Goal: Task Accomplishment & Management: Manage account settings

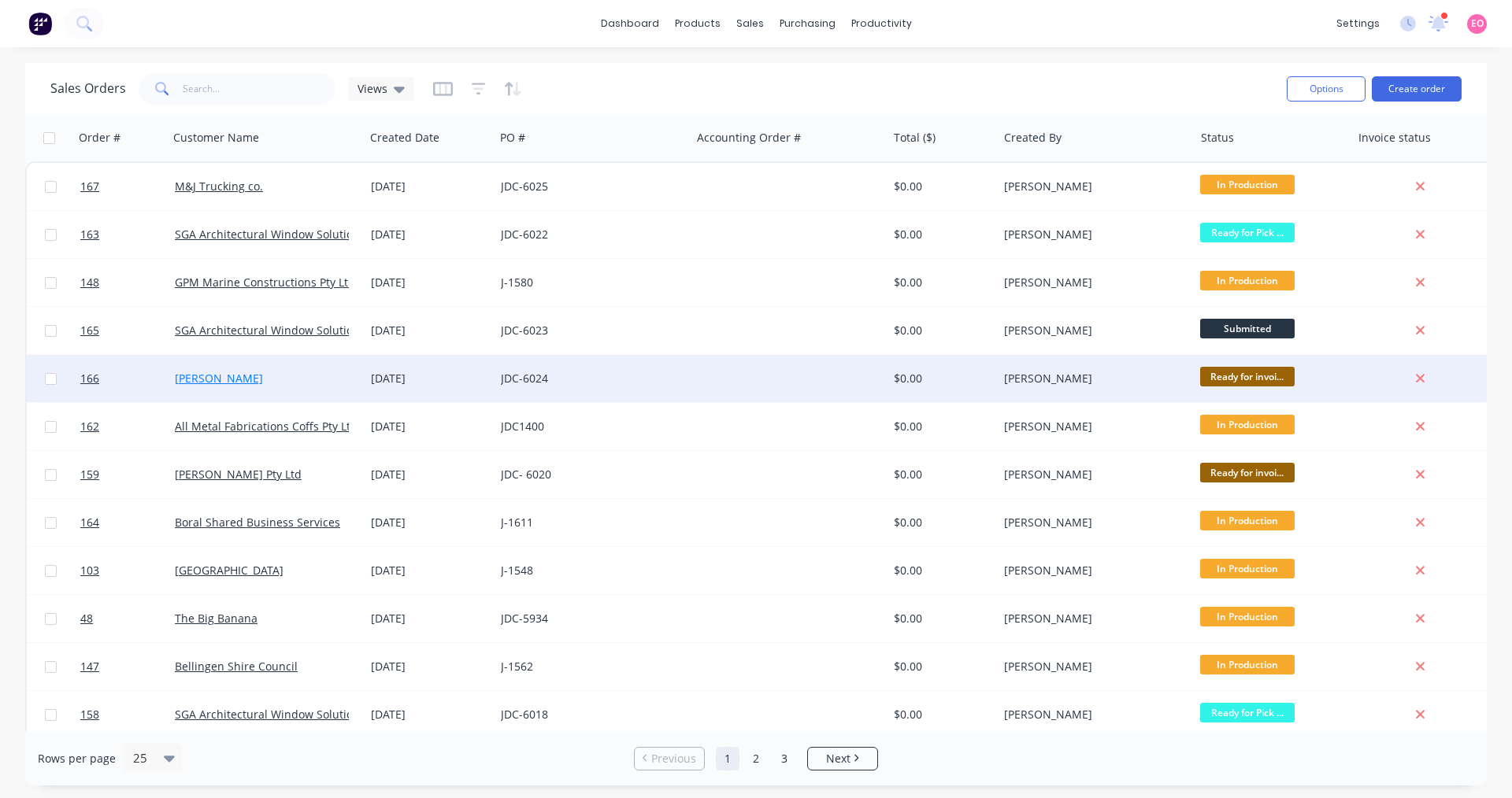
click at [215, 377] on link "[PERSON_NAME]" at bounding box center [219, 378] width 88 height 15
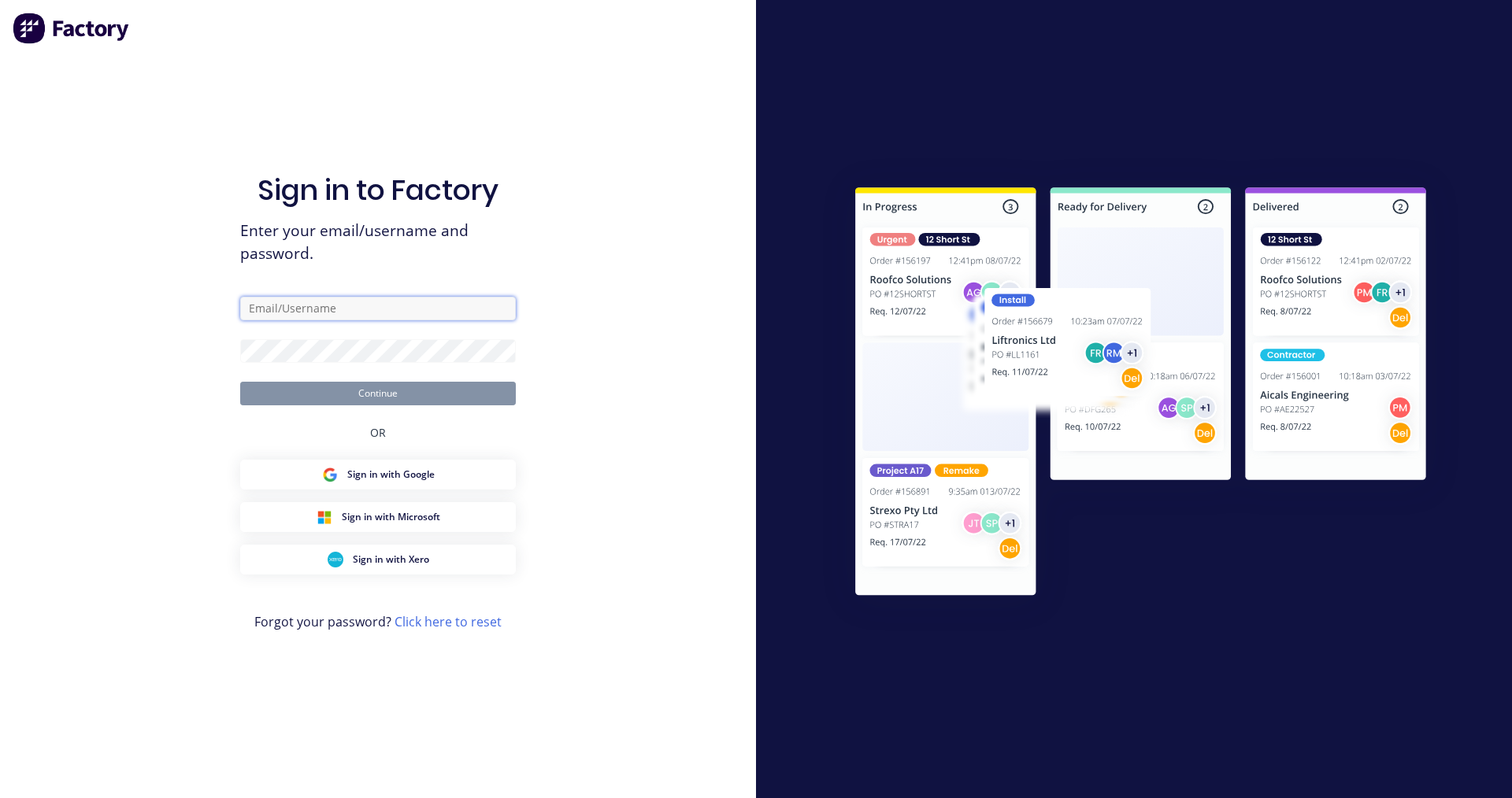
type input "[EMAIL_ADDRESS][DOMAIN_NAME]"
click at [355, 393] on button "Continue" at bounding box center [378, 393] width 276 height 23
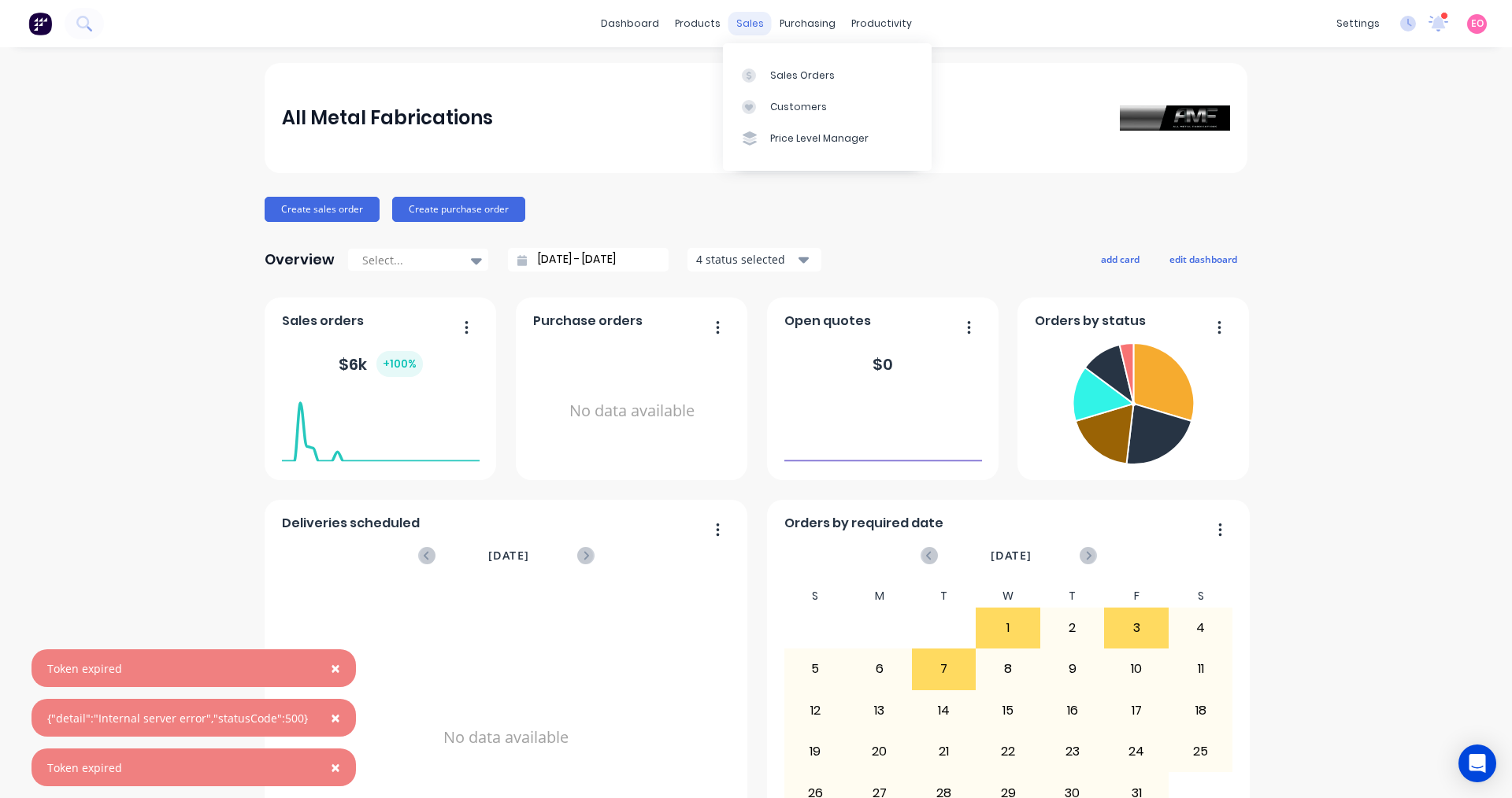
click at [747, 27] on div "sales" at bounding box center [750, 23] width 43 height 23
click at [822, 71] on div "Purchase Orders" at bounding box center [852, 75] width 84 height 14
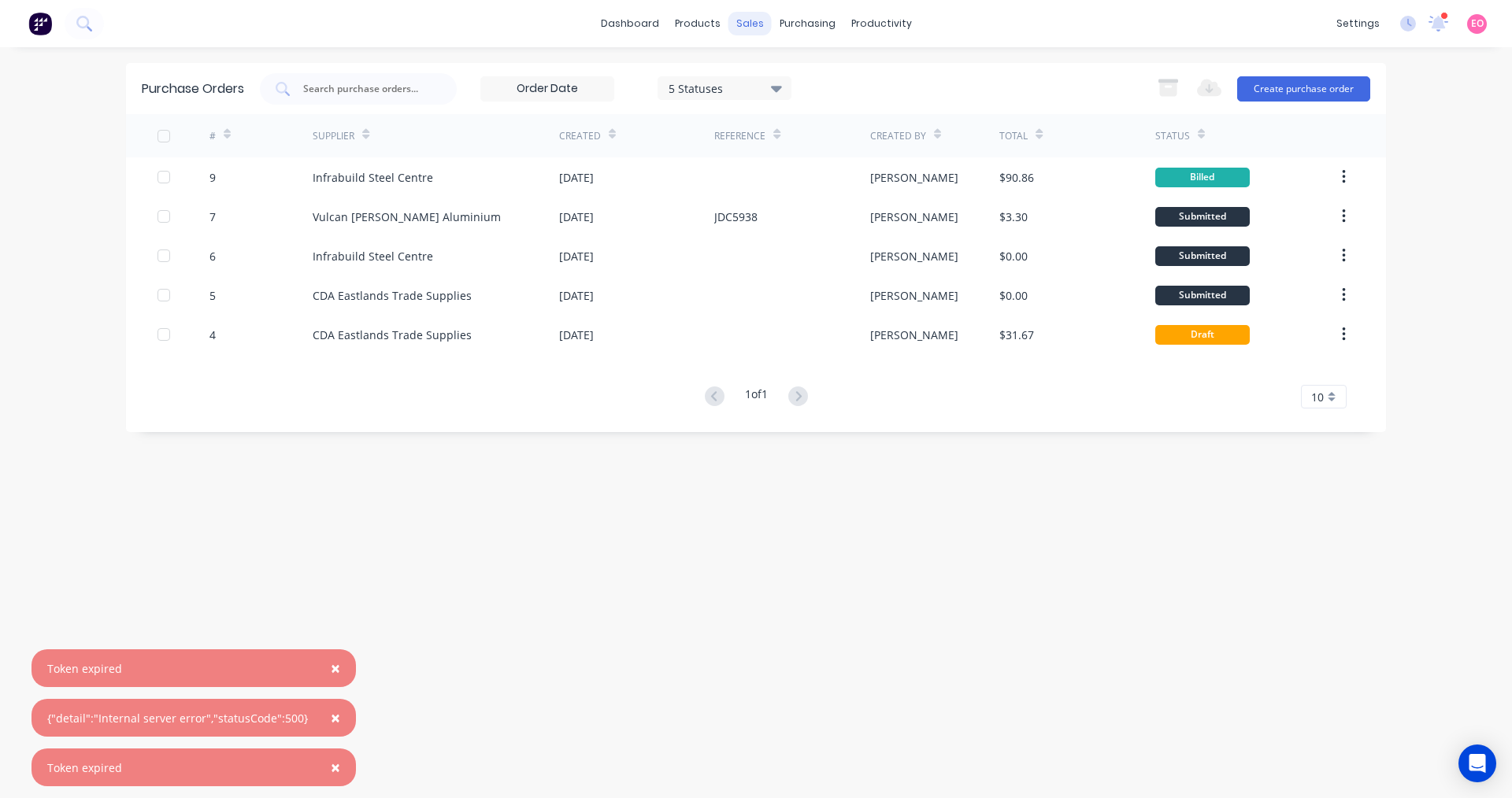
click at [741, 26] on div "sales" at bounding box center [750, 23] width 43 height 23
click at [760, 72] on icon at bounding box center [754, 75] width 14 height 14
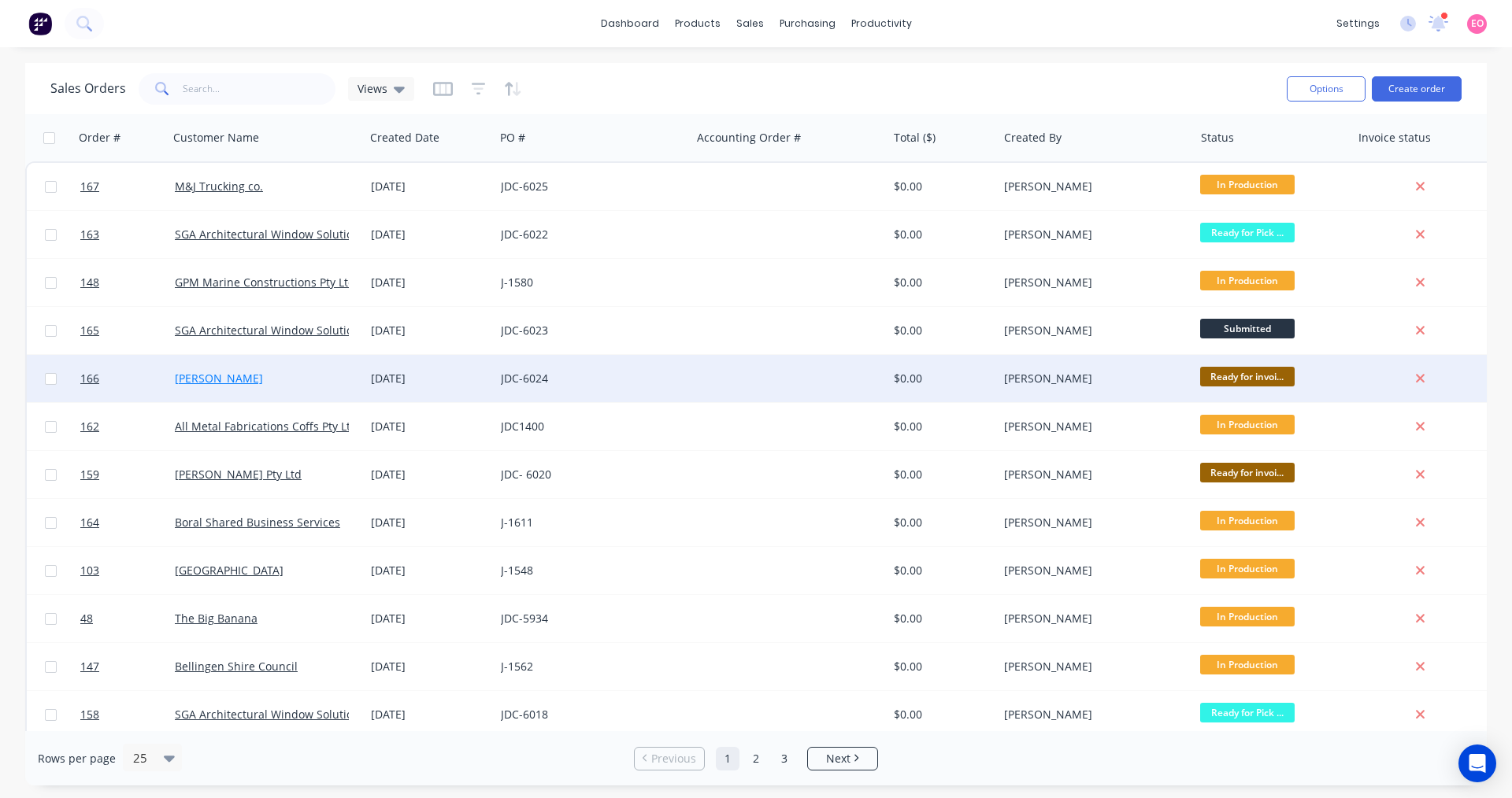
click at [210, 372] on link "[PERSON_NAME]" at bounding box center [219, 378] width 88 height 15
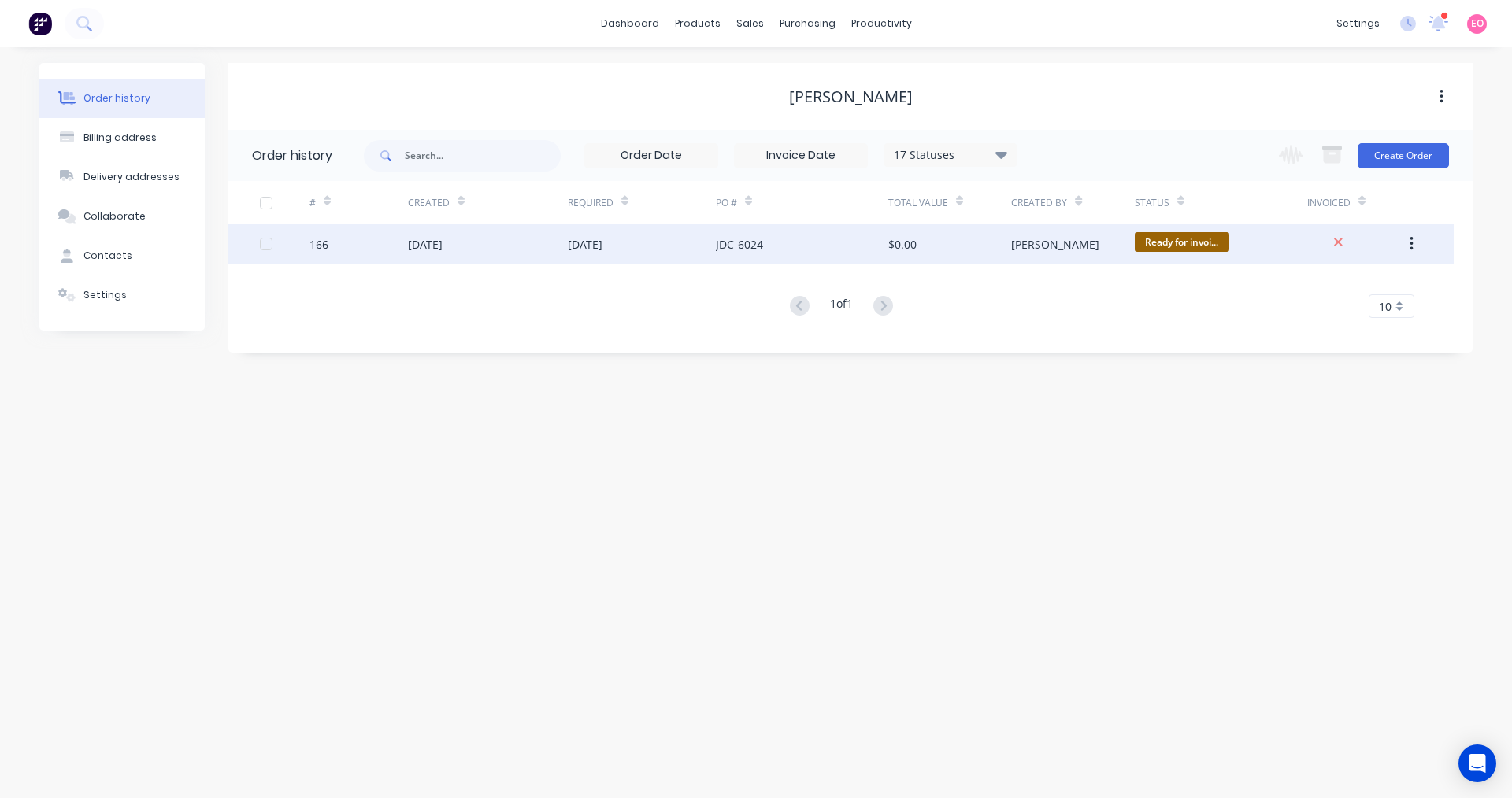
click at [434, 254] on div "[DATE]" at bounding box center [488, 243] width 160 height 39
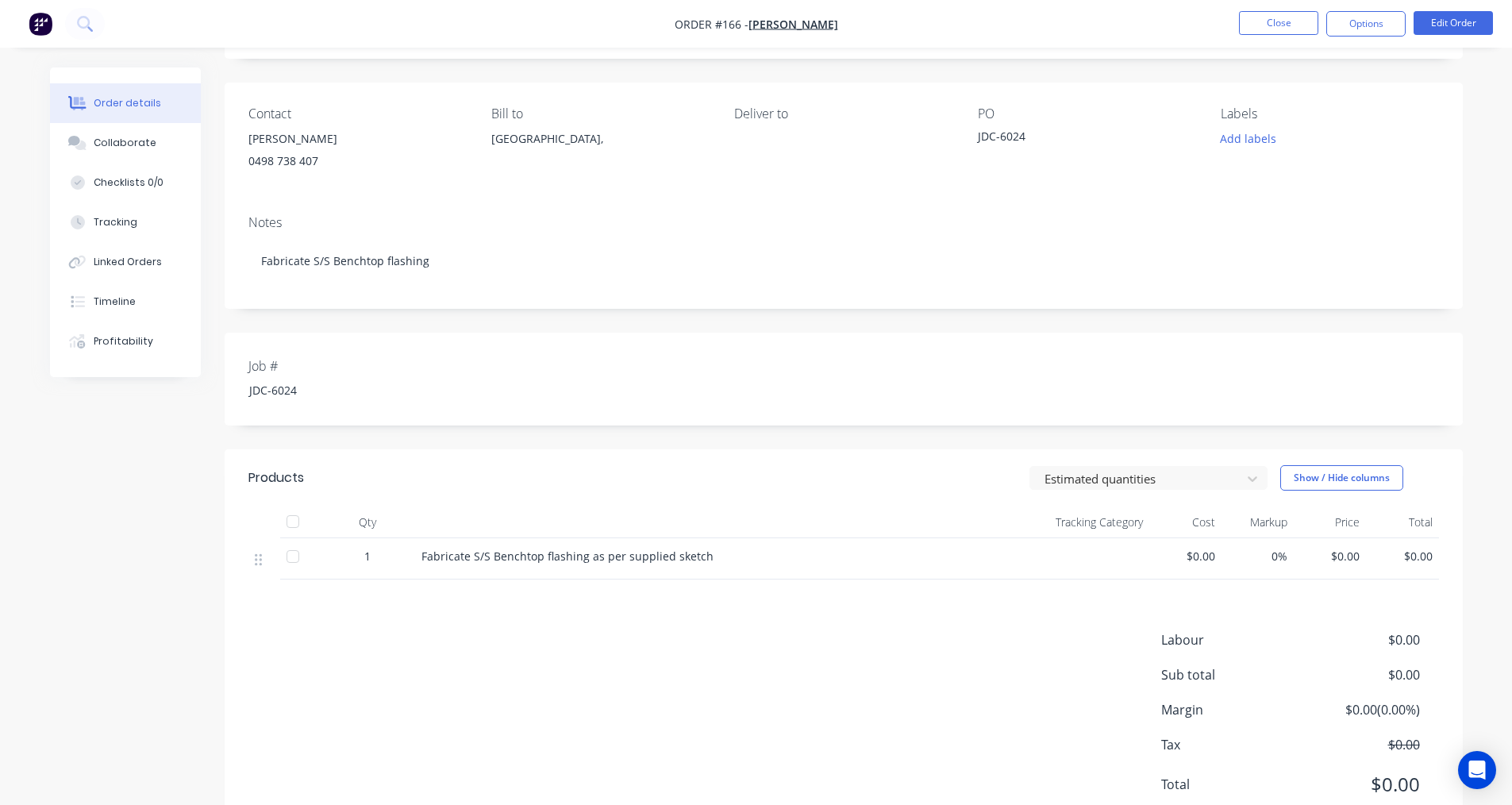
scroll to position [150, 0]
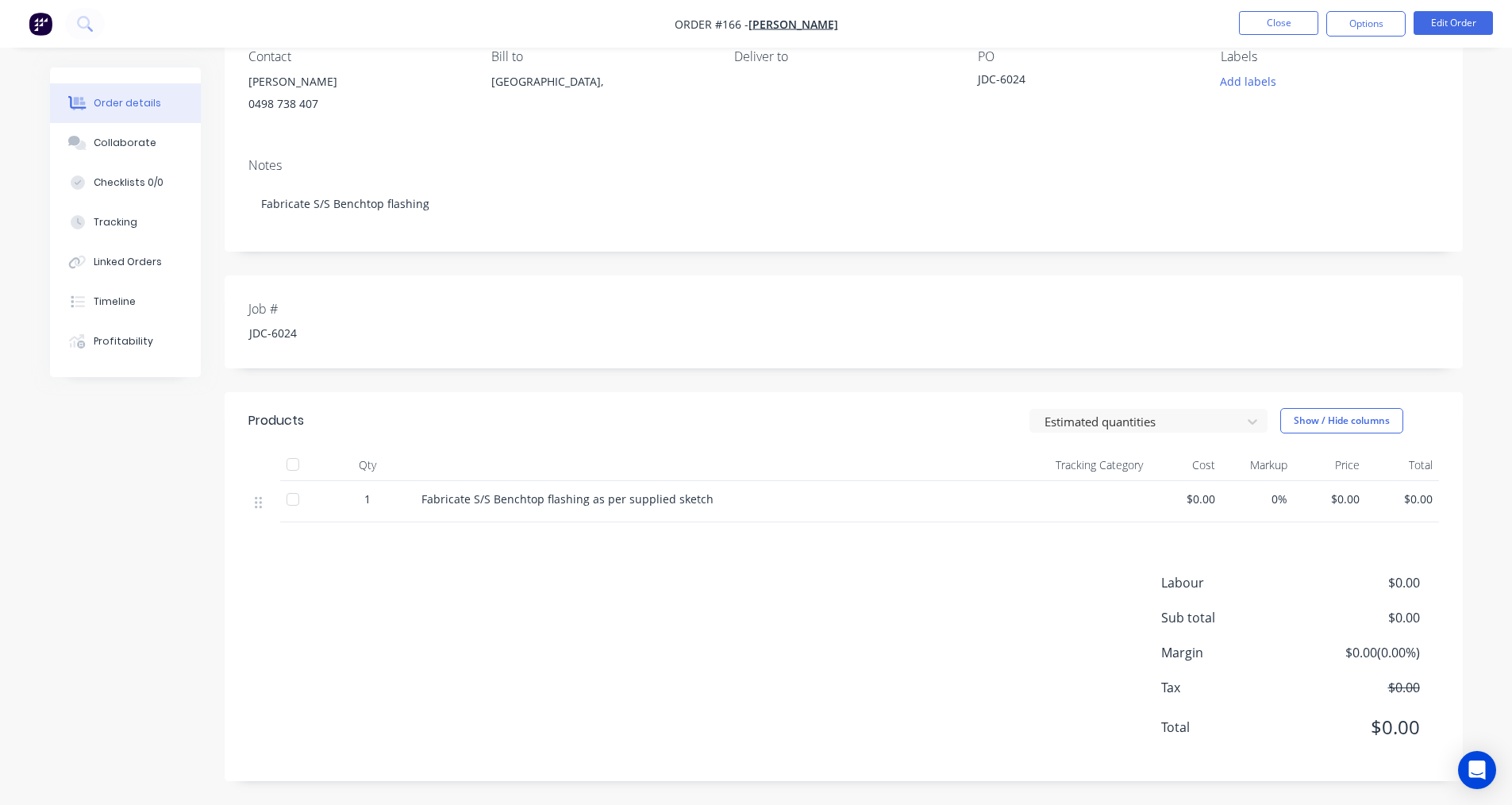
click at [428, 491] on span "Fabricate S/S Benchtop flashing as per supplied sketch" at bounding box center [567, 499] width 292 height 15
click at [421, 504] on span "Fabricate S/S Benchtop flashing as per supplied sketch" at bounding box center [567, 499] width 292 height 15
click at [428, 498] on span "Fabricate S/S Benchtop flashing as per supplied sketch" at bounding box center [567, 499] width 292 height 15
click at [1208, 507] on div "$0.00" at bounding box center [1185, 501] width 72 height 41
click at [1213, 495] on span "$0.00" at bounding box center [1185, 499] width 59 height 17
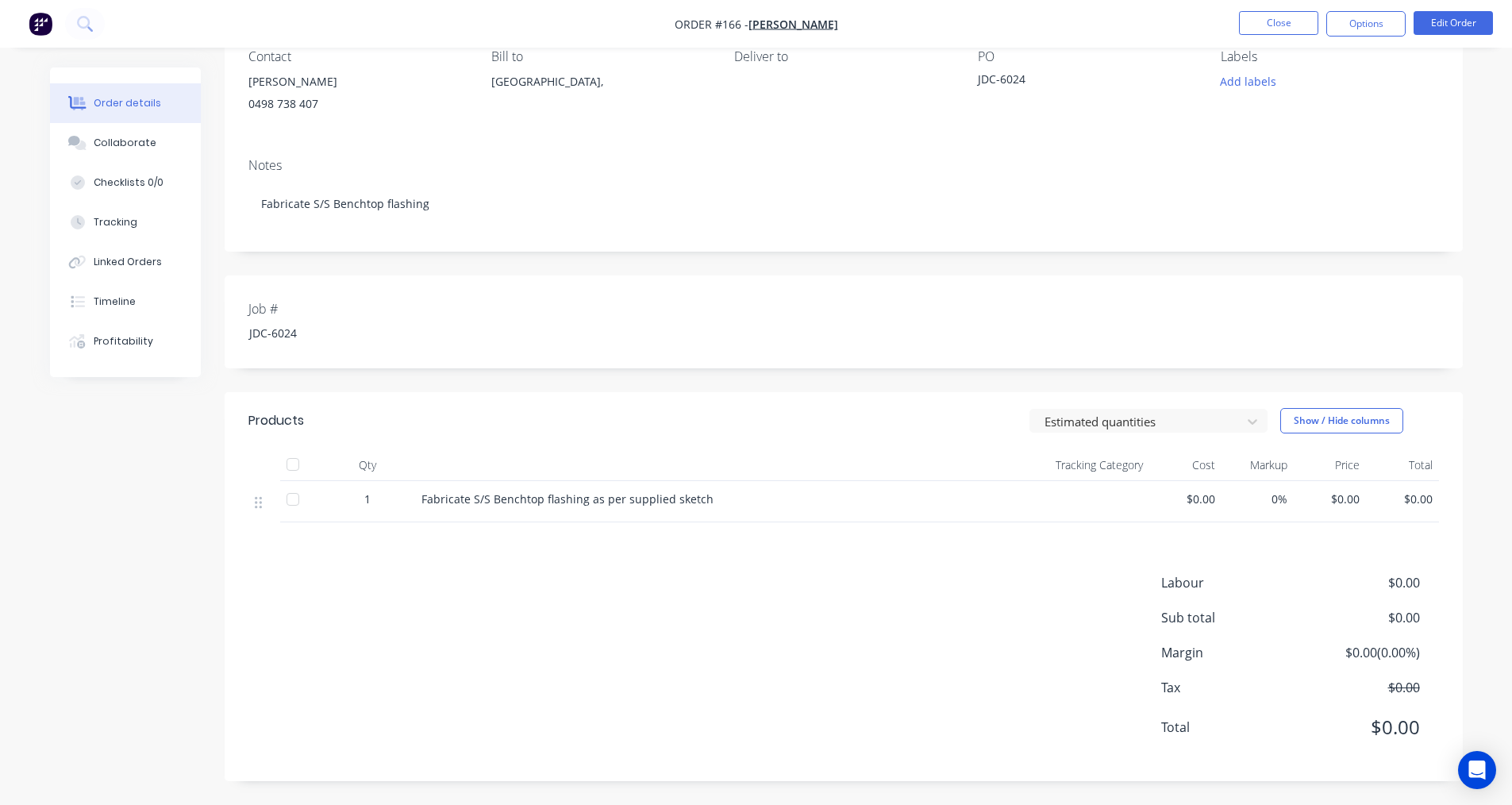
click at [1202, 496] on span "$0.00" at bounding box center [1185, 499] width 59 height 17
click at [1198, 503] on span "$0.00" at bounding box center [1185, 499] width 59 height 17
drag, startPoint x: 1147, startPoint y: 493, endPoint x: 1306, endPoint y: 233, distance: 304.8
click at [1148, 493] on div "1 Fabricate S/S Benchtop flashing as per supplied sketch $0.00 0% $0.00 $0.00" at bounding box center [844, 501] width 1191 height 41
click at [1458, 18] on button "Edit Order" at bounding box center [1453, 23] width 79 height 23
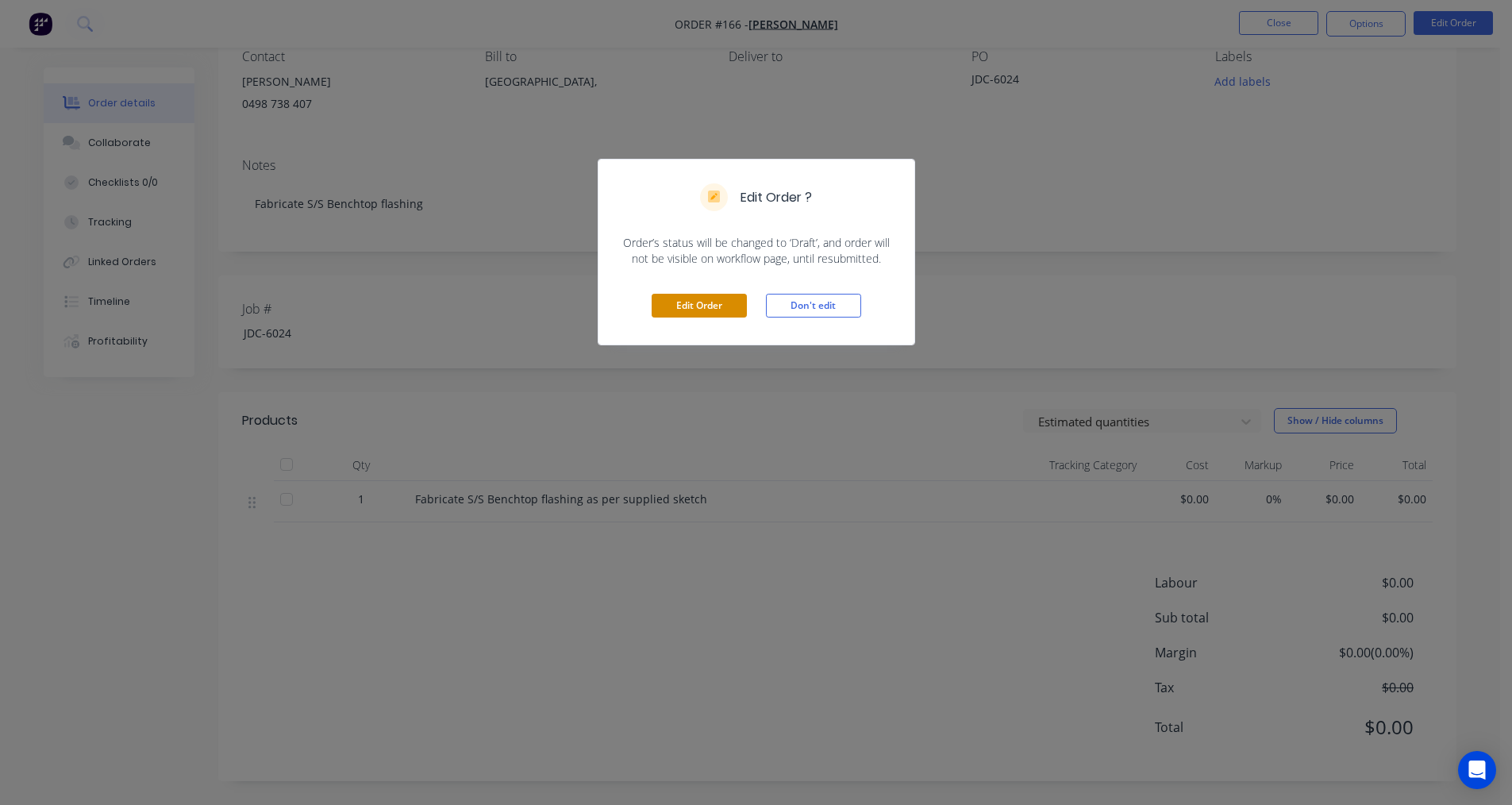
click at [665, 297] on button "Edit Order" at bounding box center [699, 305] width 95 height 23
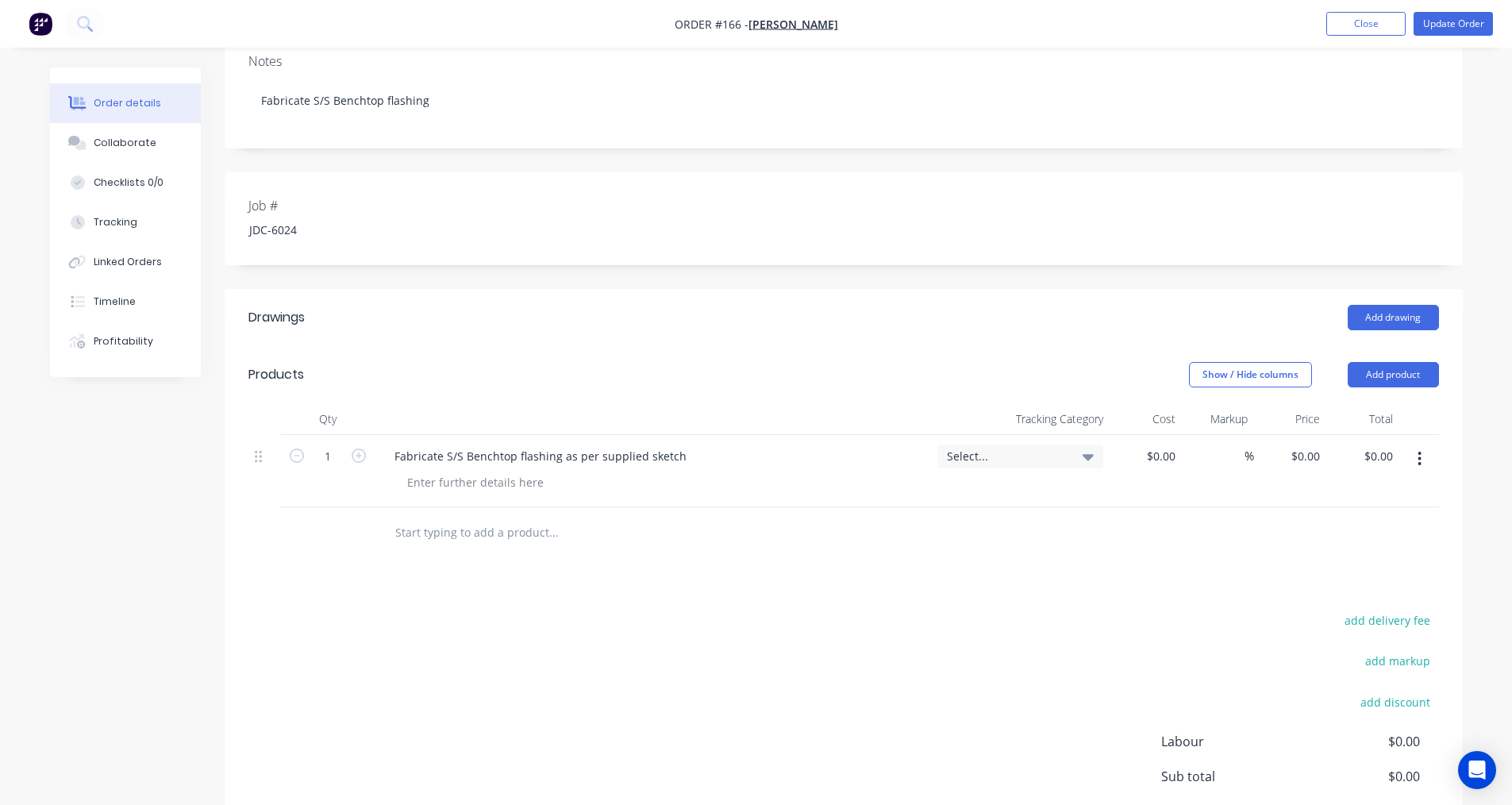
scroll to position [397, 0]
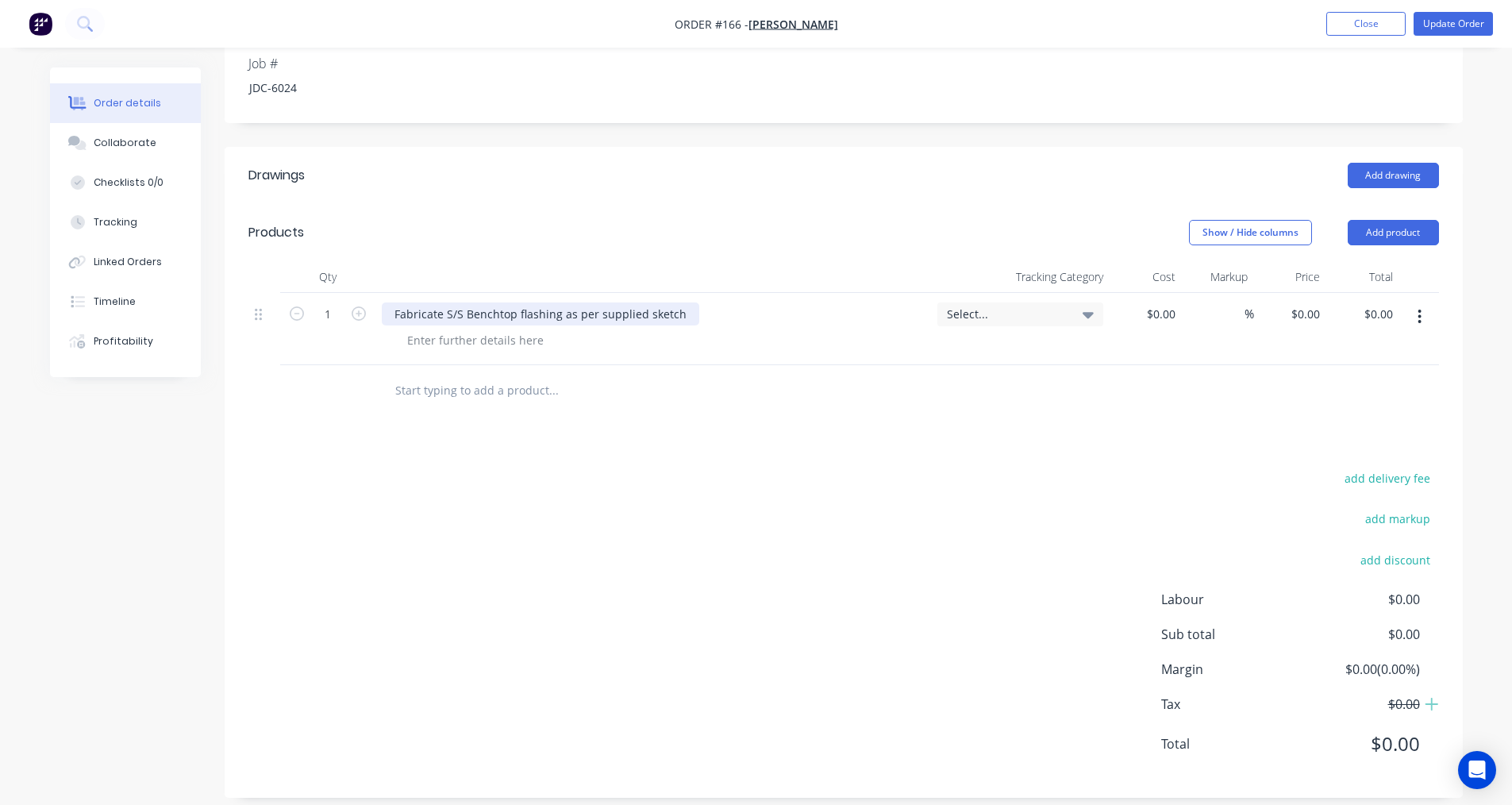
click at [392, 311] on div "Fabricate S/S Benchtop flashing as per supplied sketch" at bounding box center [540, 315] width 318 height 23
click at [1082, 314] on icon at bounding box center [1087, 314] width 11 height 18
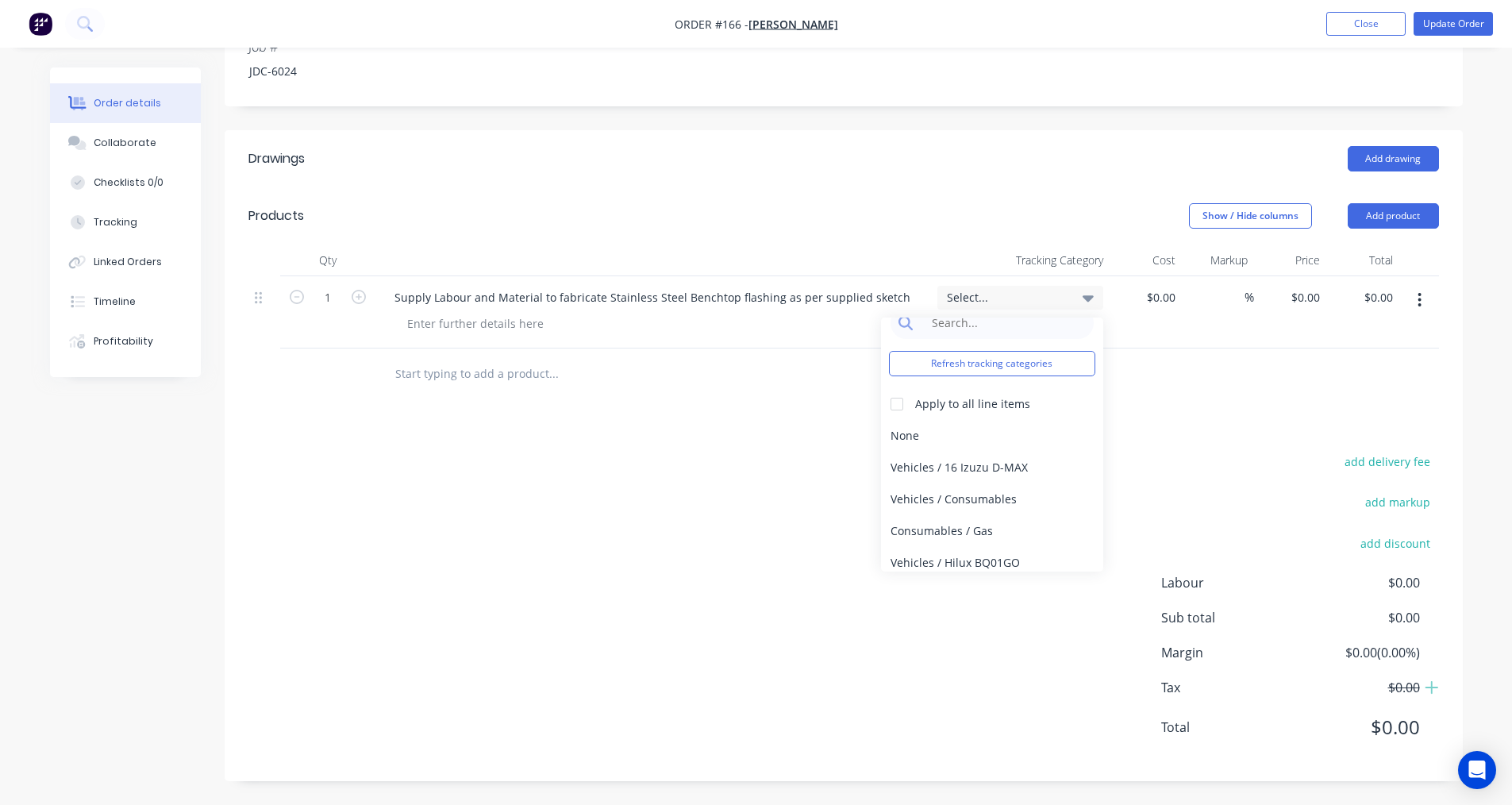
scroll to position [0, 0]
click at [845, 385] on div at bounding box center [619, 374] width 476 height 32
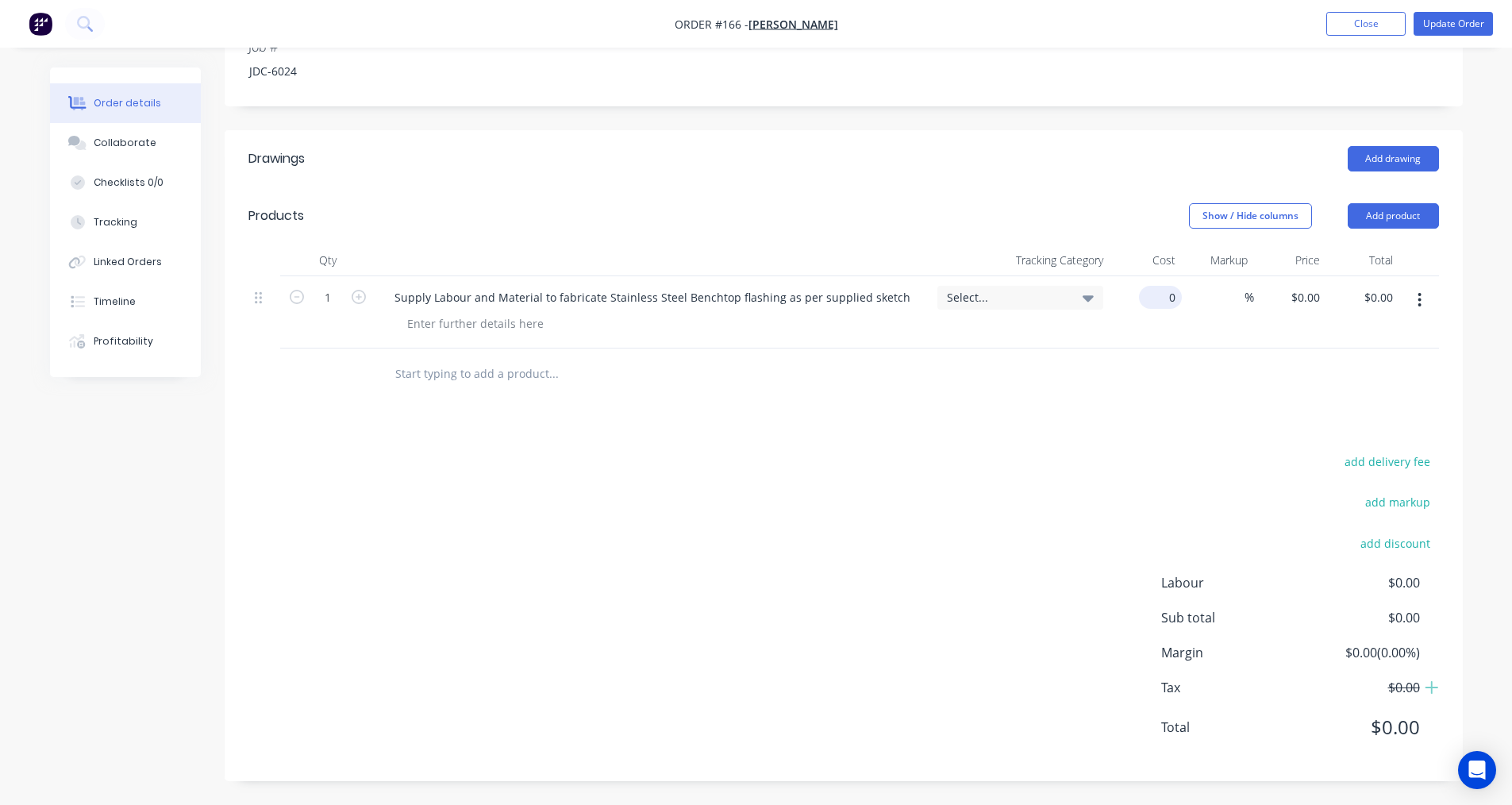
click at [1158, 304] on div "0 $0.00" at bounding box center [1146, 312] width 72 height 72
type input "$155.00"
click at [1134, 297] on div "155 155" at bounding box center [1146, 312] width 72 height 72
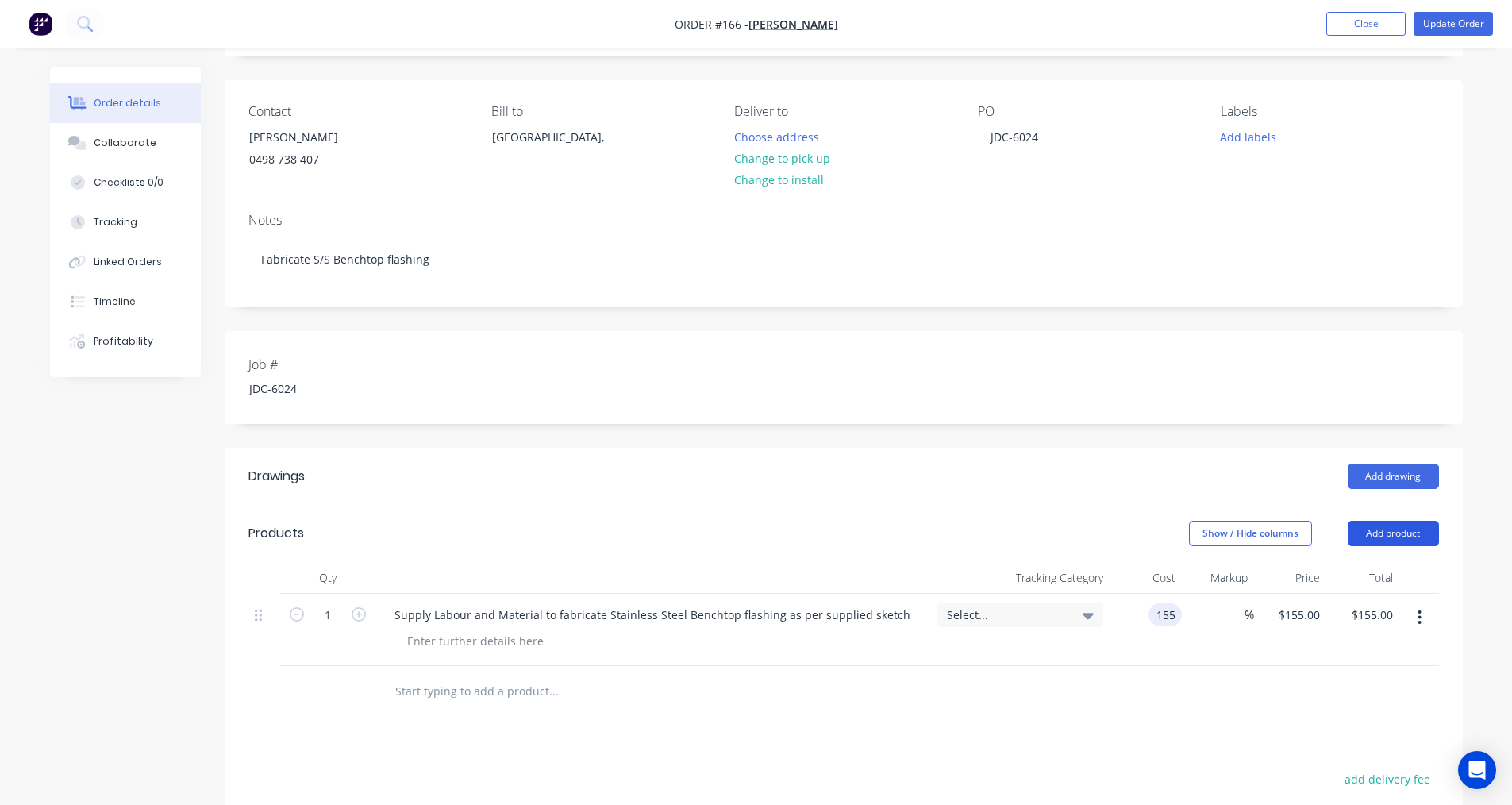
scroll to position [413, 0]
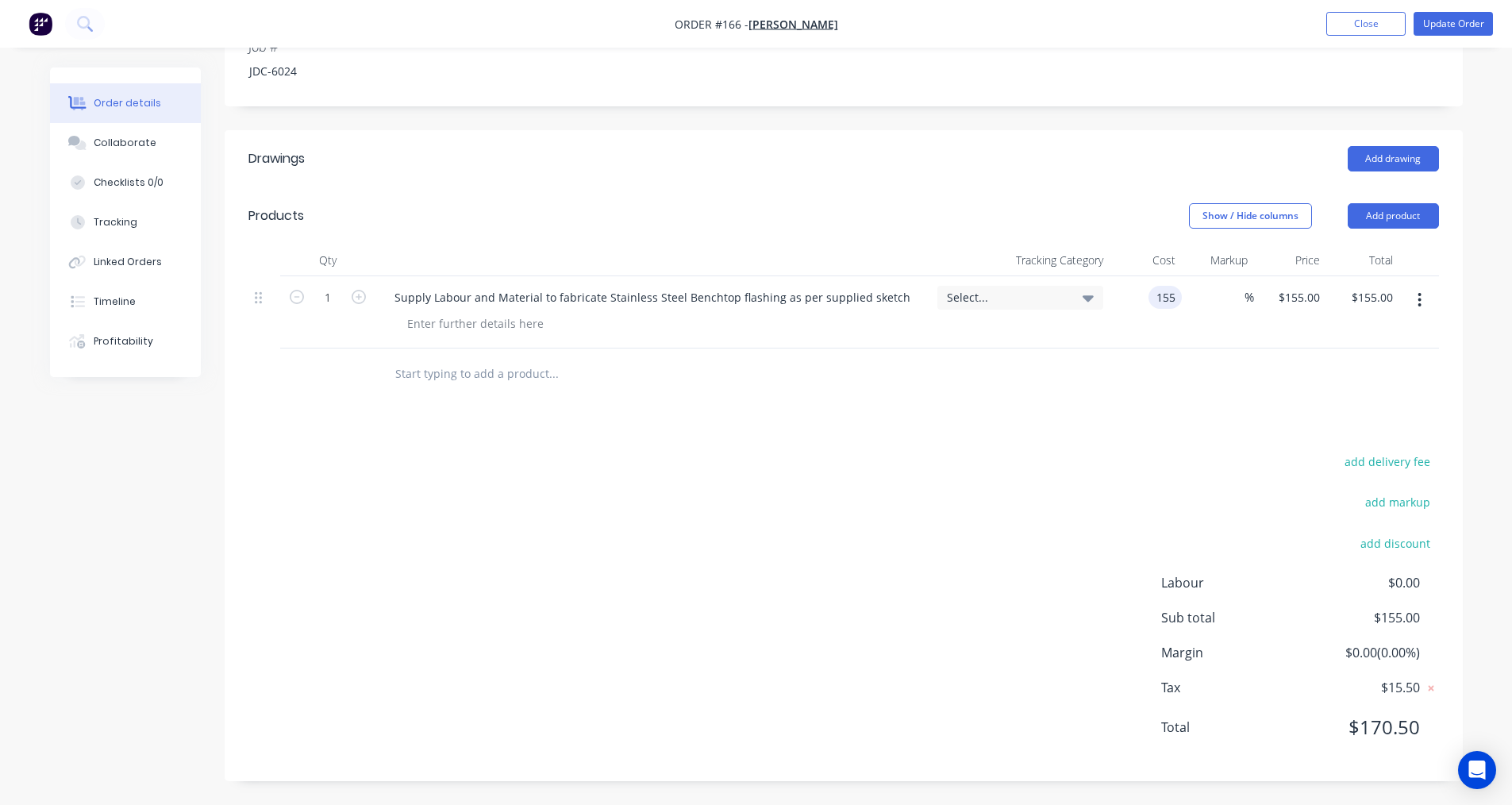
type input "$155.00"
click at [1418, 303] on icon "button" at bounding box center [1419, 300] width 4 height 18
click at [1181, 373] on div at bounding box center [844, 375] width 1191 height 52
click at [436, 376] on input "text" at bounding box center [554, 374] width 318 height 32
type input "Stainless Steel"
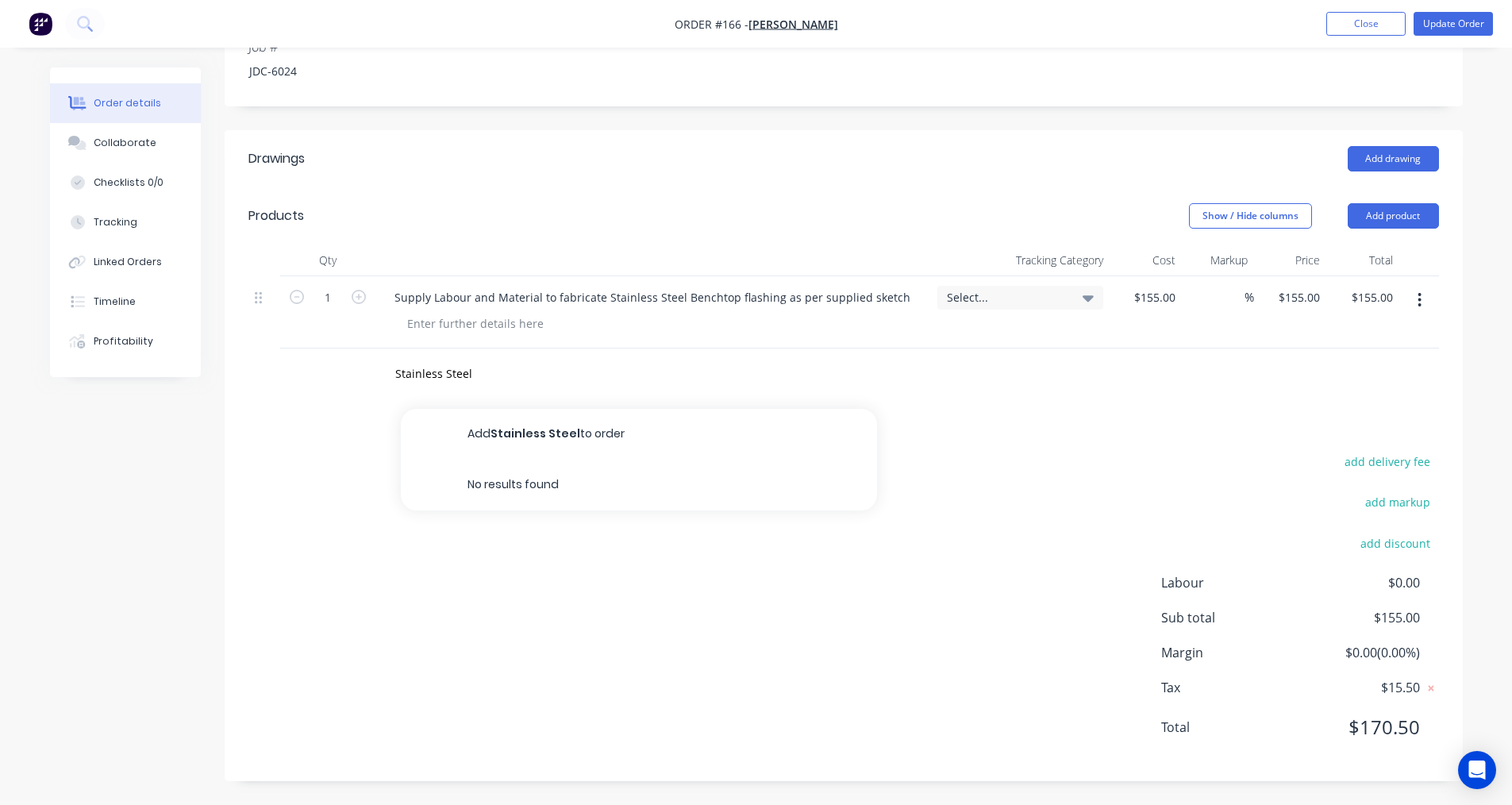
click at [524, 441] on button "Add Stainless Steel to order" at bounding box center [638, 434] width 476 height 51
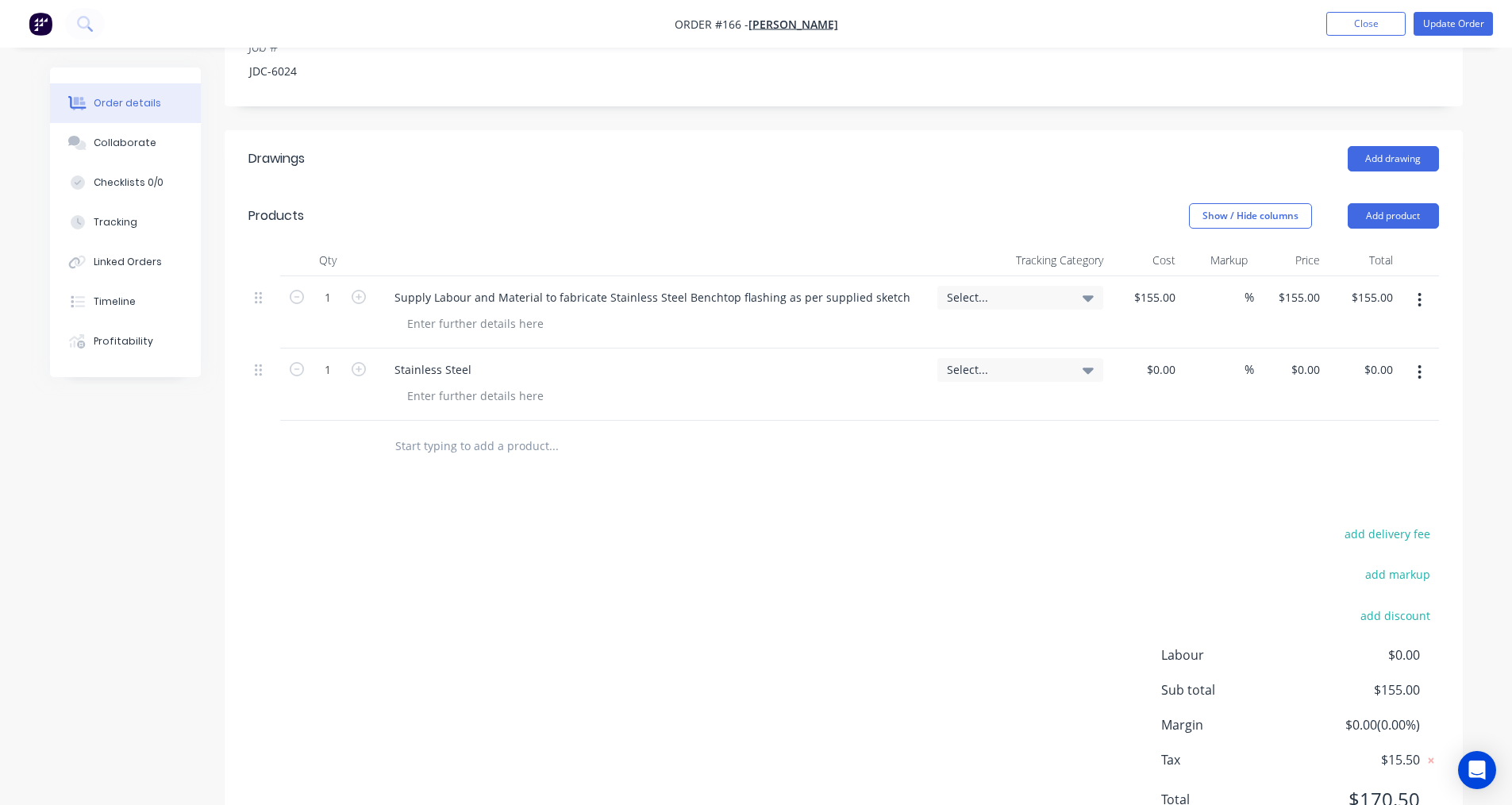
click at [1096, 376] on div "Select..." at bounding box center [1020, 370] width 166 height 23
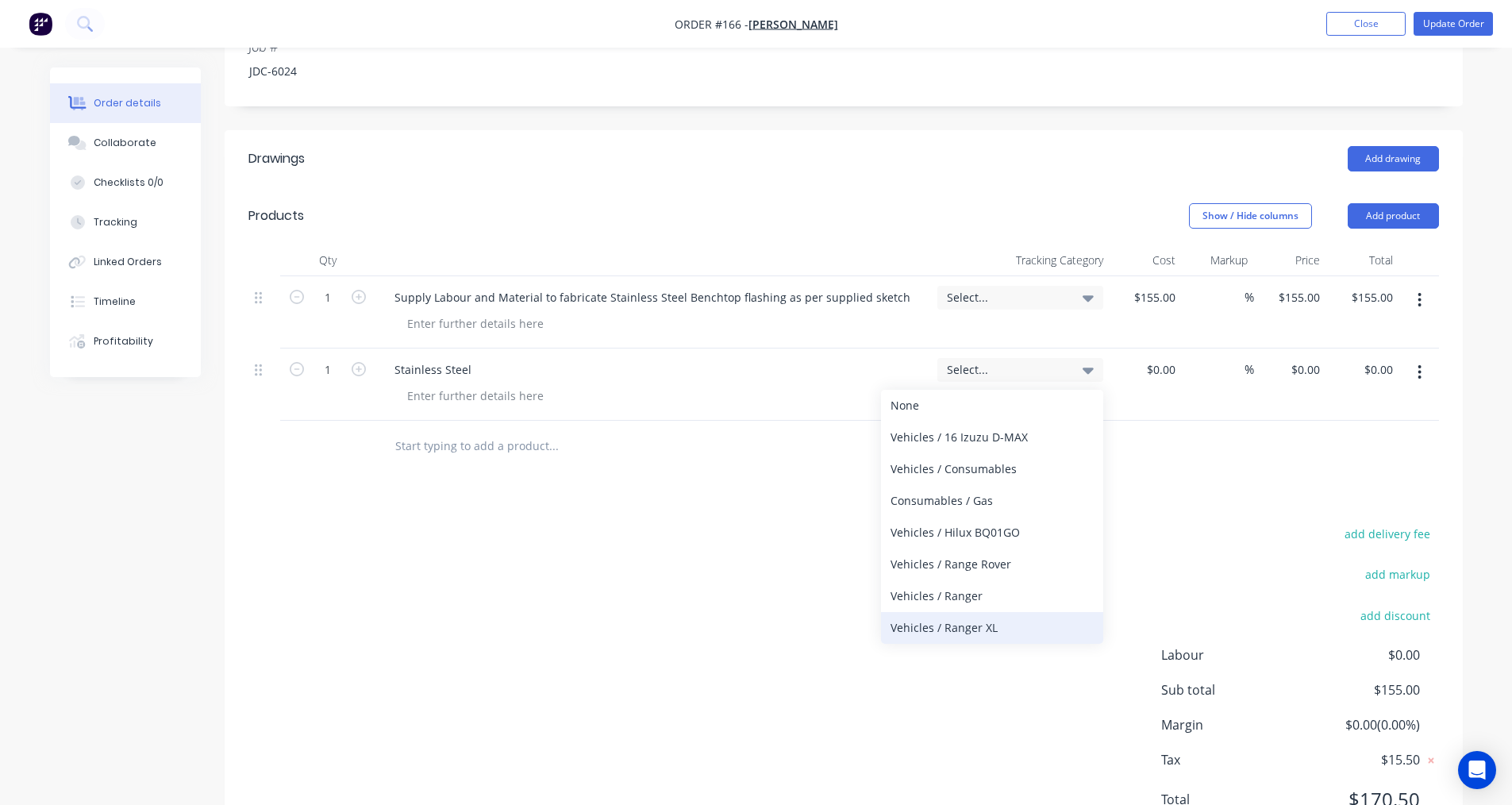
scroll to position [29, 0]
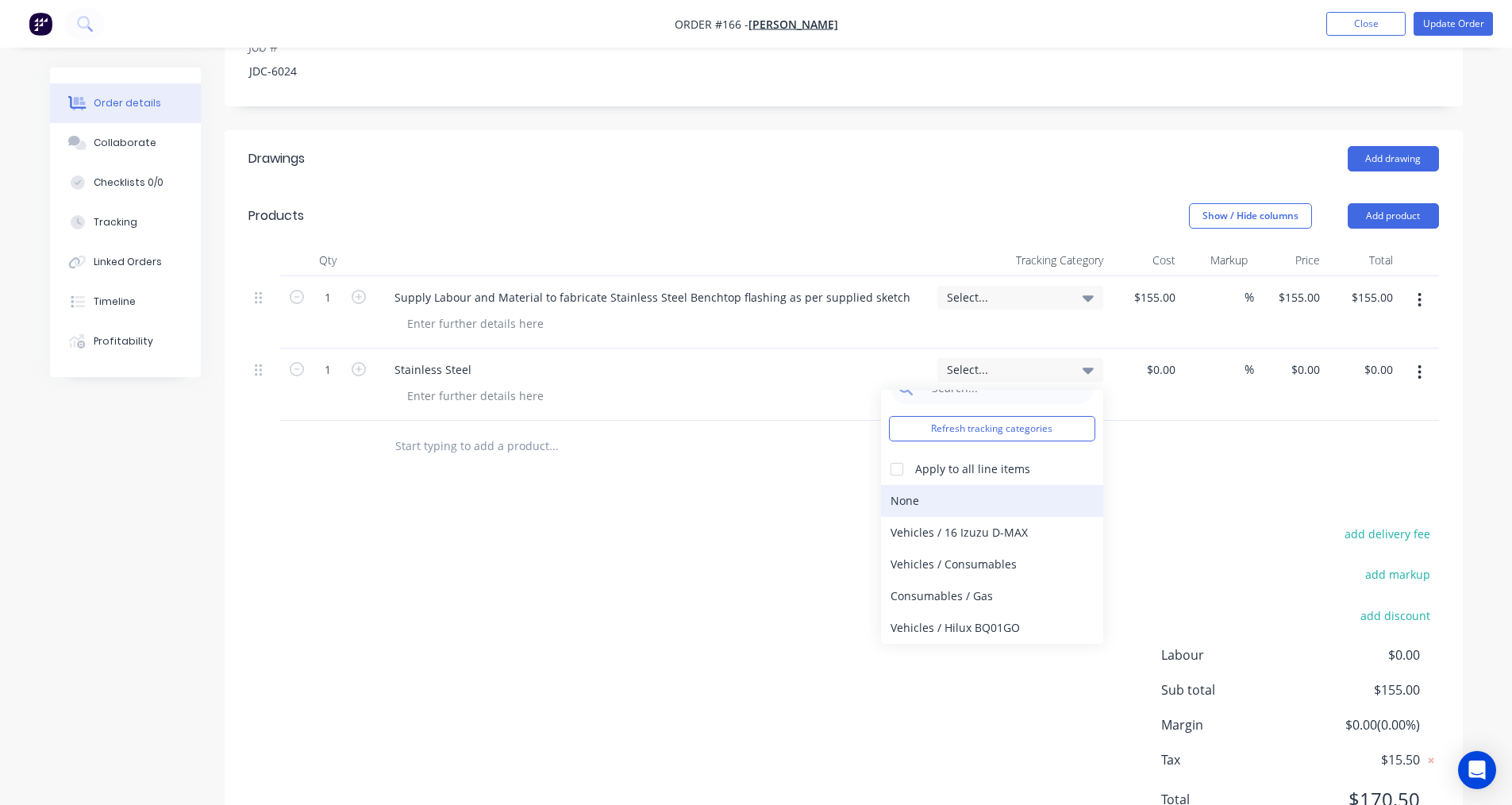
click at [911, 499] on div "None" at bounding box center [992, 501] width 222 height 32
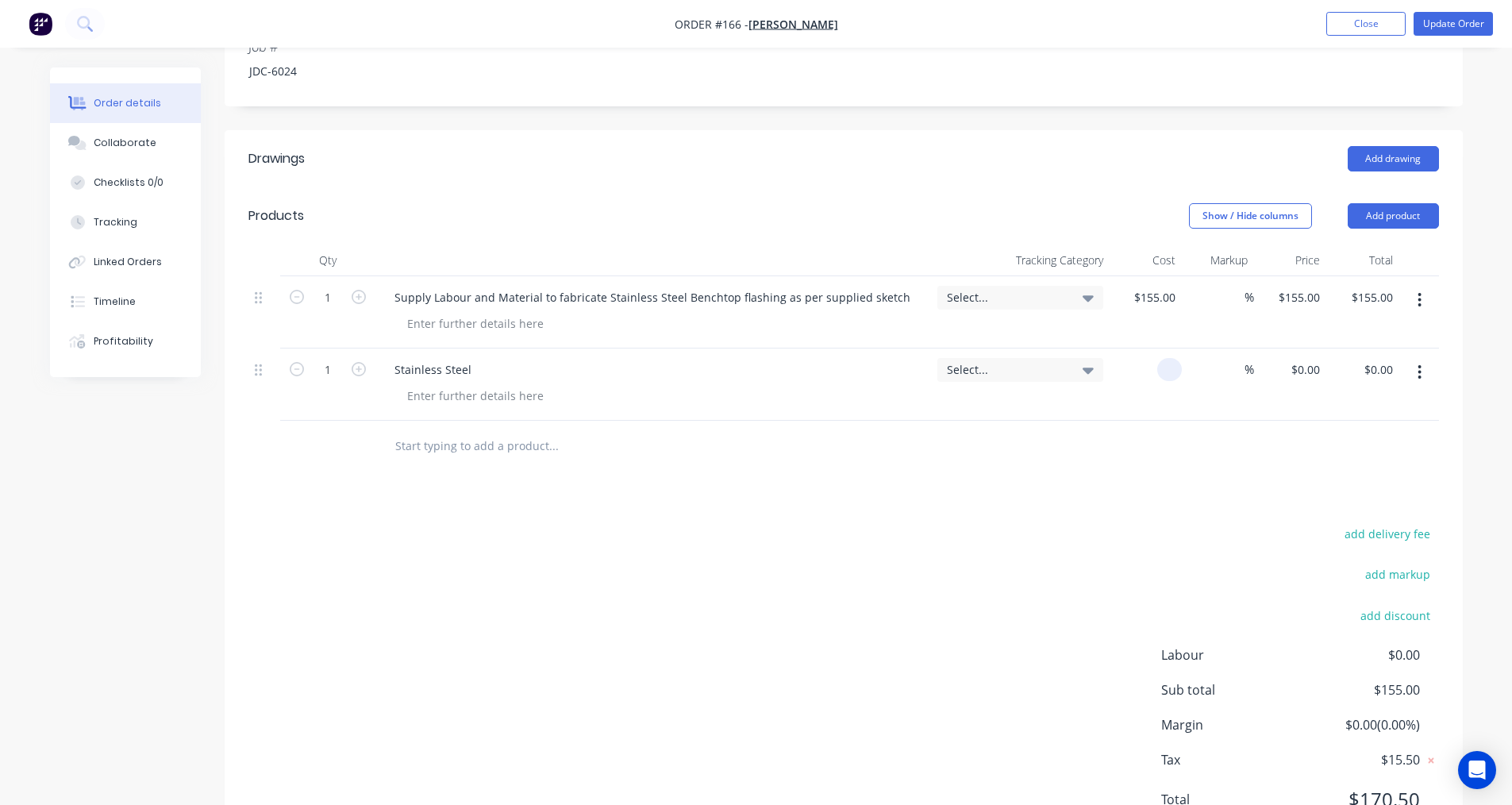
click at [1144, 374] on div at bounding box center [1146, 385] width 72 height 72
type input "$20.00"
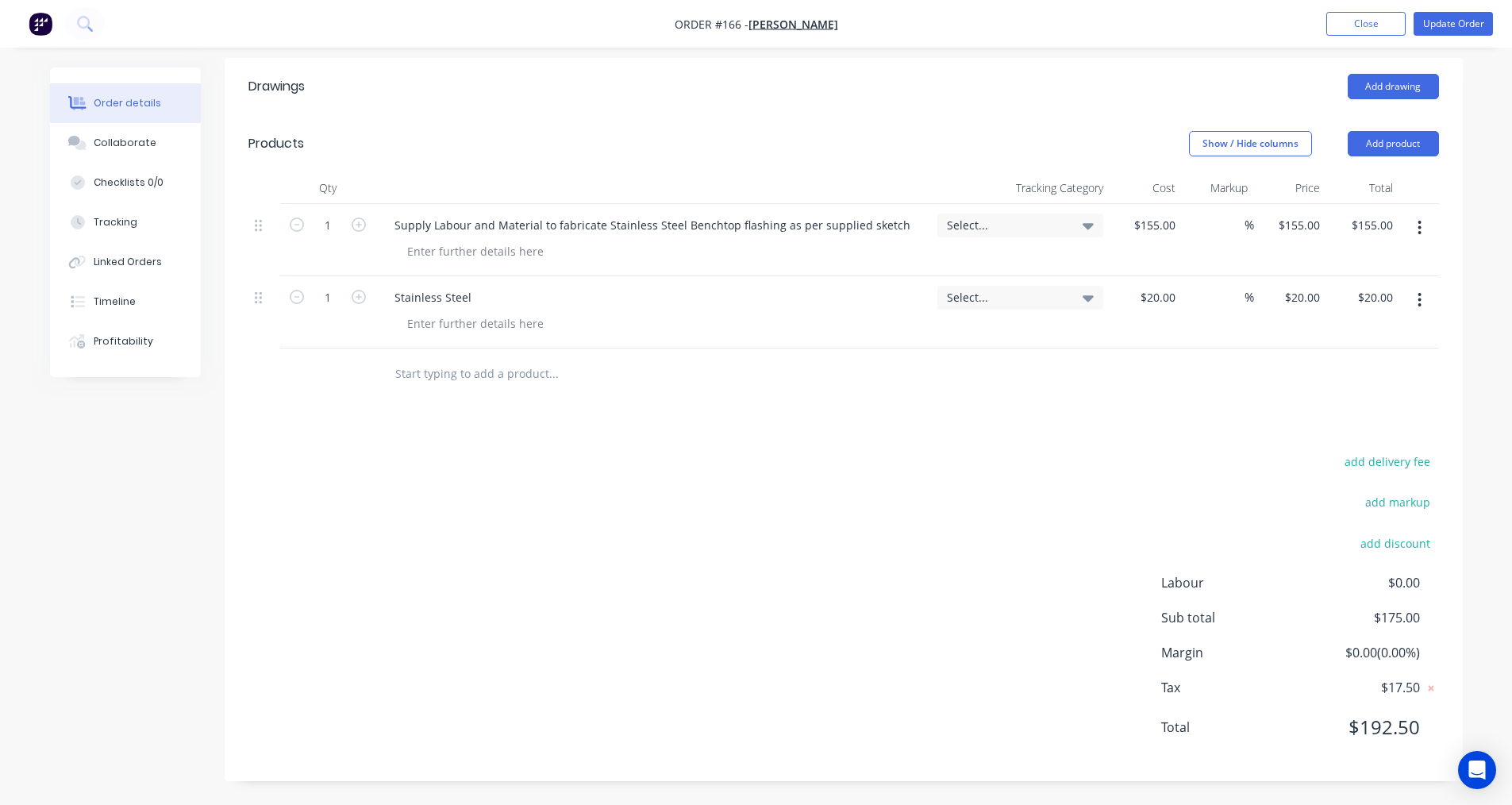
click at [1416, 227] on button "button" at bounding box center [1419, 228] width 38 height 28
click at [1346, 329] on div "Exclude from tax" at bounding box center [1363, 333] width 122 height 23
click at [1418, 233] on icon "button" at bounding box center [1419, 228] width 4 height 18
click at [1367, 336] on div "Include in tax" at bounding box center [1363, 333] width 122 height 23
click at [1416, 302] on button "button" at bounding box center [1419, 300] width 38 height 28
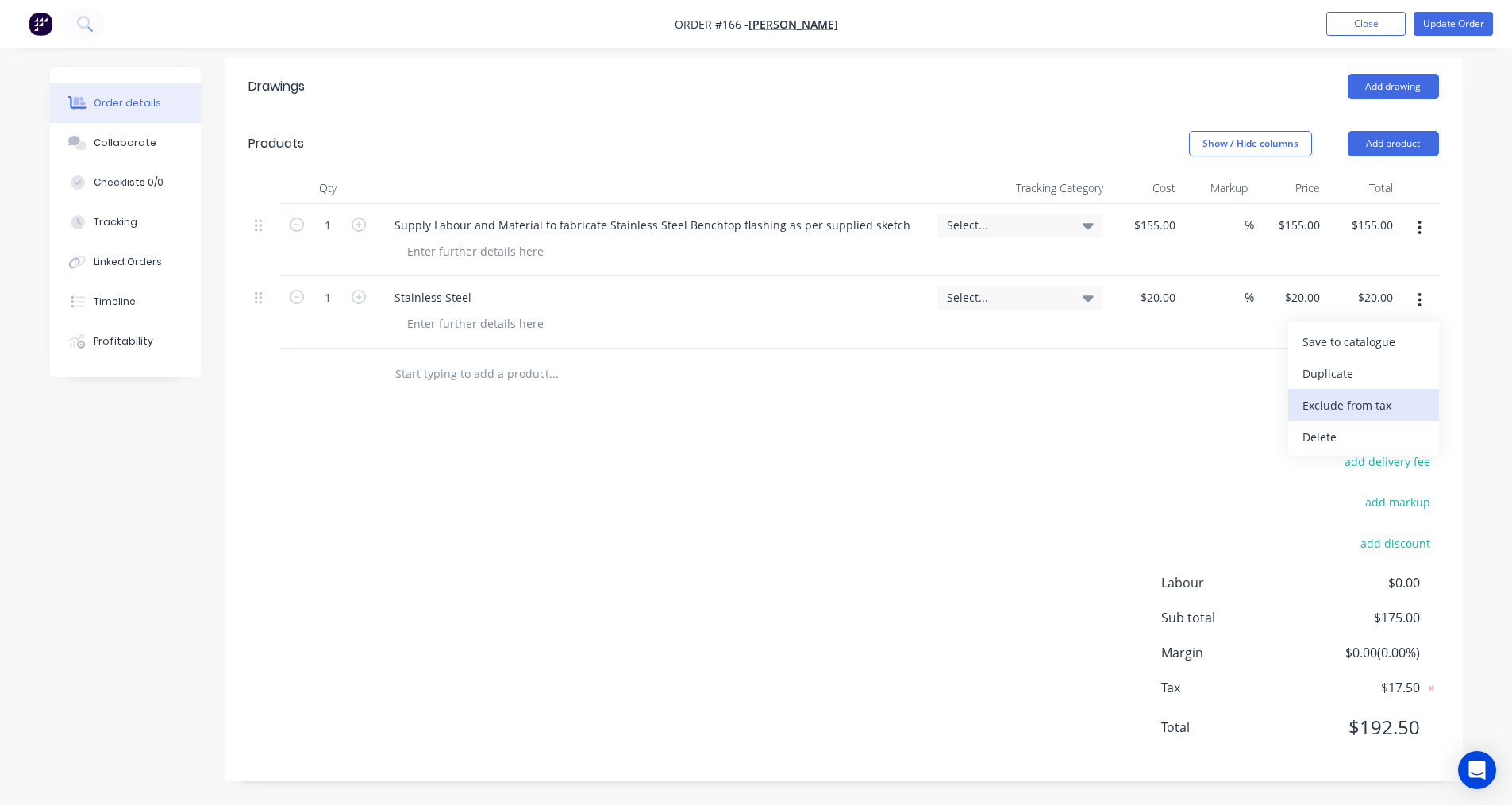
click at [1351, 398] on div "Exclude from tax" at bounding box center [1363, 406] width 122 height 23
click at [1423, 304] on button "button" at bounding box center [1419, 300] width 38 height 28
click at [1344, 398] on div "Include in tax" at bounding box center [1363, 406] width 122 height 23
click at [1423, 230] on button "button" at bounding box center [1419, 228] width 38 height 28
drag, startPoint x: 1347, startPoint y: 340, endPoint x: 1423, endPoint y: 299, distance: 86.4
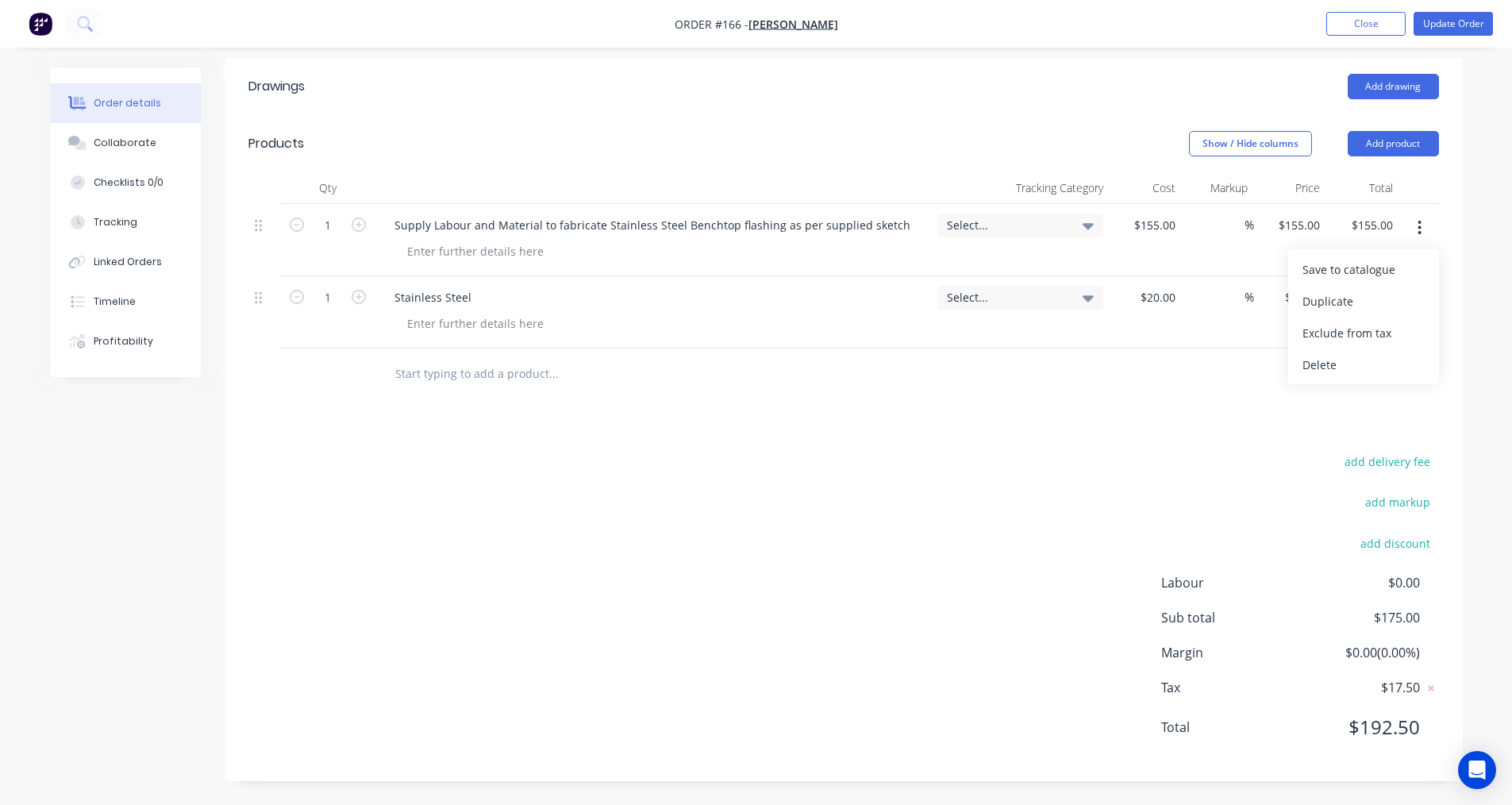
click at [1348, 340] on div "Exclude from tax" at bounding box center [1363, 333] width 122 height 23
click at [1424, 297] on button "button" at bounding box center [1419, 300] width 38 height 28
click at [1332, 401] on div "Exclude from tax" at bounding box center [1363, 406] width 122 height 23
click at [1418, 226] on icon "button" at bounding box center [1419, 228] width 4 height 18
click at [896, 471] on div "add delivery fee add markup add discount Labour $0.00 Sub total $175.00 Margin …" at bounding box center [844, 604] width 1191 height 306
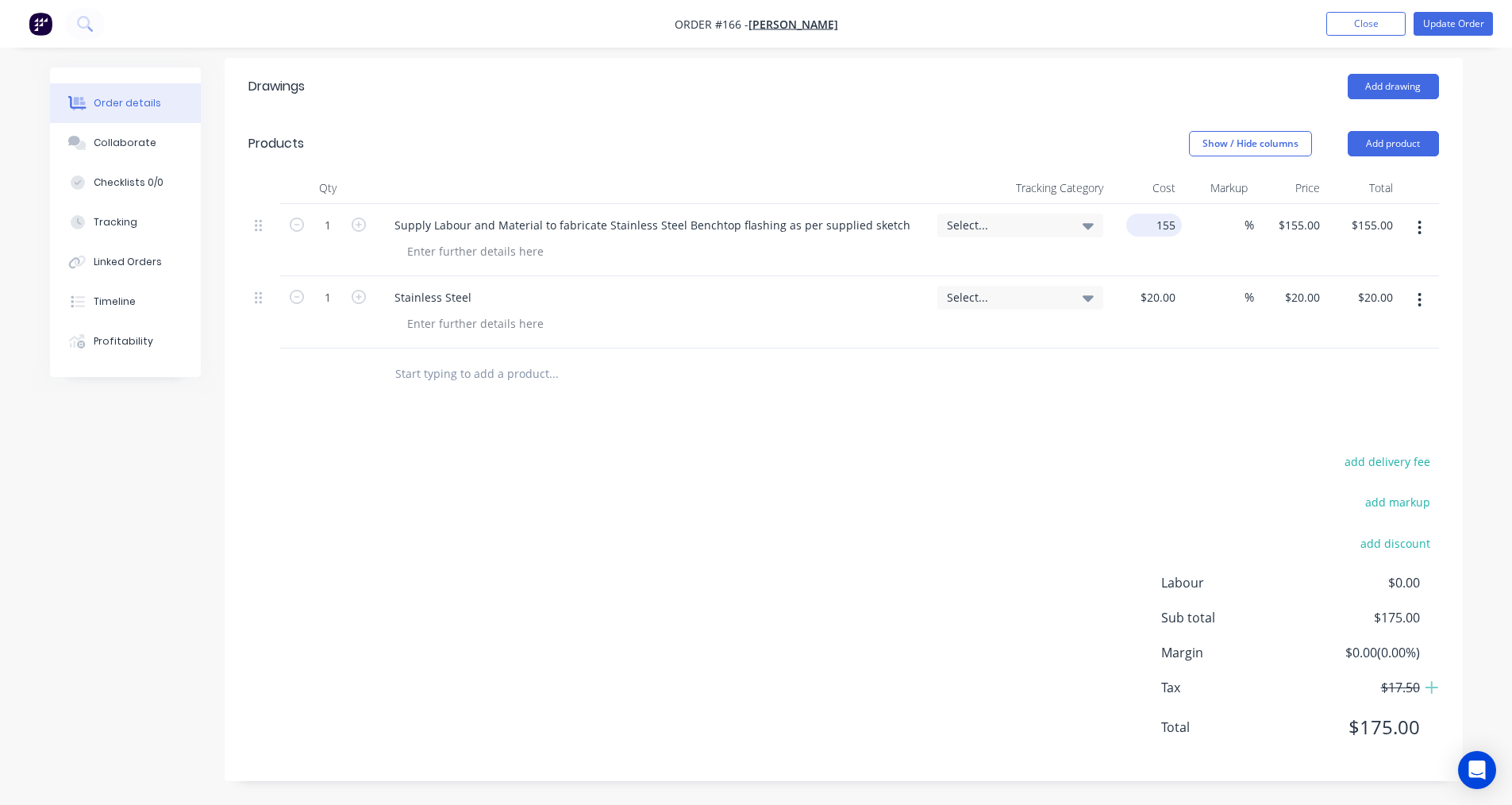
click at [1152, 228] on div "155 $155.00" at bounding box center [1154, 225] width 55 height 23
type input "$140.90"
click at [1185, 300] on div "%" at bounding box center [1218, 312] width 72 height 72
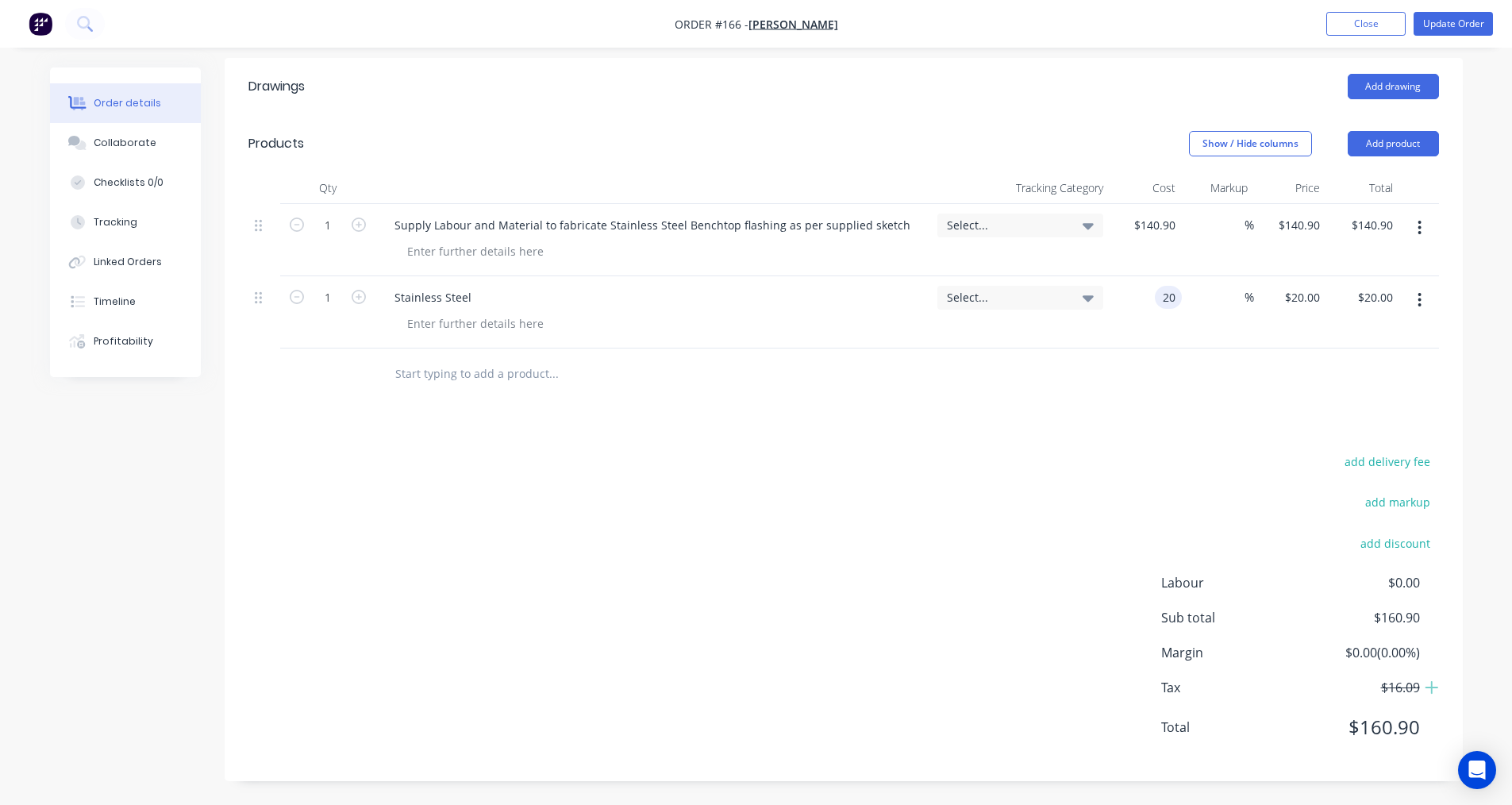
click at [1161, 295] on input "20" at bounding box center [1171, 298] width 21 height 23
type input "$18.18"
click at [1422, 228] on icon "button" at bounding box center [1419, 228] width 4 height 18
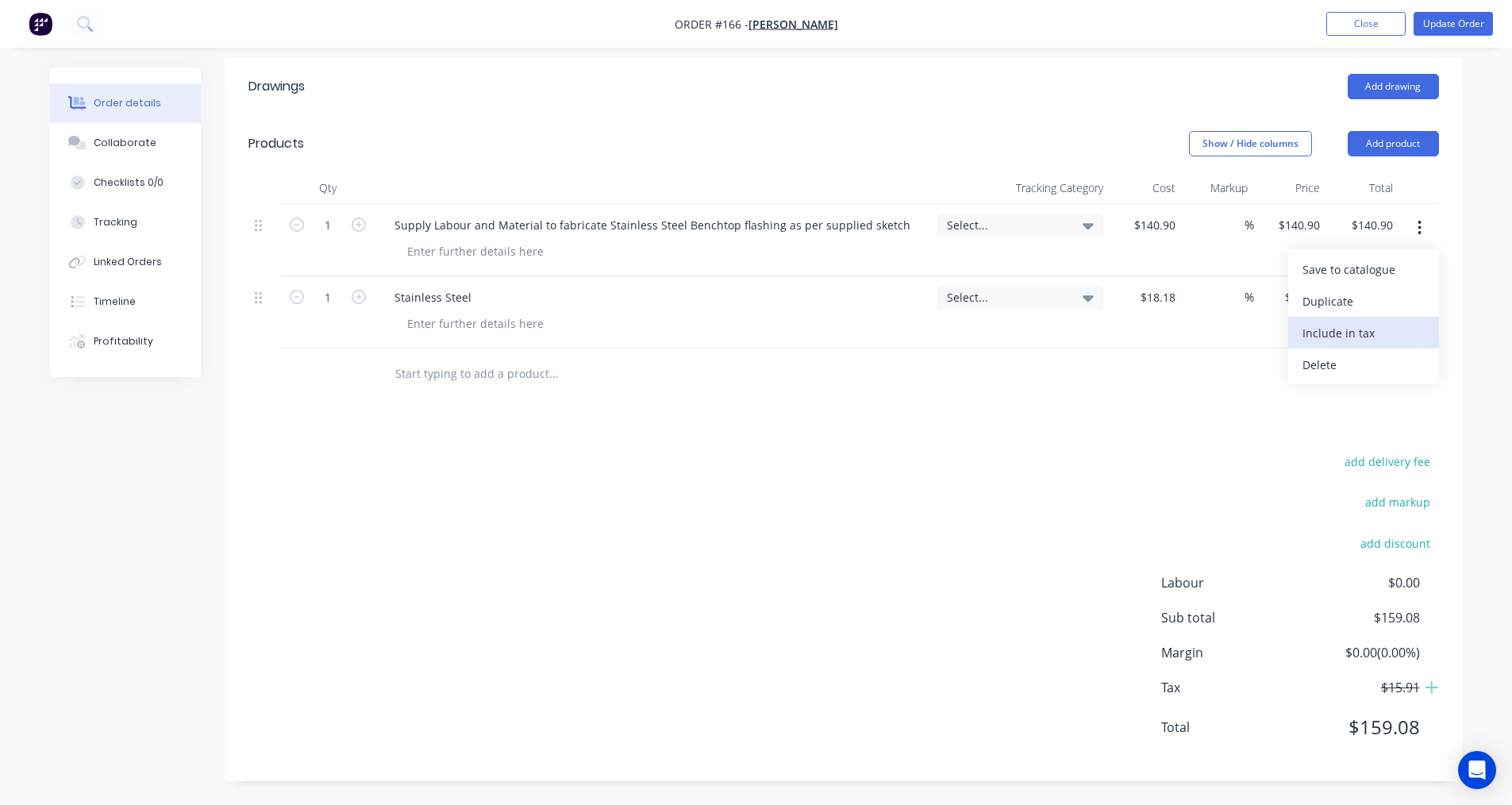
click at [1325, 340] on div "Include in tax" at bounding box center [1363, 333] width 122 height 23
click at [1414, 299] on button "button" at bounding box center [1419, 300] width 38 height 28
click at [1332, 407] on div "Include in tax" at bounding box center [1363, 406] width 122 height 23
click at [1274, 591] on span "Labour" at bounding box center [1231, 582] width 141 height 19
click at [1189, 587] on span "Labour" at bounding box center [1231, 582] width 141 height 19
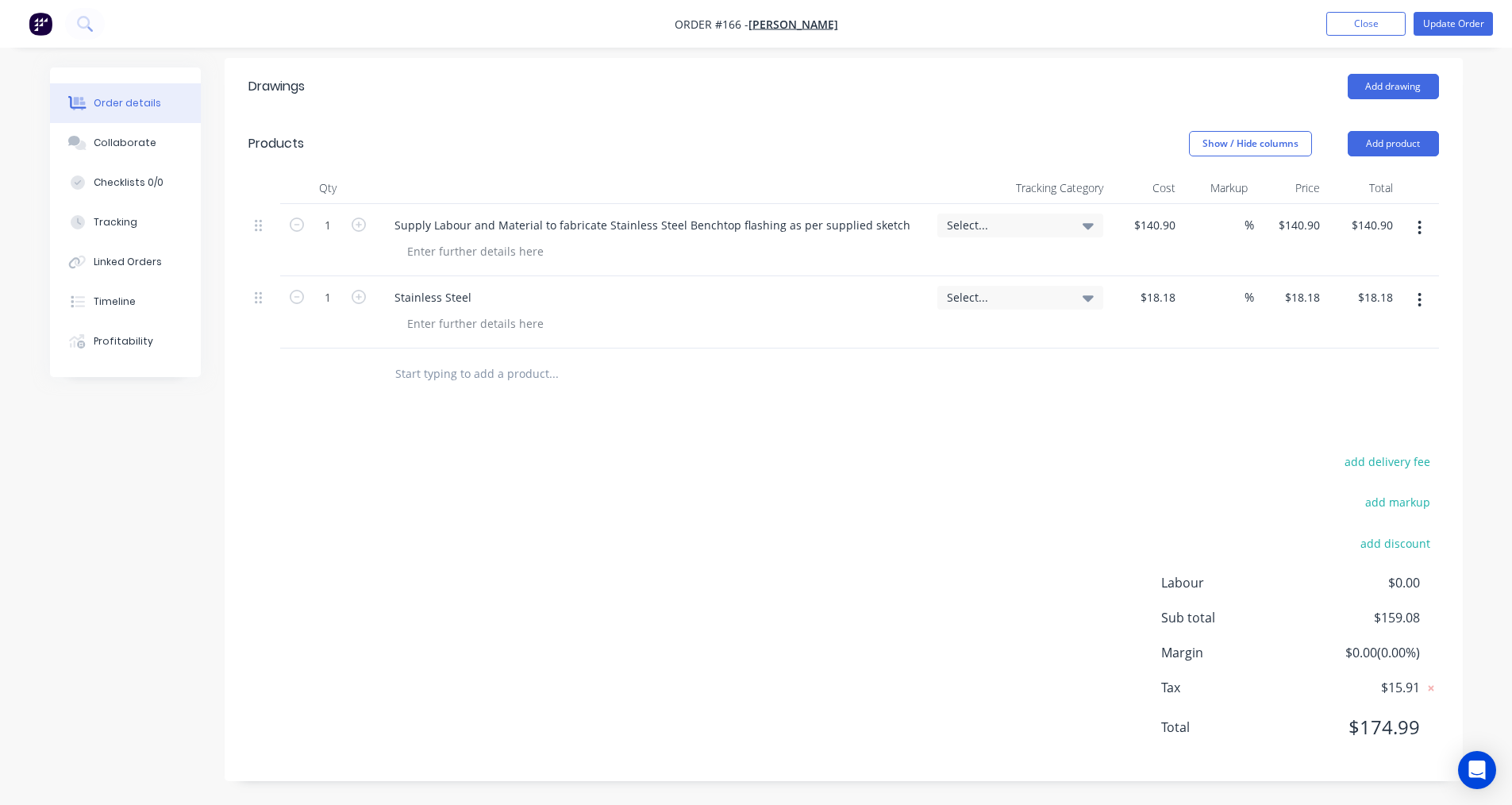
click at [1019, 224] on span "Select..." at bounding box center [1006, 225] width 120 height 17
click at [1228, 428] on div "Drawings Add drawing Products Show / Hide columns Add product Qty Tracking Cate…" at bounding box center [844, 419] width 1238 height 724
click at [133, 136] on div "Collaborate" at bounding box center [125, 142] width 63 height 14
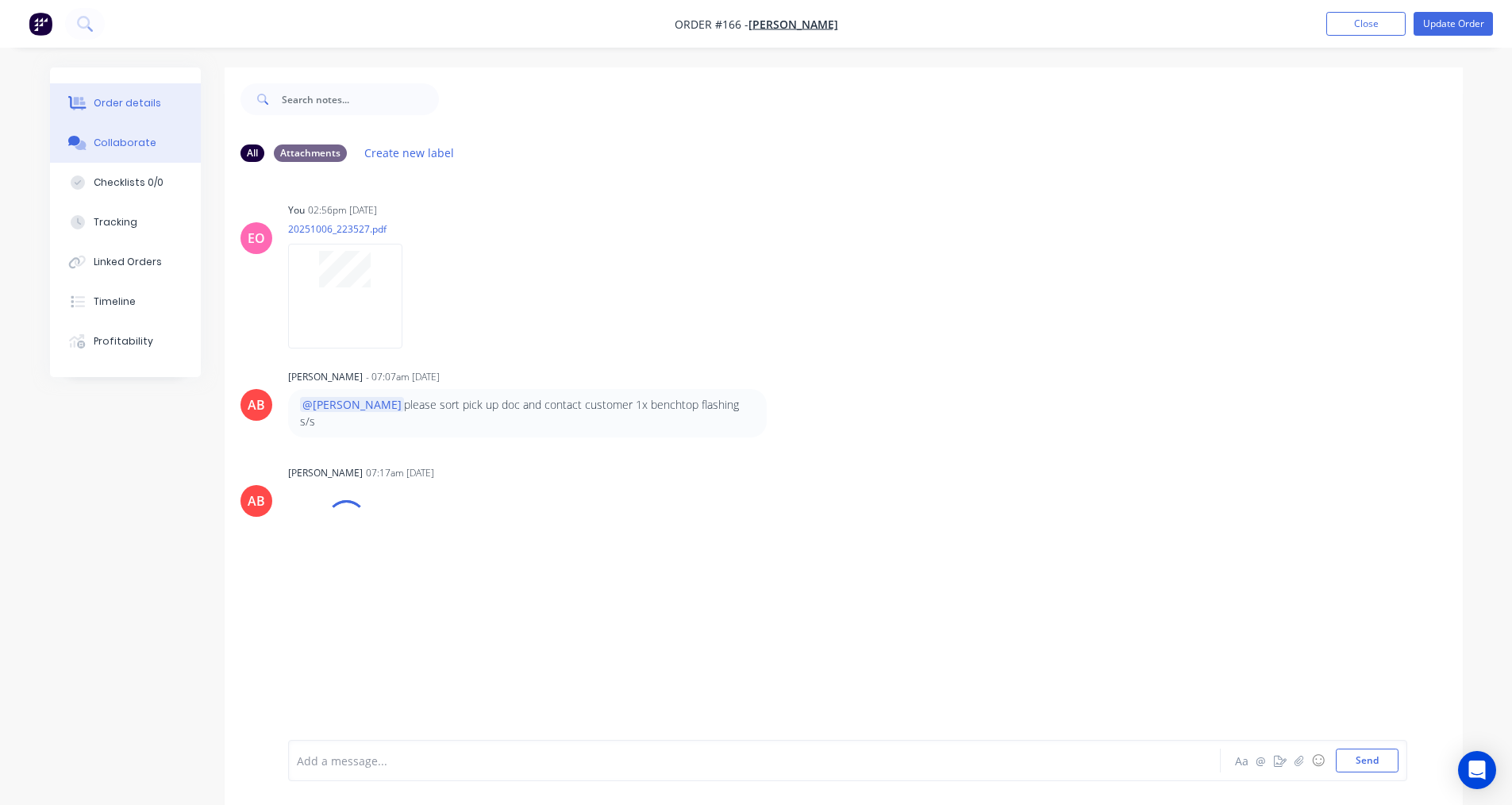
click at [126, 101] on div "Order details" at bounding box center [127, 103] width 68 height 14
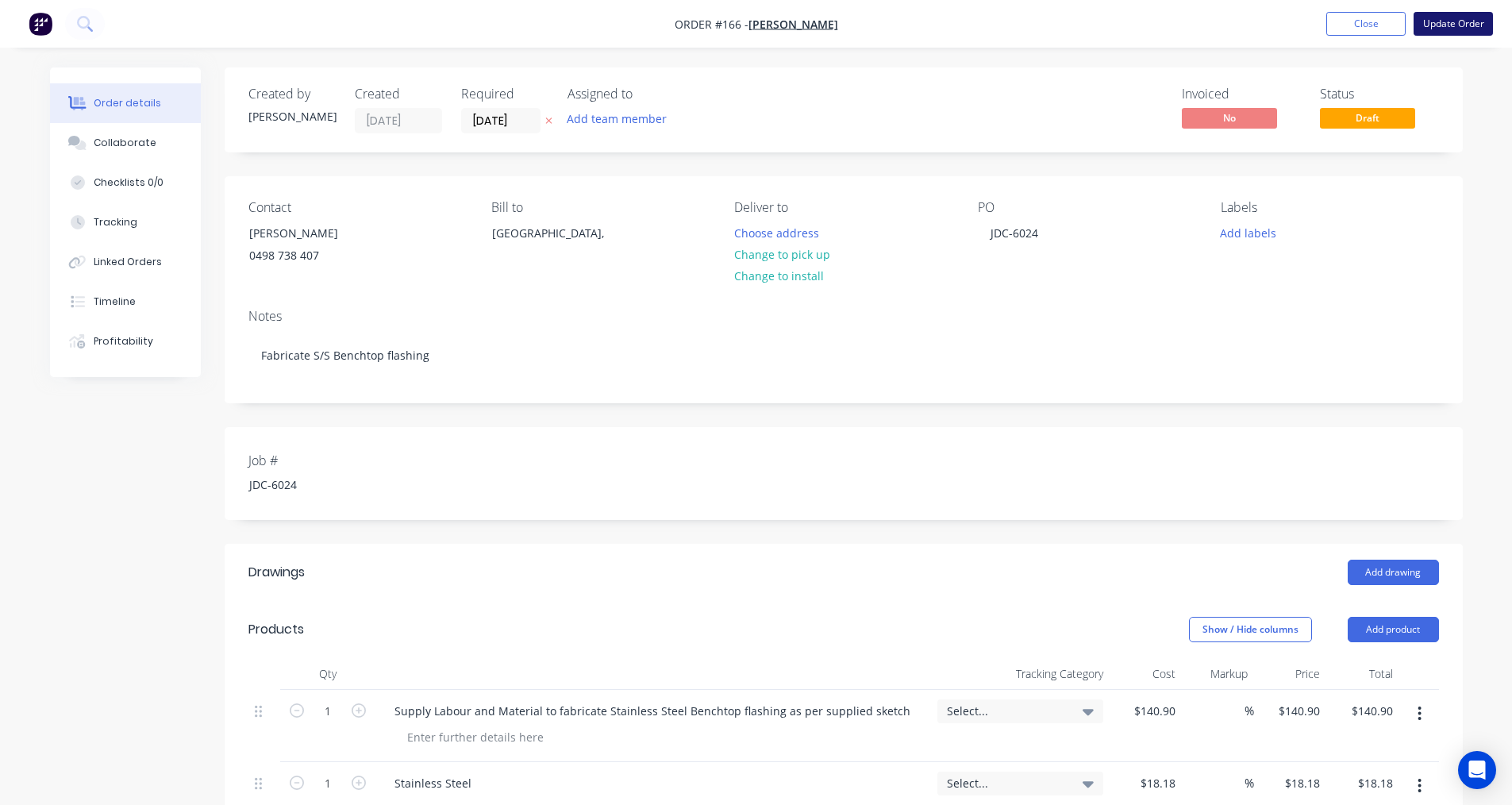
click at [1448, 26] on button "Update Order" at bounding box center [1453, 23] width 79 height 23
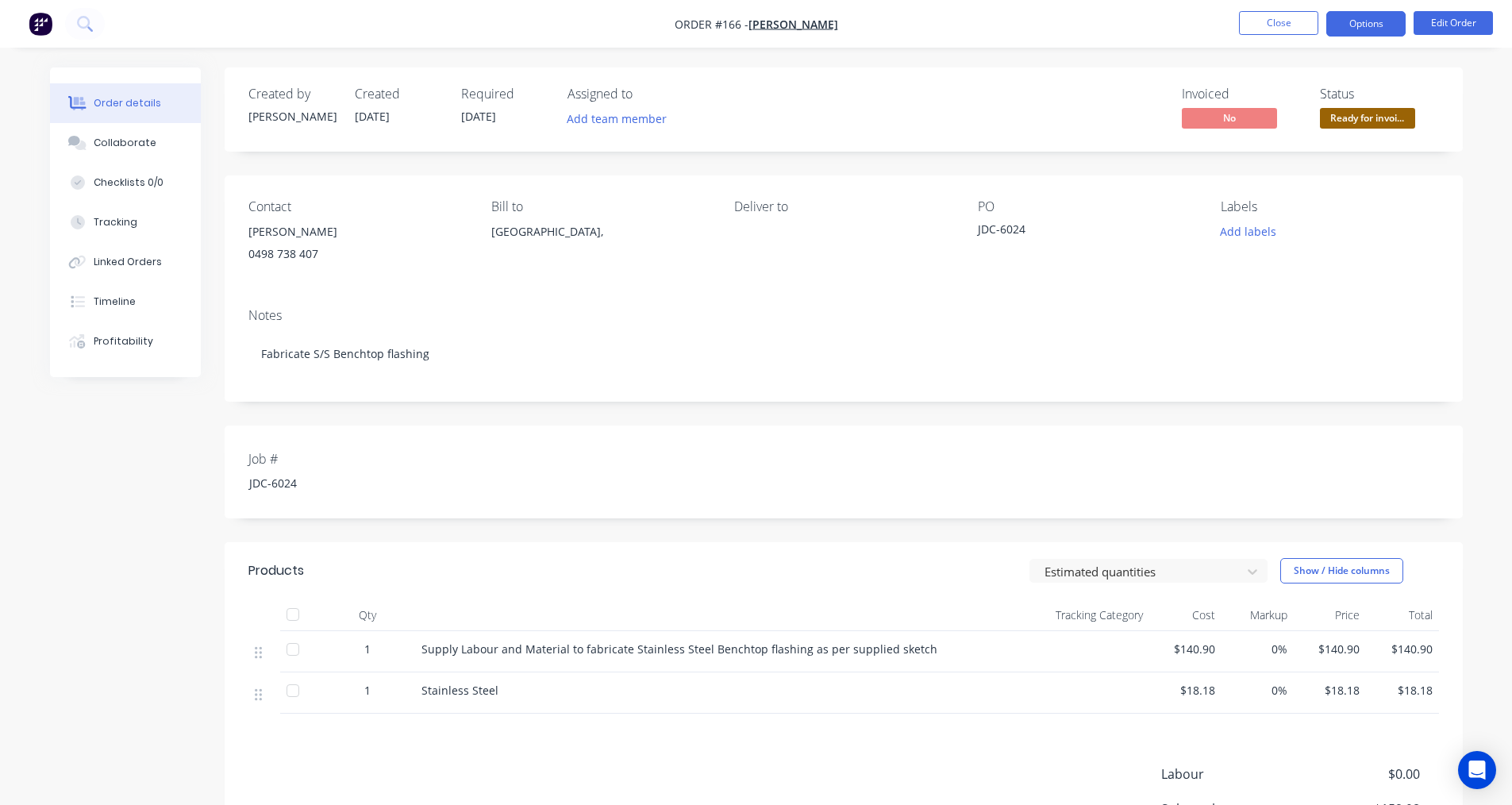
click at [1389, 23] on button "Options" at bounding box center [1366, 23] width 79 height 25
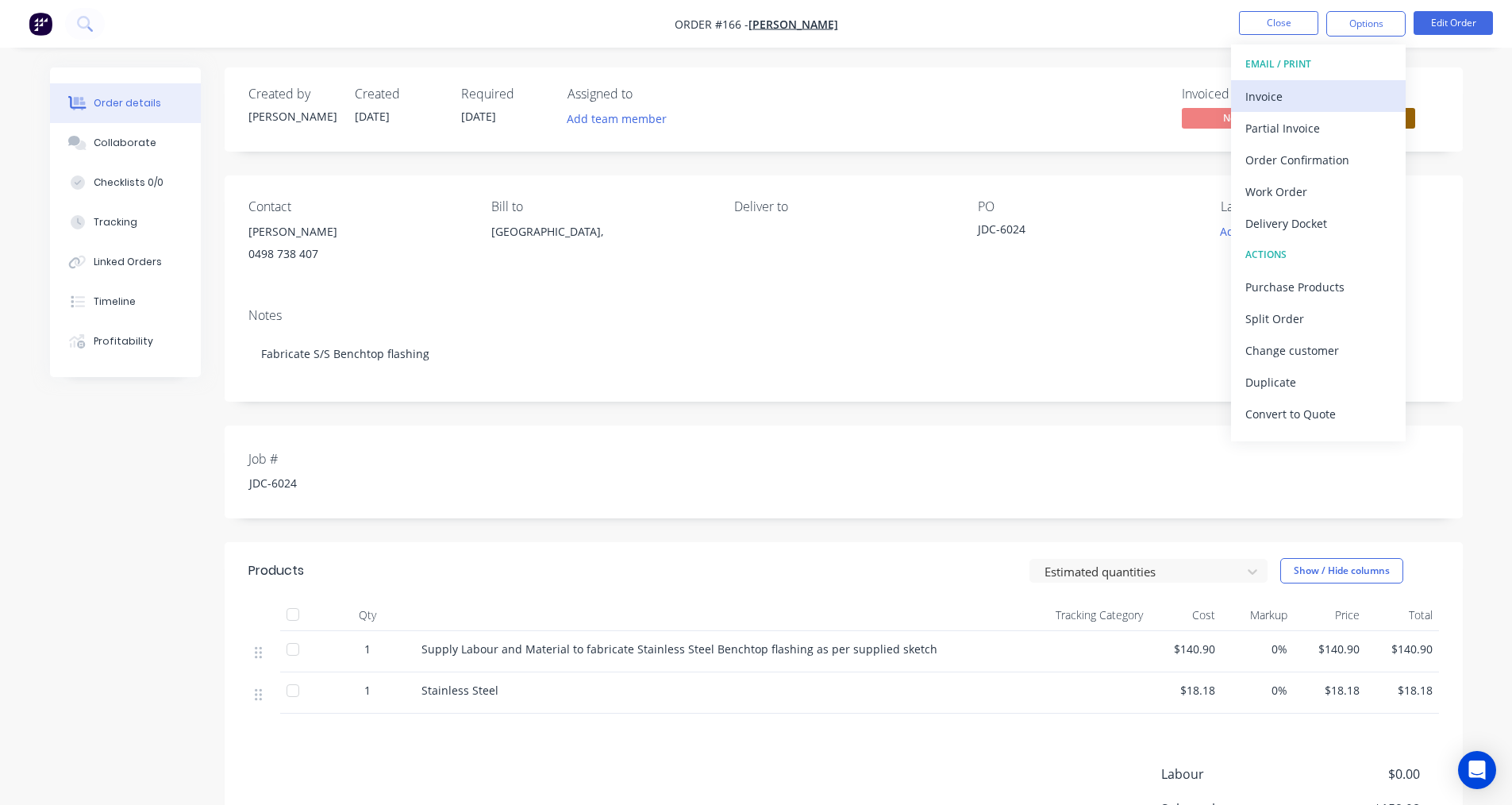
click at [1301, 100] on div "Invoice" at bounding box center [1318, 97] width 146 height 23
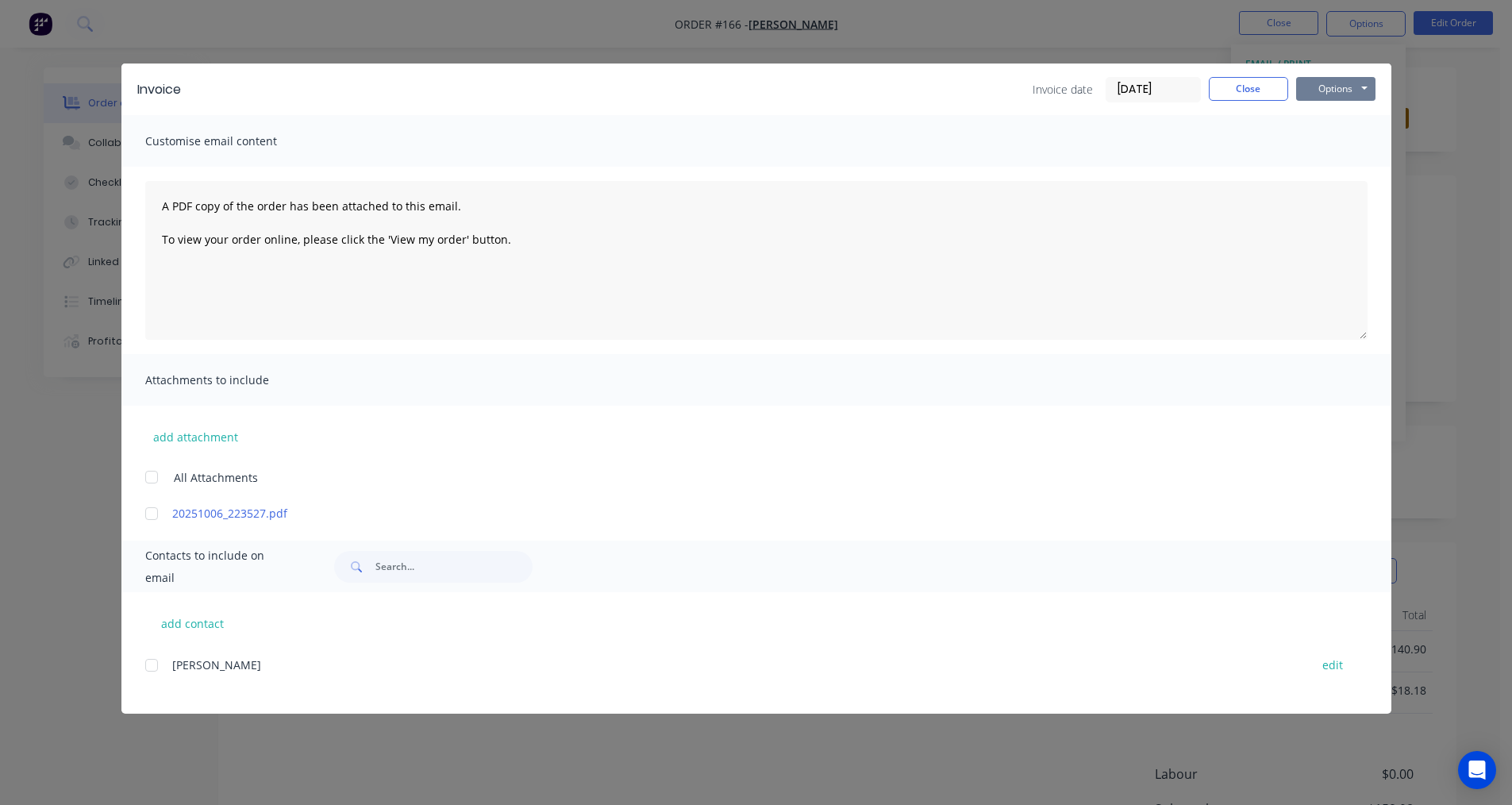
click at [1329, 81] on button "Options" at bounding box center [1336, 89] width 79 height 23
click at [1325, 142] on button "Print" at bounding box center [1346, 143] width 101 height 26
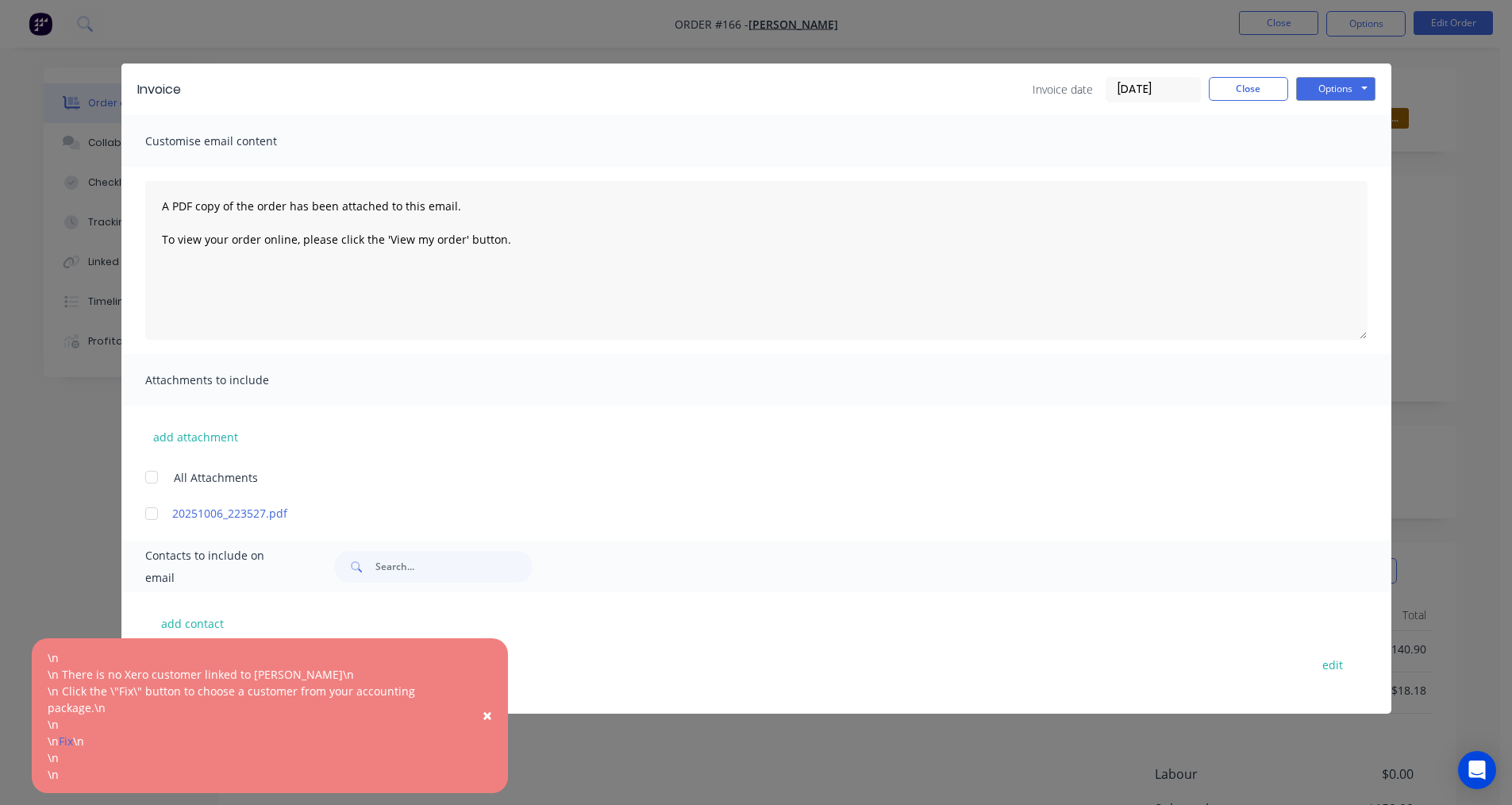
click at [485, 715] on span "×" at bounding box center [487, 715] width 9 height 23
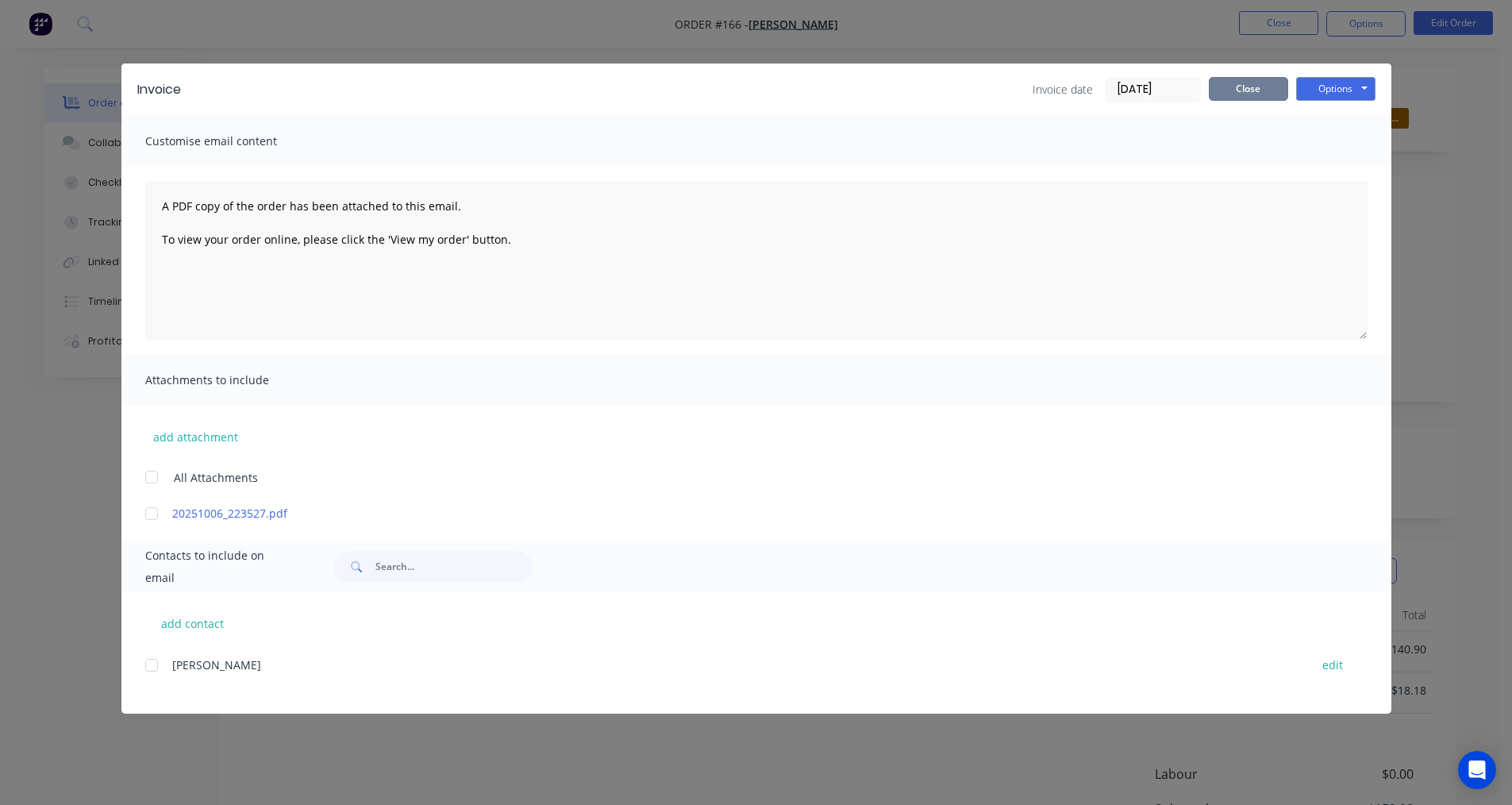
drag, startPoint x: 1255, startPoint y: 86, endPoint x: 1284, endPoint y: 119, distance: 43.9
click at [1255, 90] on button "Close" at bounding box center [1248, 89] width 79 height 23
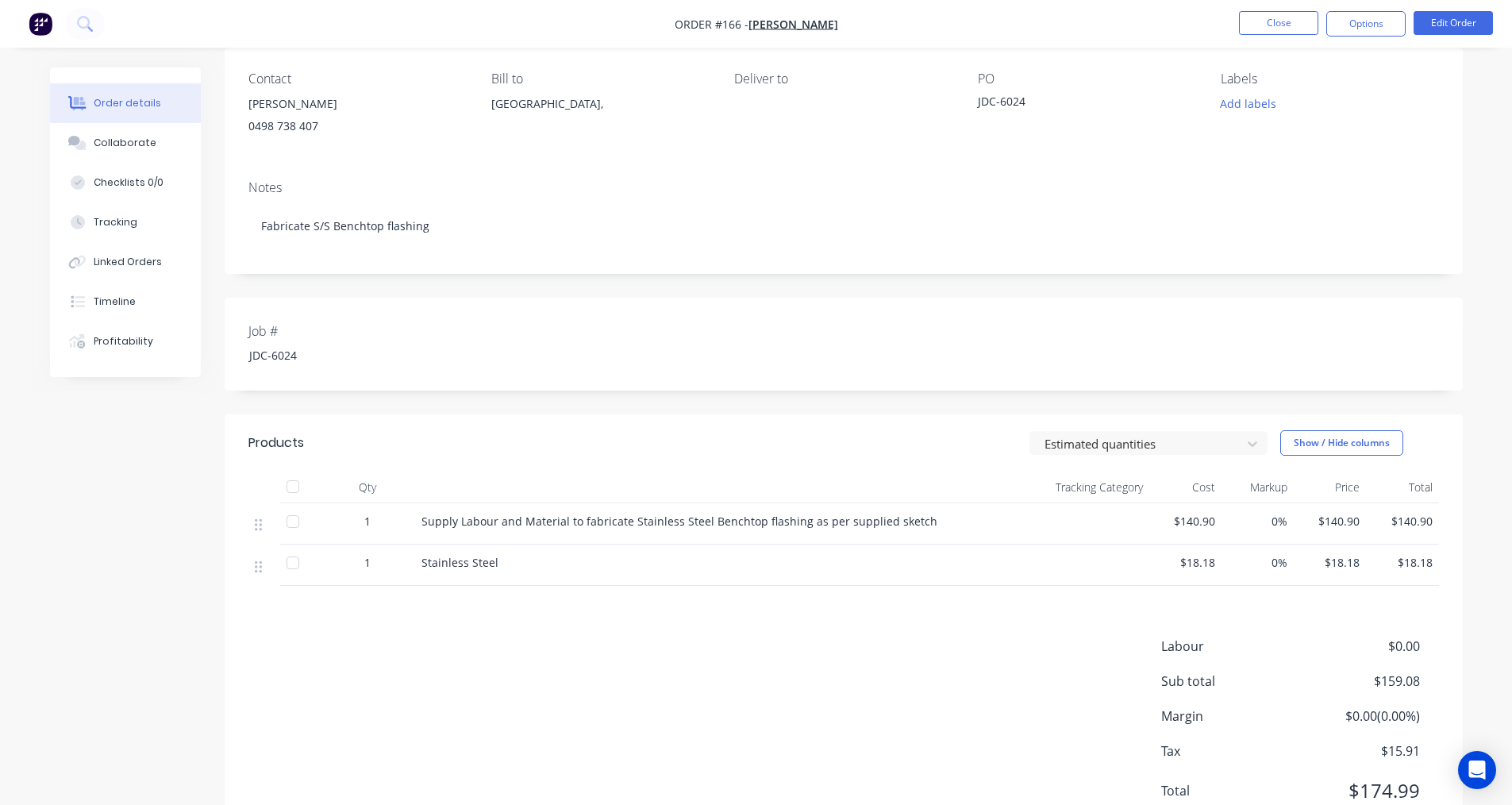
scroll to position [192, 0]
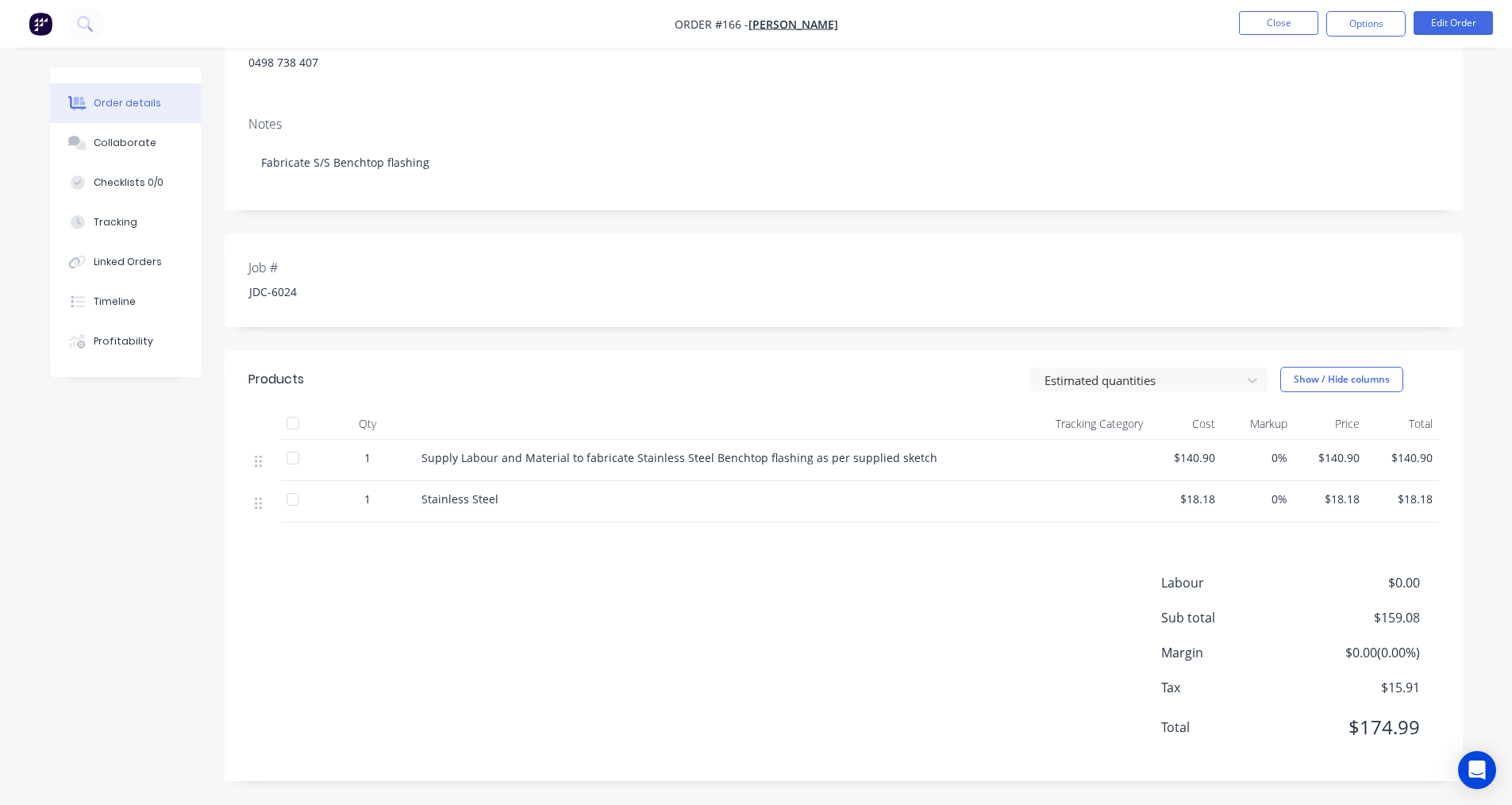
click at [1215, 499] on div "$18.18" at bounding box center [1185, 501] width 72 height 41
click at [1471, 25] on button "Edit Order" at bounding box center [1453, 23] width 79 height 23
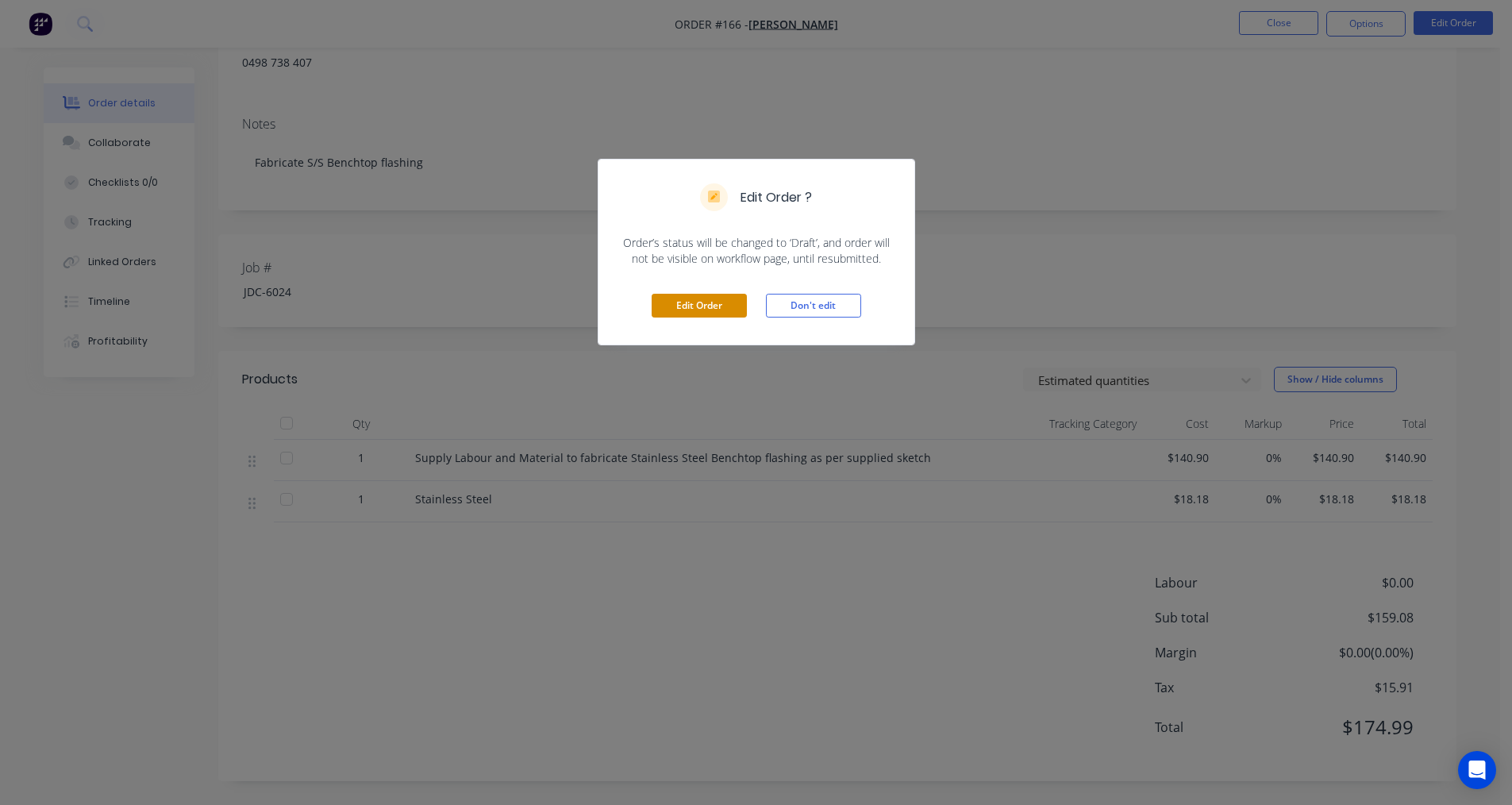
click at [695, 315] on button "Edit Order" at bounding box center [699, 305] width 95 height 23
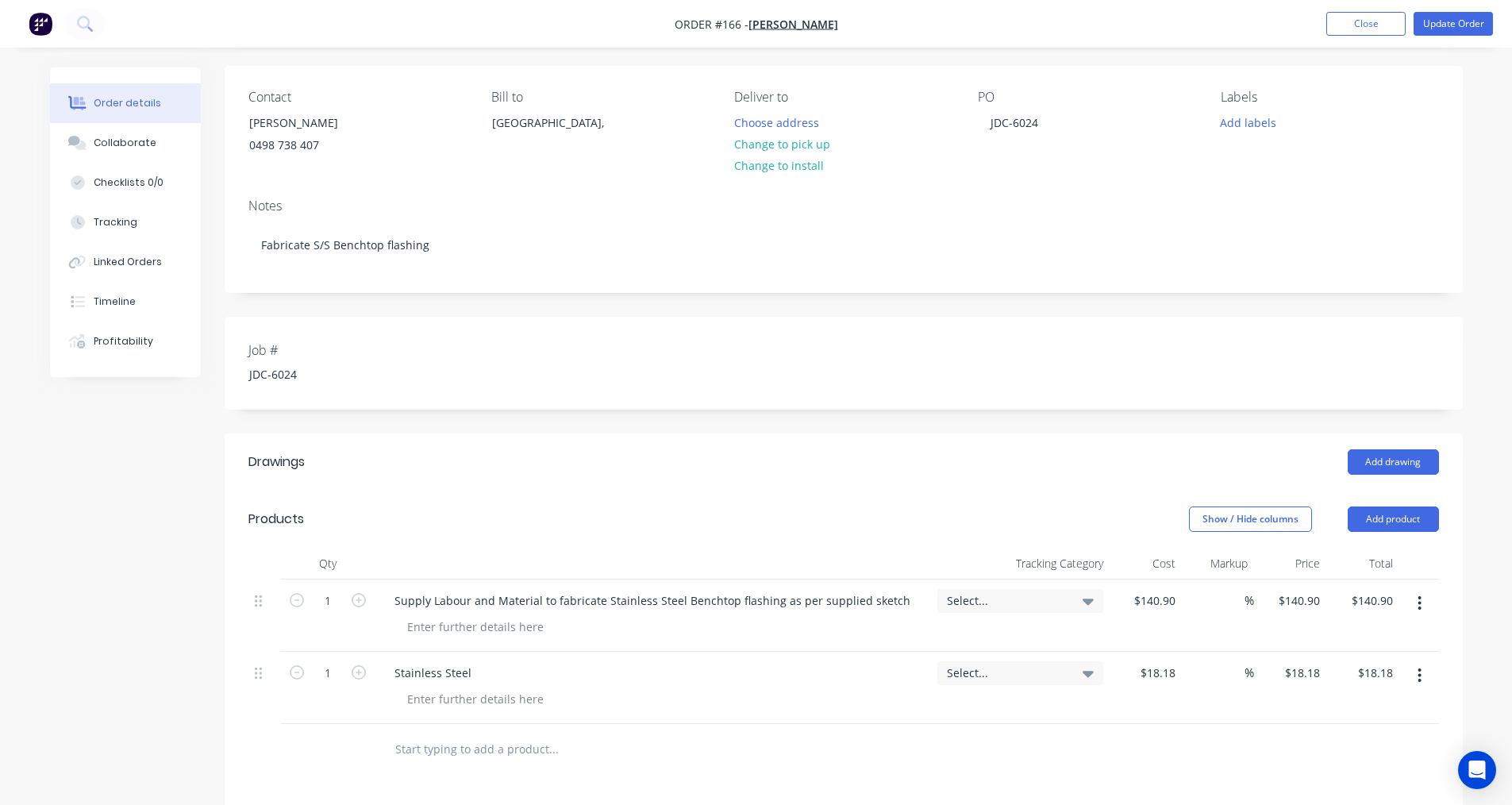
scroll to position [397, 0]
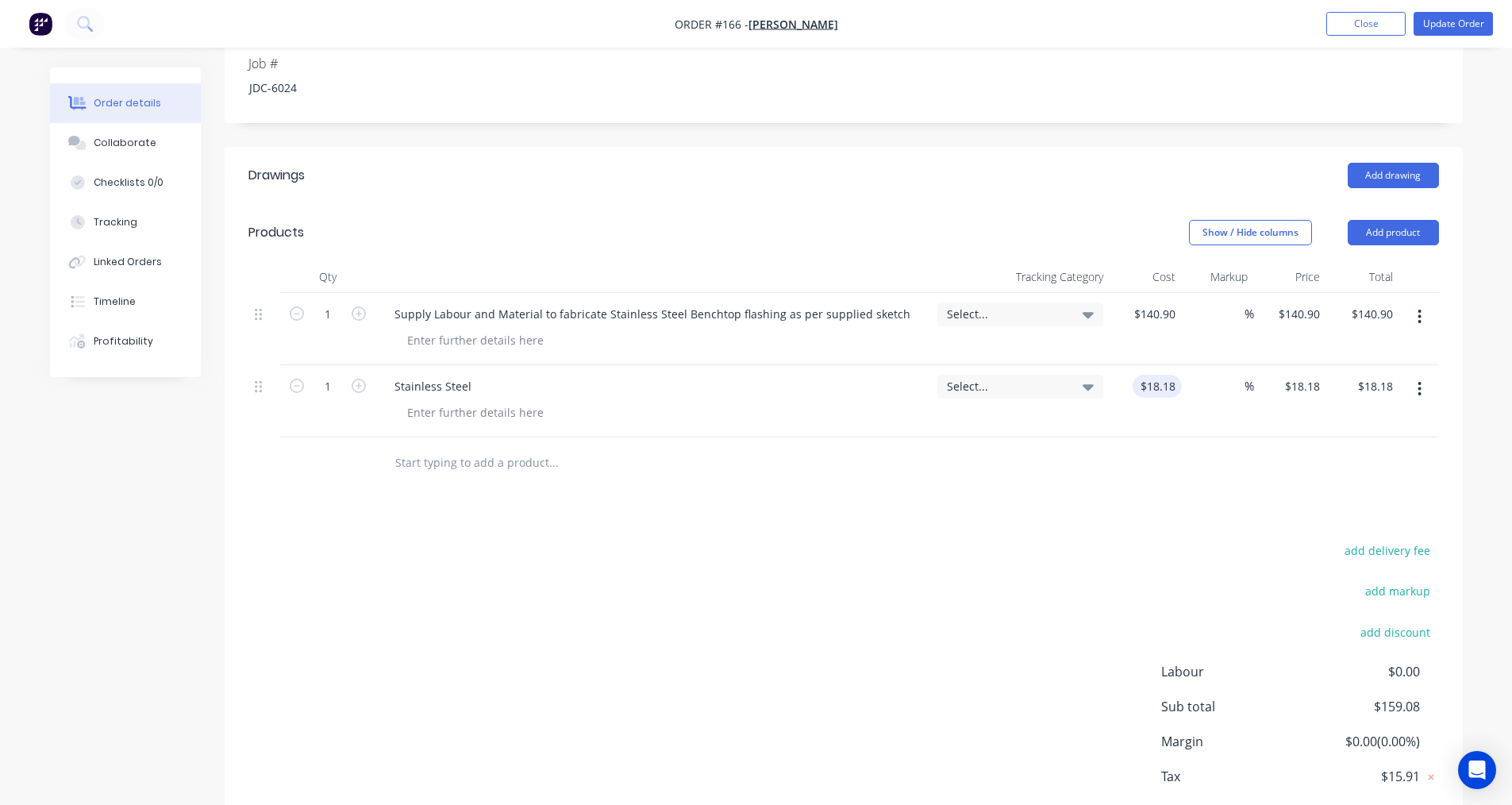
drag, startPoint x: 1176, startPoint y: 407, endPoint x: 1180, endPoint y: 392, distance: 15.5
click at [1176, 402] on div "$18.18 $18.18" at bounding box center [1146, 402] width 72 height 72
click at [1182, 388] on div "%" at bounding box center [1218, 402] width 72 height 72
type input "18.18"
click at [1175, 387] on input "18.18" at bounding box center [1163, 387] width 37 height 23
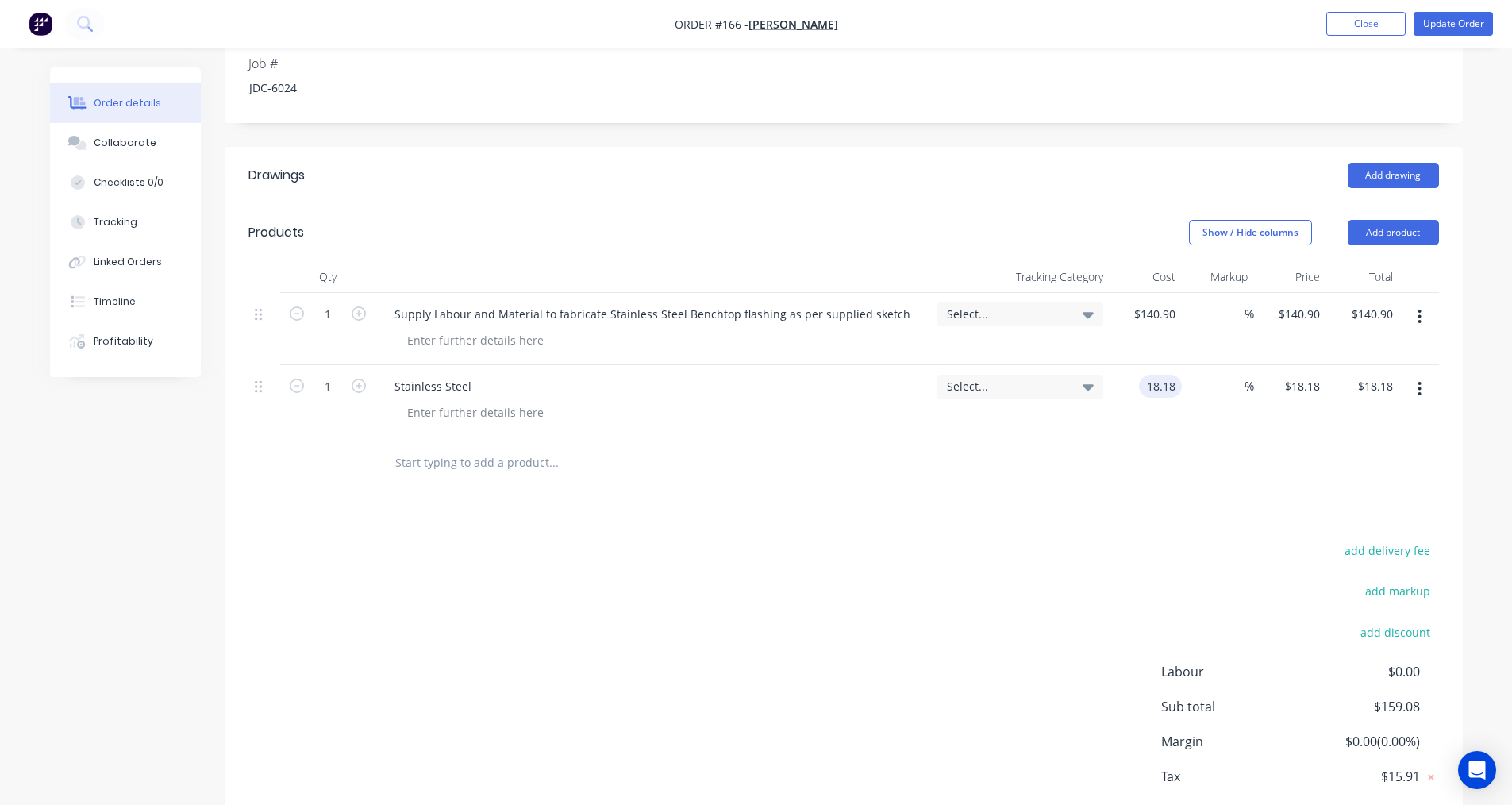
click at [1175, 386] on input "18.18" at bounding box center [1163, 387] width 37 height 23
click at [1176, 385] on input "18.18" at bounding box center [1163, 387] width 37 height 23
click at [1167, 391] on input "18.18" at bounding box center [1163, 387] width 37 height 23
click at [1176, 386] on input "18.18" at bounding box center [1163, 387] width 37 height 23
type input "$18.19"
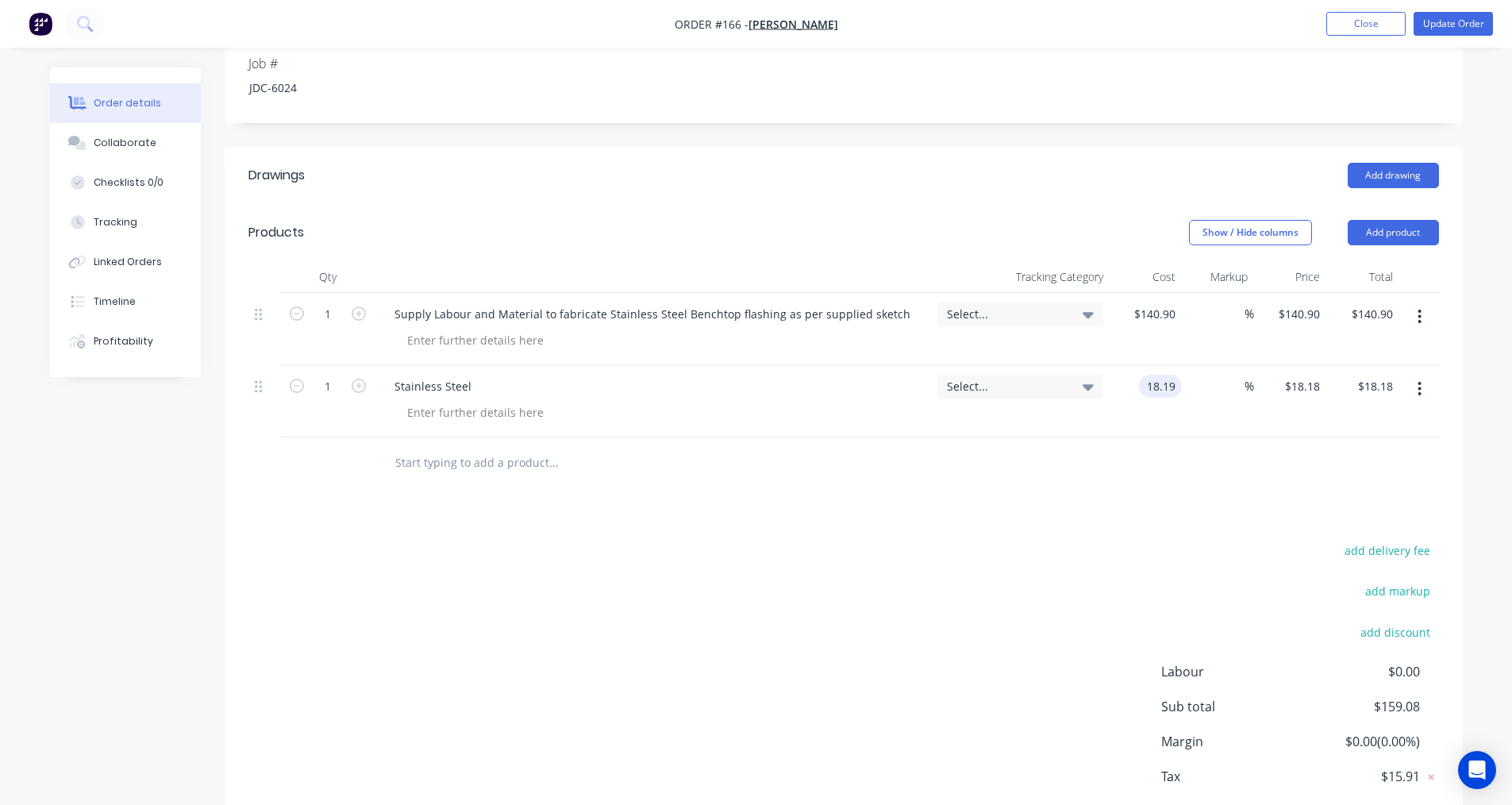
type input "$18.19"
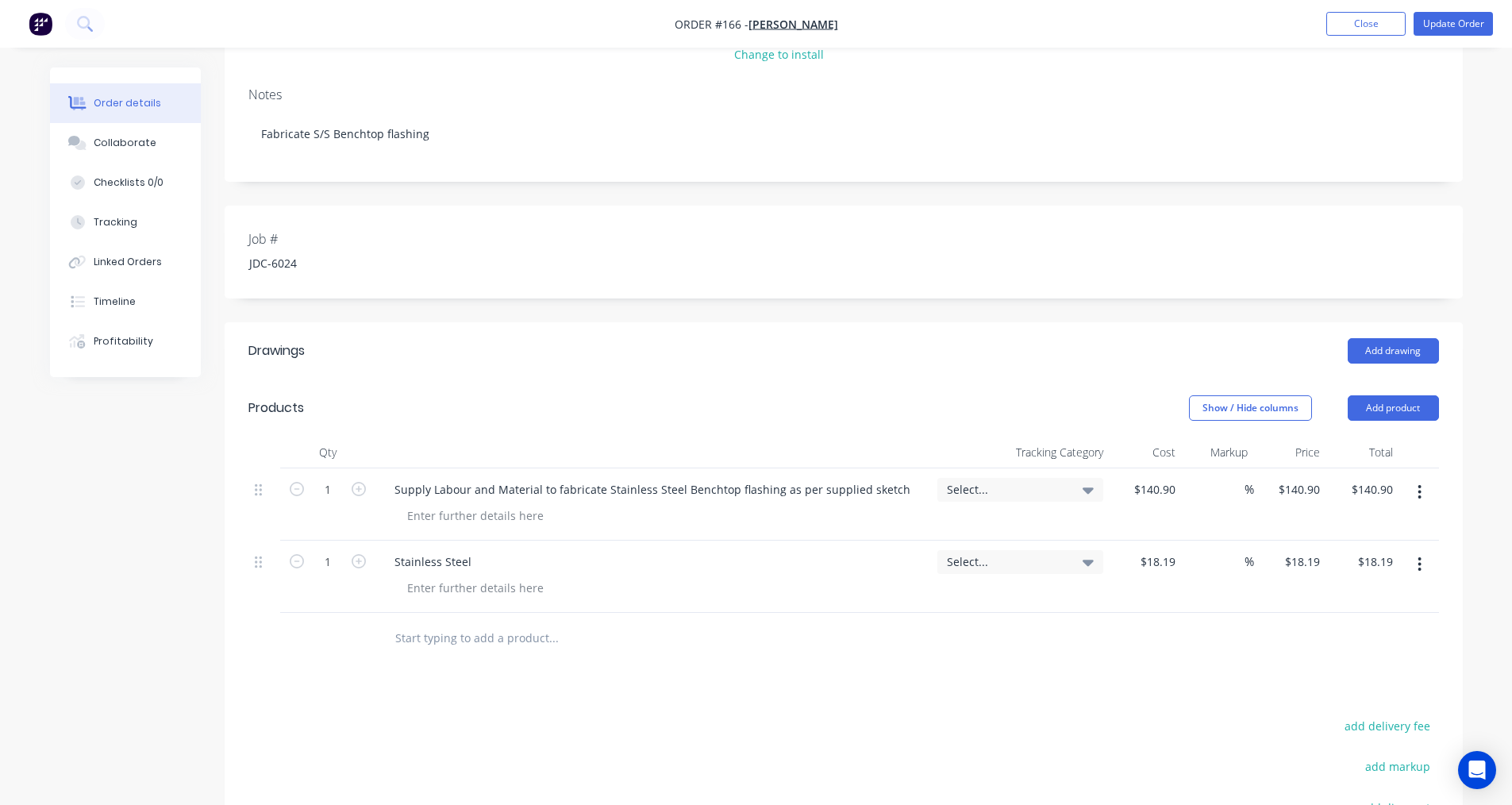
scroll to position [89, 0]
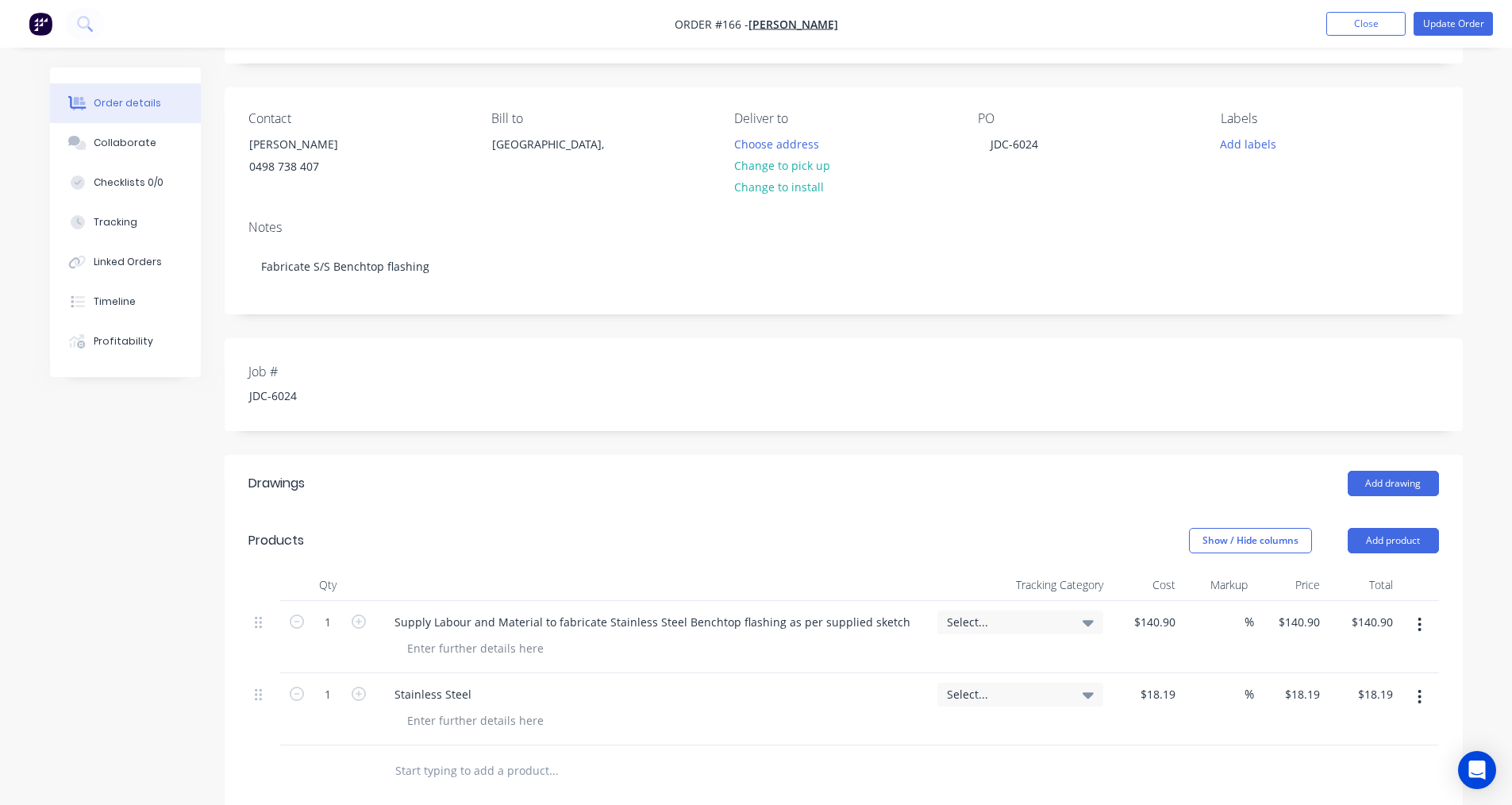
click at [1451, 36] on nav "Order #166 - [PERSON_NAME] Add product Close Update Order" at bounding box center [756, 23] width 1512 height 48
click at [1451, 25] on button "Update Order" at bounding box center [1453, 23] width 79 height 23
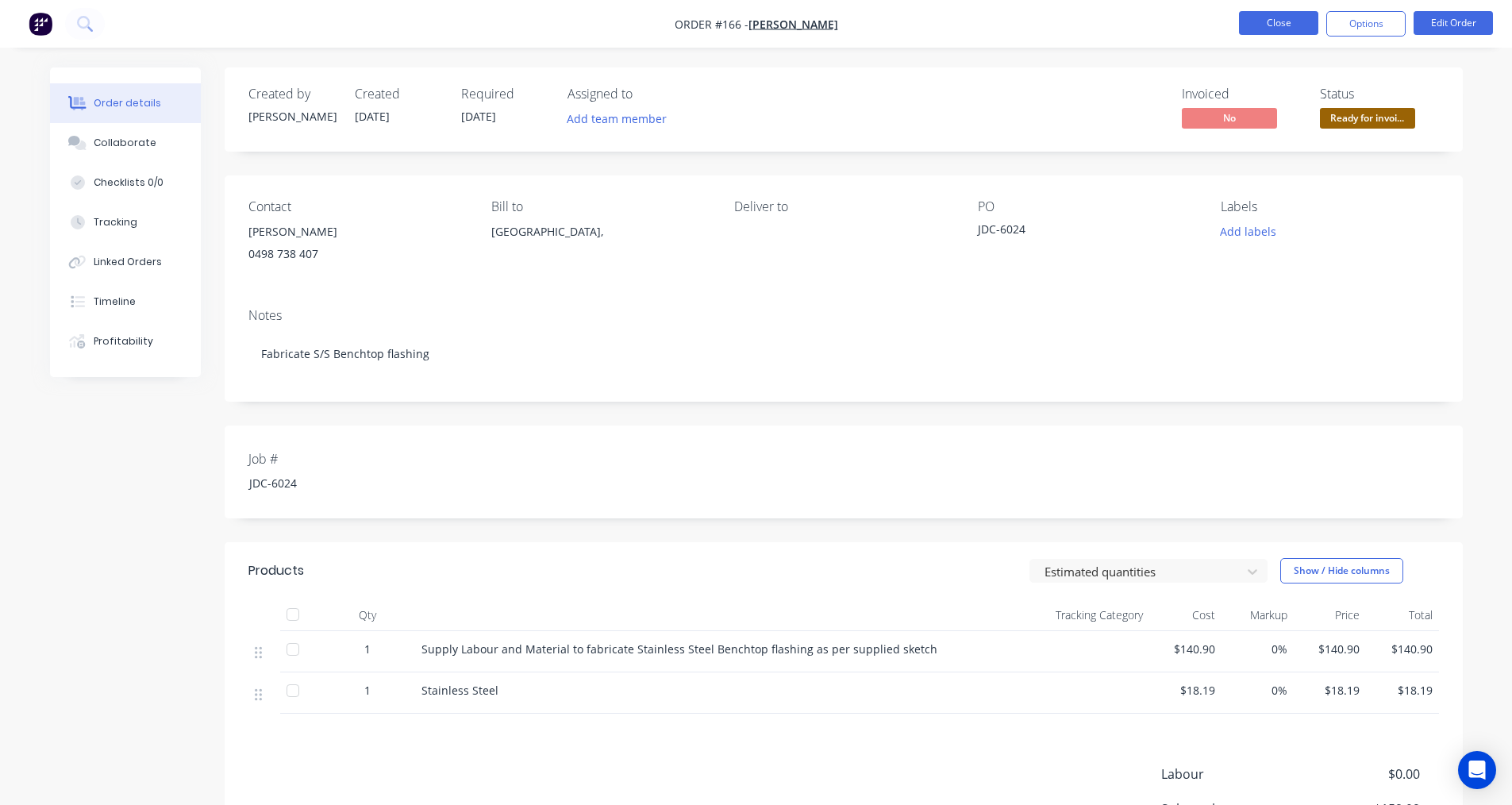
click at [1300, 28] on button "Close" at bounding box center [1278, 23] width 79 height 23
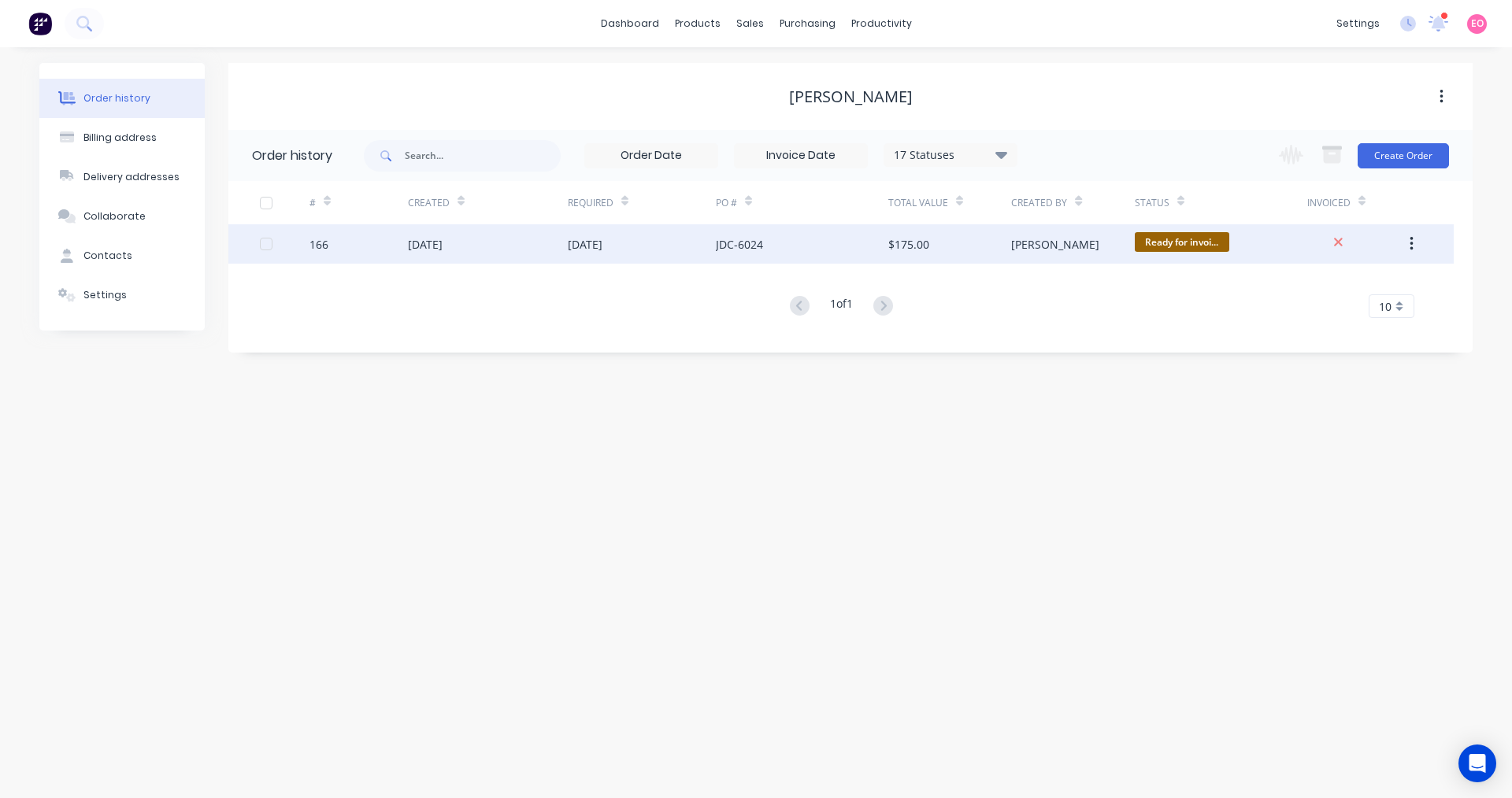
drag, startPoint x: 924, startPoint y: 249, endPoint x: 1414, endPoint y: 241, distance: 490.1
click at [1414, 241] on button "button" at bounding box center [1412, 244] width 37 height 28
click at [1216, 251] on span "Ready for invoi..." at bounding box center [1183, 242] width 95 height 20
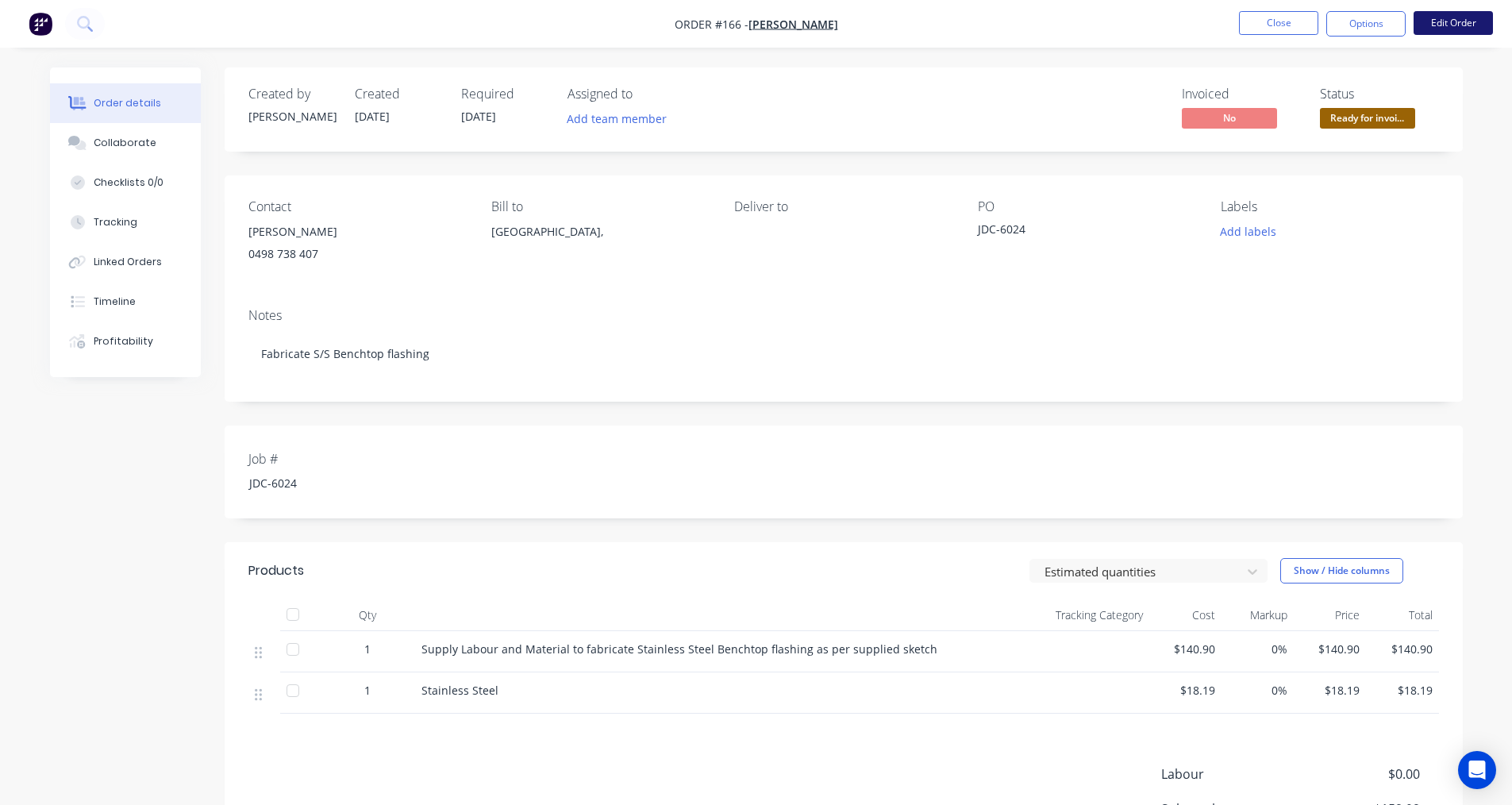
click at [1440, 23] on button "Edit Order" at bounding box center [1453, 23] width 79 height 23
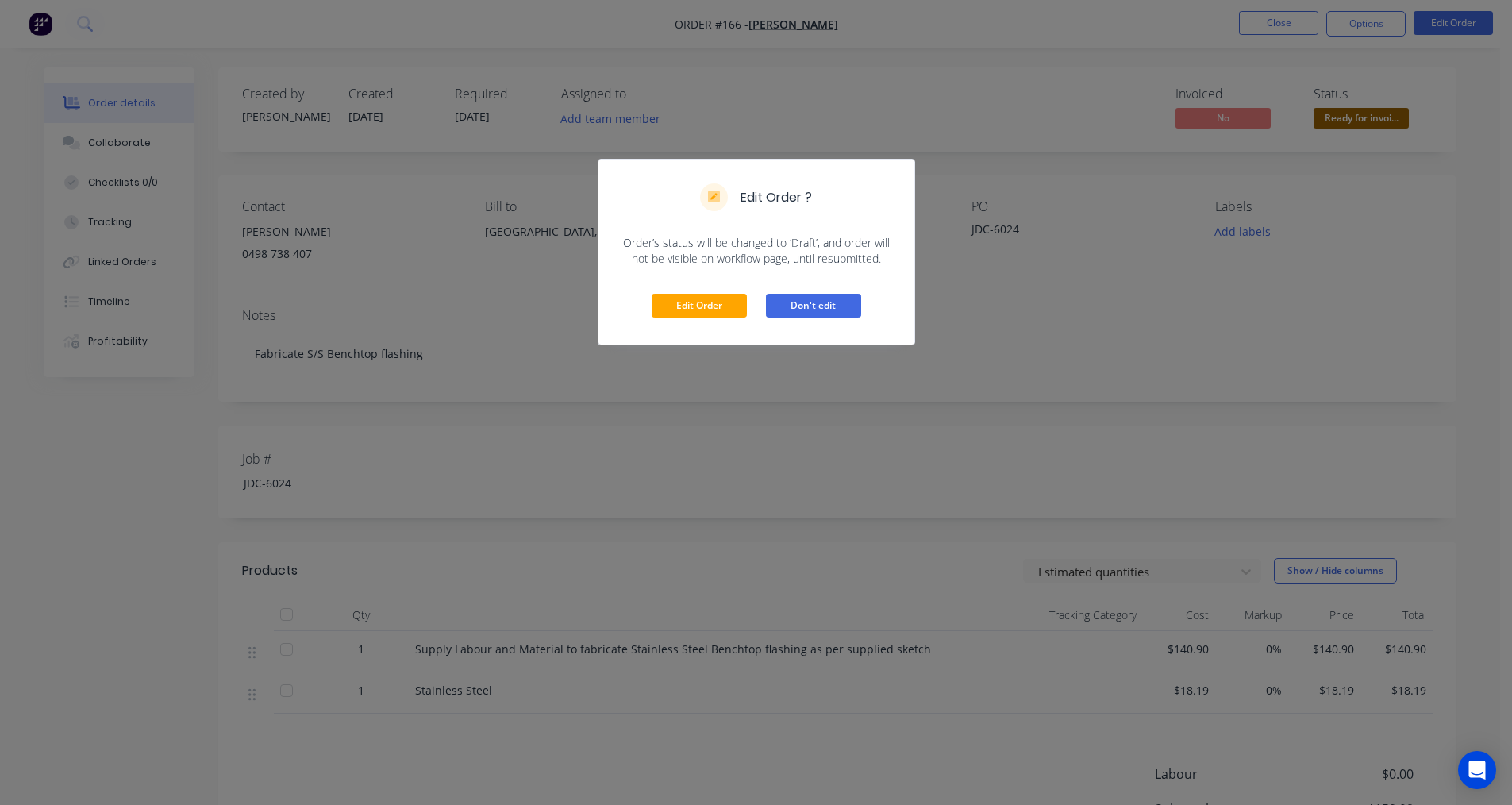
drag, startPoint x: 809, startPoint y: 310, endPoint x: 846, endPoint y: 302, distance: 37.9
click at [819, 306] on button "Don't edit" at bounding box center [814, 305] width 95 height 23
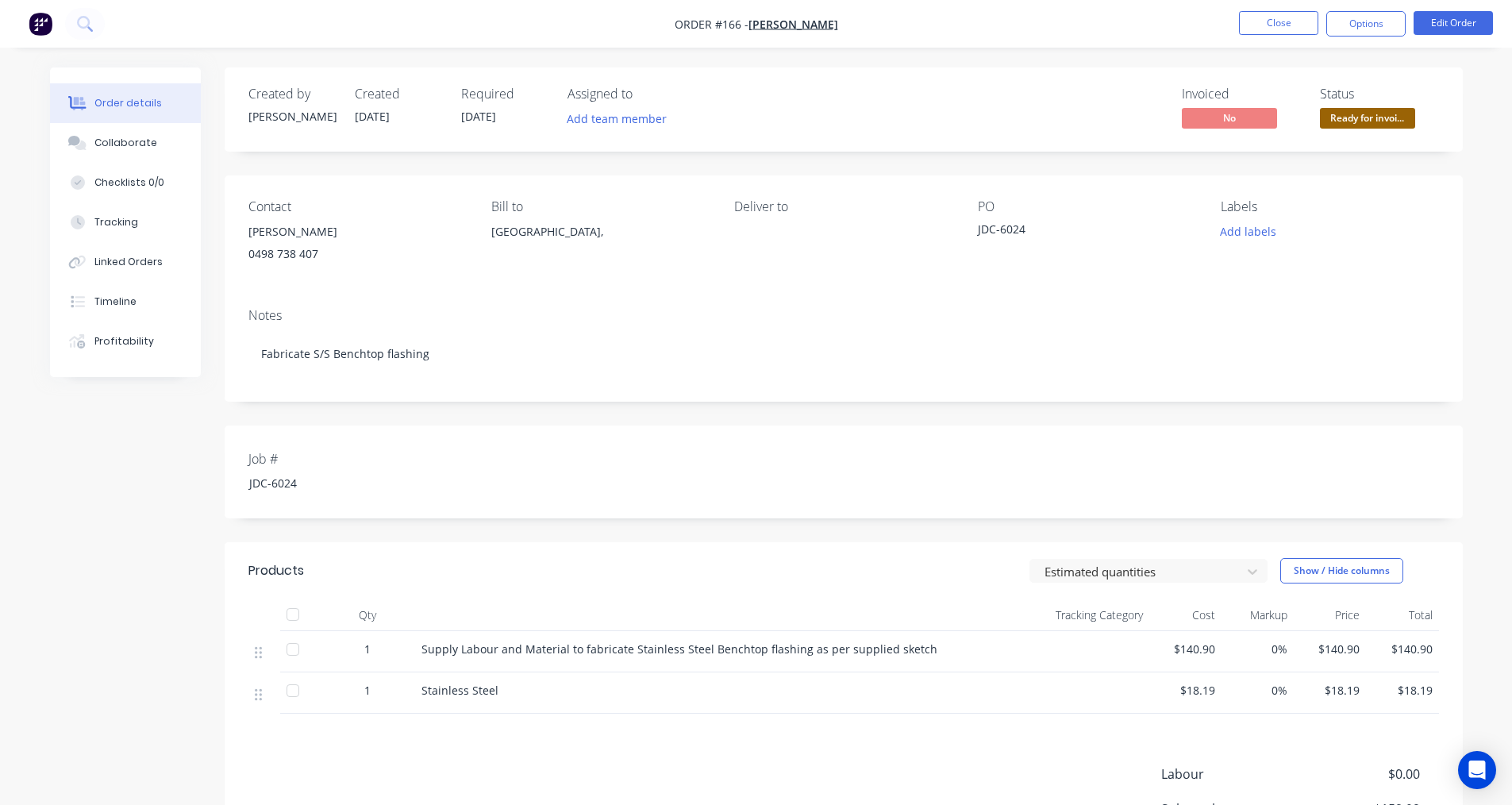
drag, startPoint x: 1371, startPoint y: 17, endPoint x: 1369, endPoint y: 43, distance: 26.1
click at [1369, 18] on button "Options" at bounding box center [1366, 23] width 79 height 25
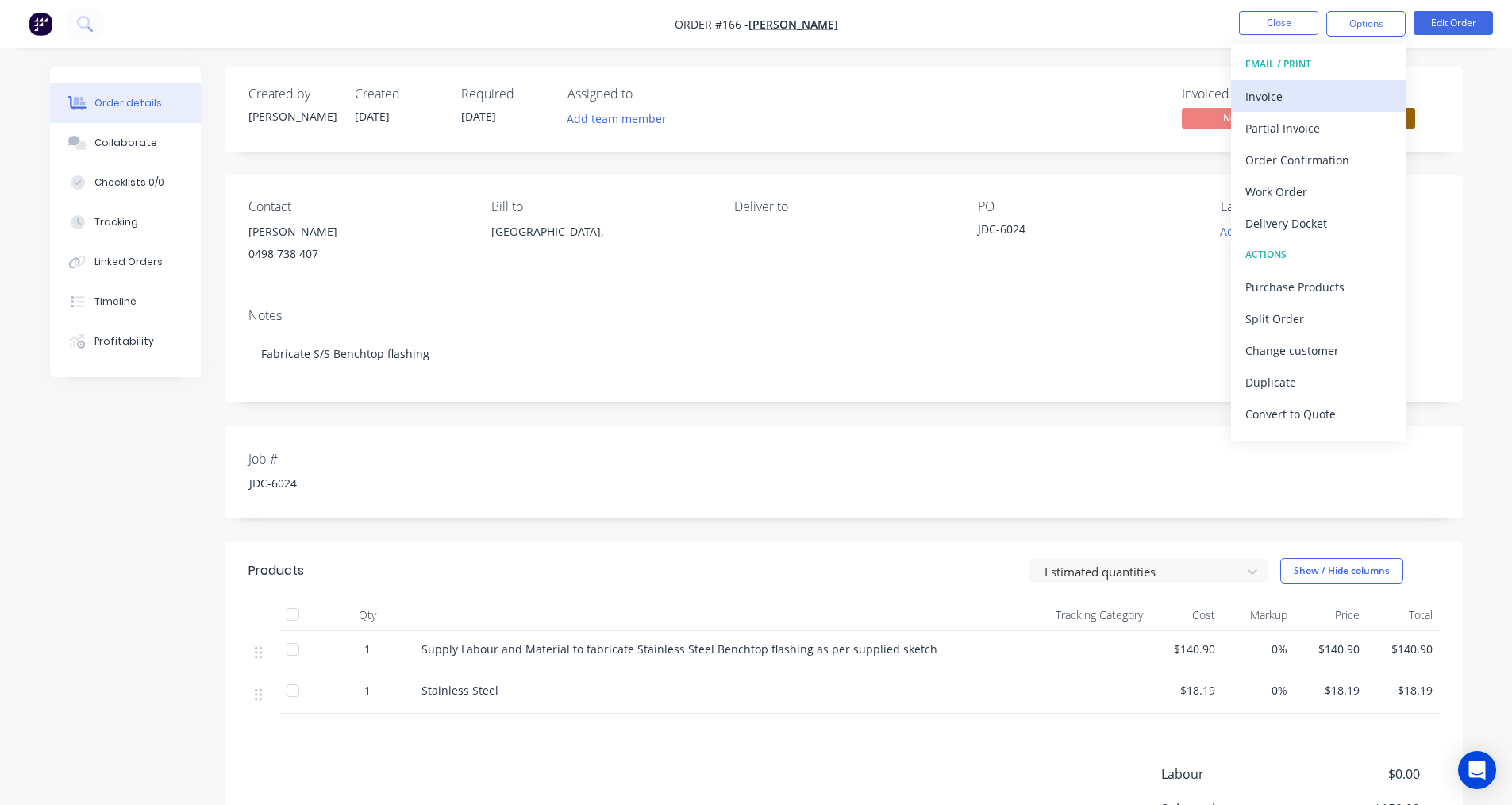
click at [1281, 97] on div "Invoice" at bounding box center [1318, 97] width 146 height 23
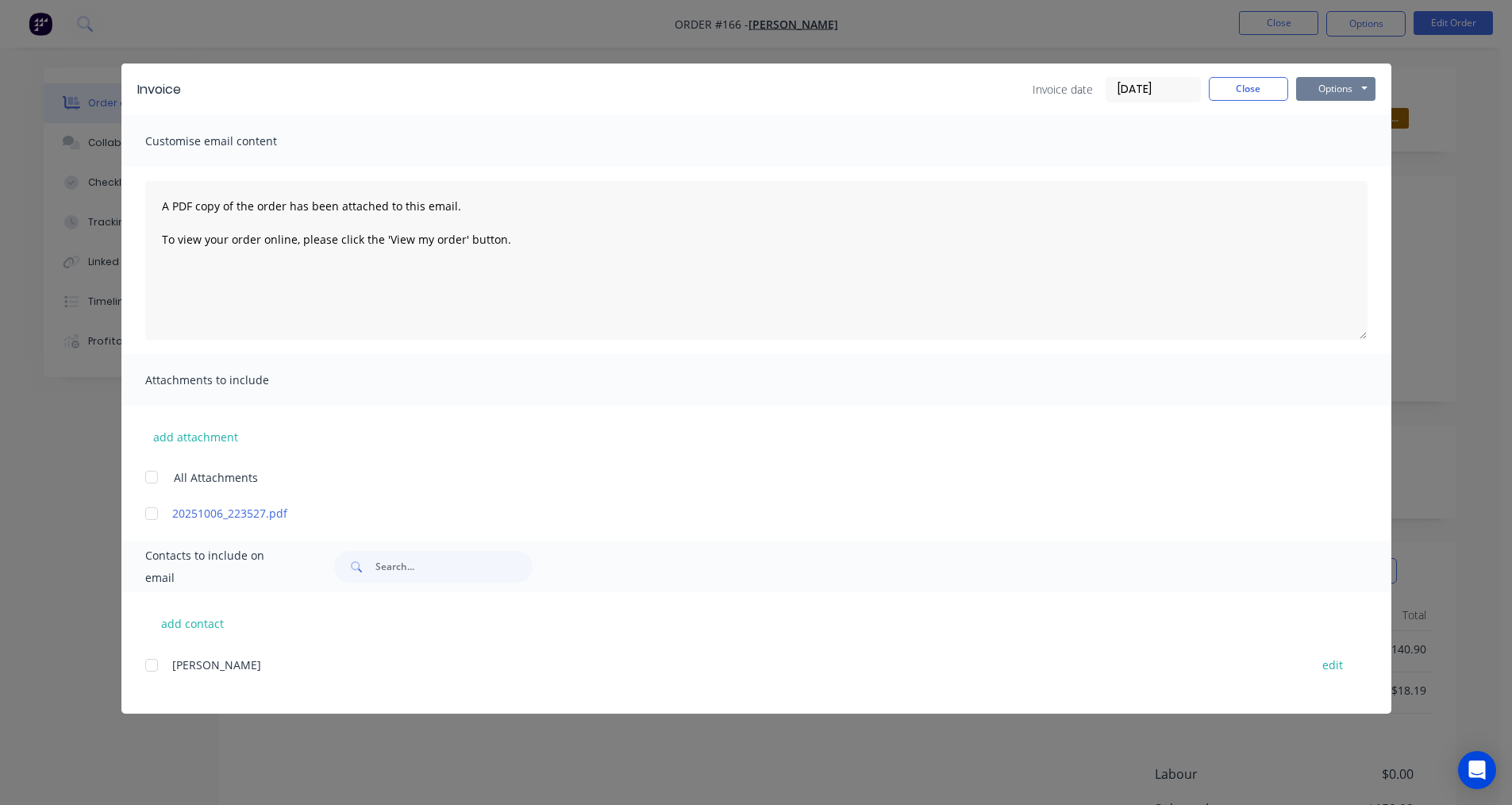
click at [1360, 94] on button "Options" at bounding box center [1336, 89] width 79 height 23
click at [1337, 143] on button "Print" at bounding box center [1346, 143] width 101 height 26
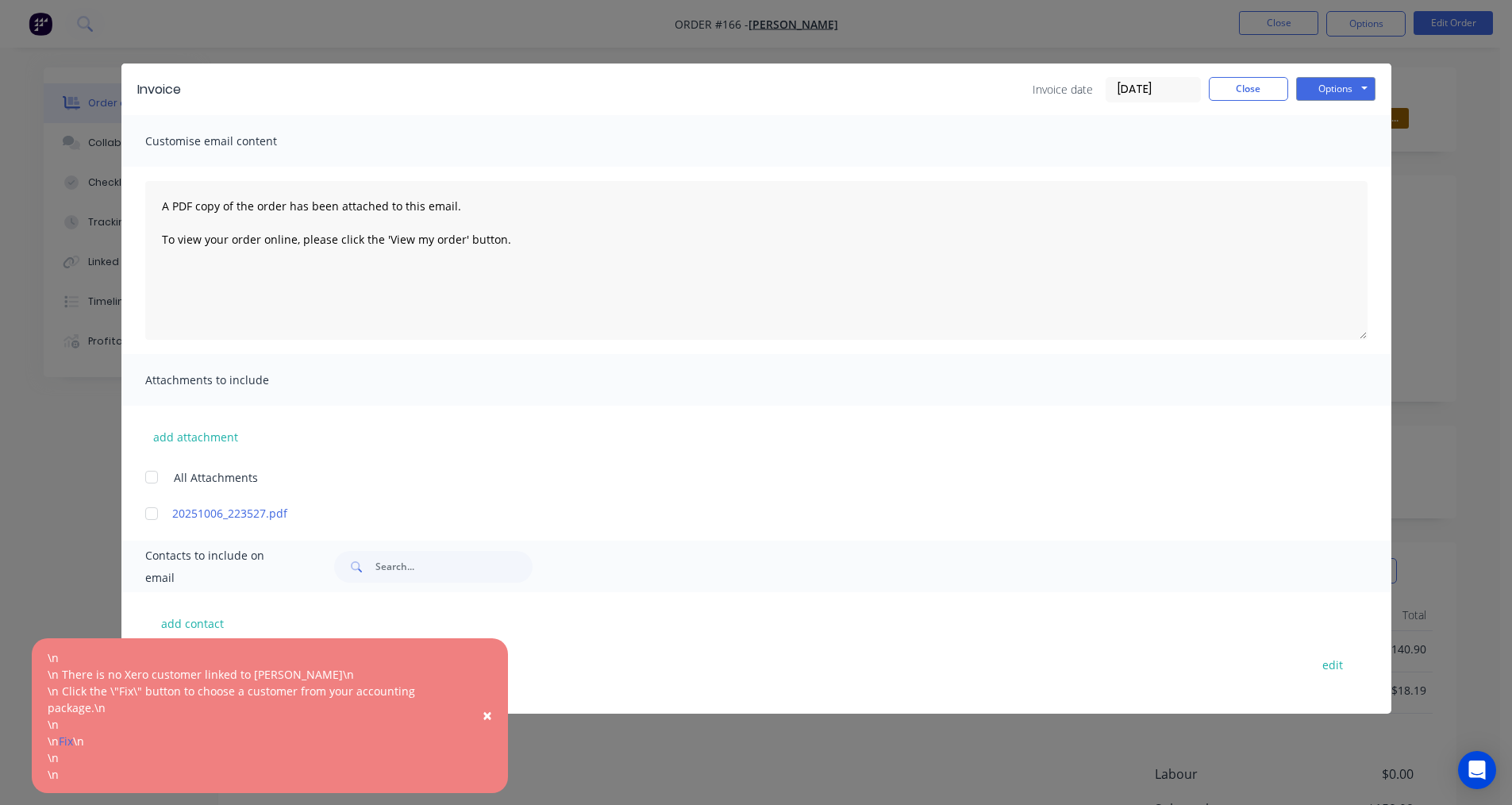
click at [487, 717] on span "×" at bounding box center [487, 715] width 9 height 23
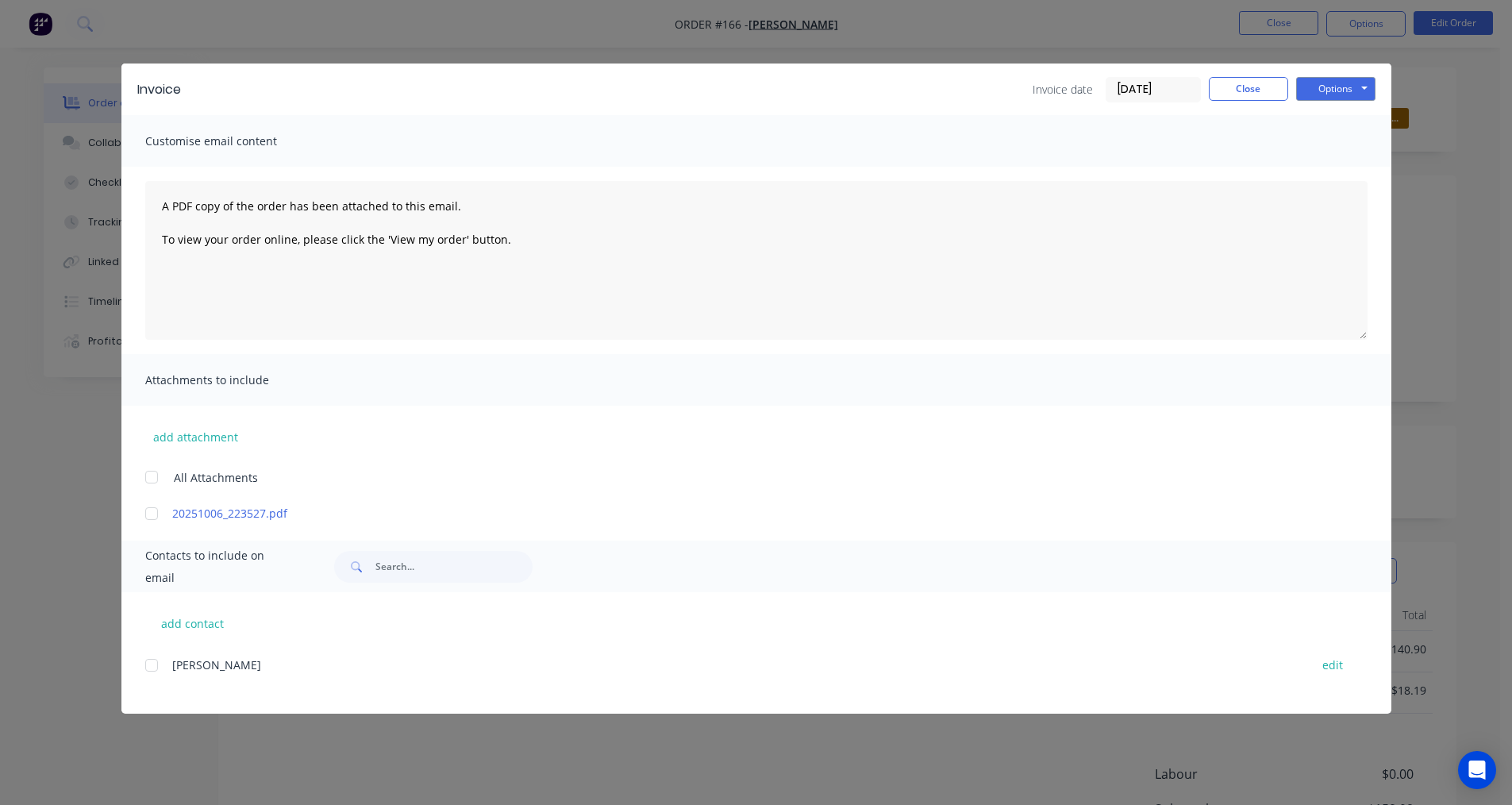
click at [145, 668] on div at bounding box center [151, 665] width 32 height 32
click at [1252, 90] on button "Close" at bounding box center [1248, 89] width 79 height 23
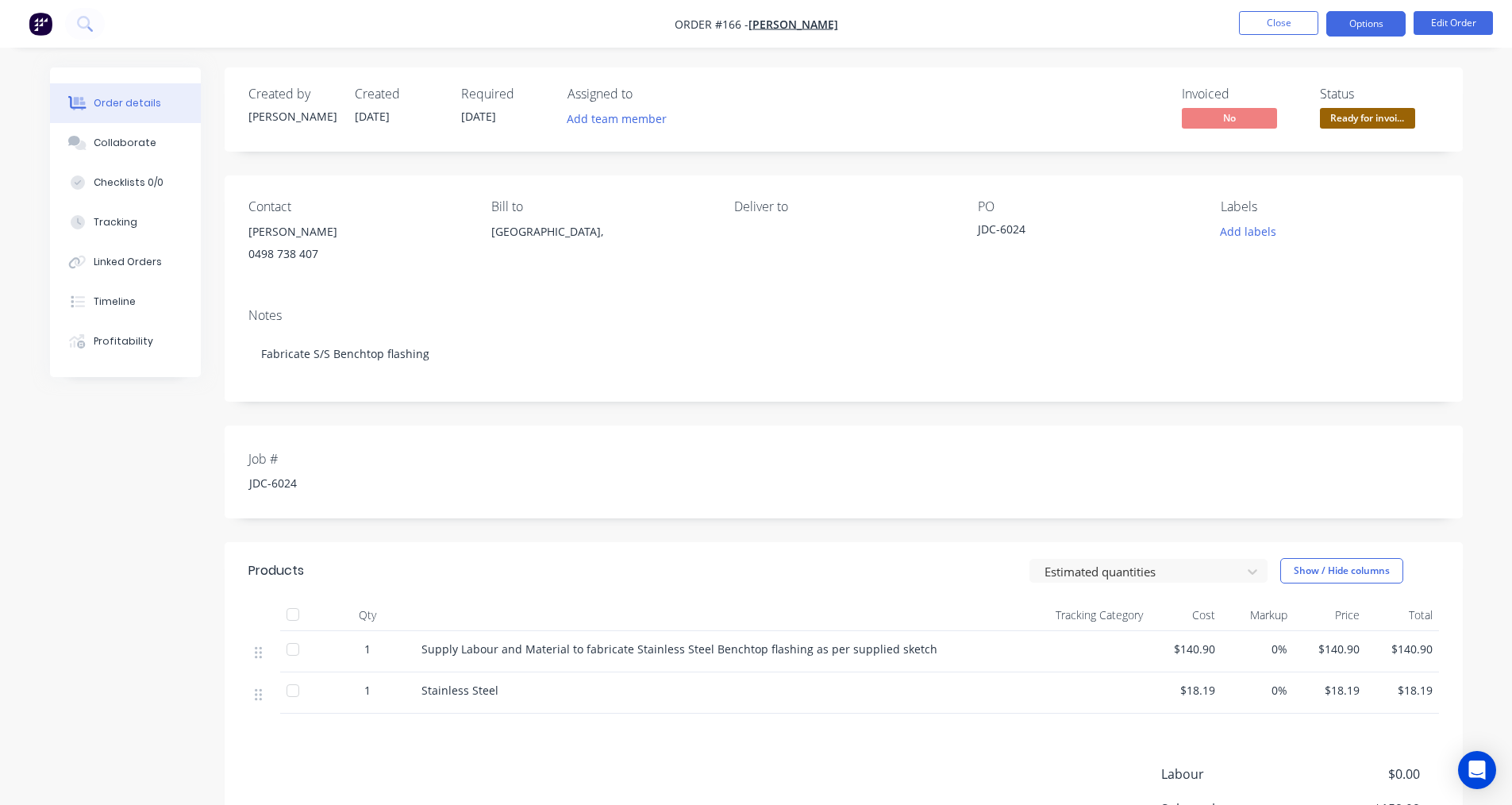
click at [1377, 30] on button "Options" at bounding box center [1366, 23] width 79 height 25
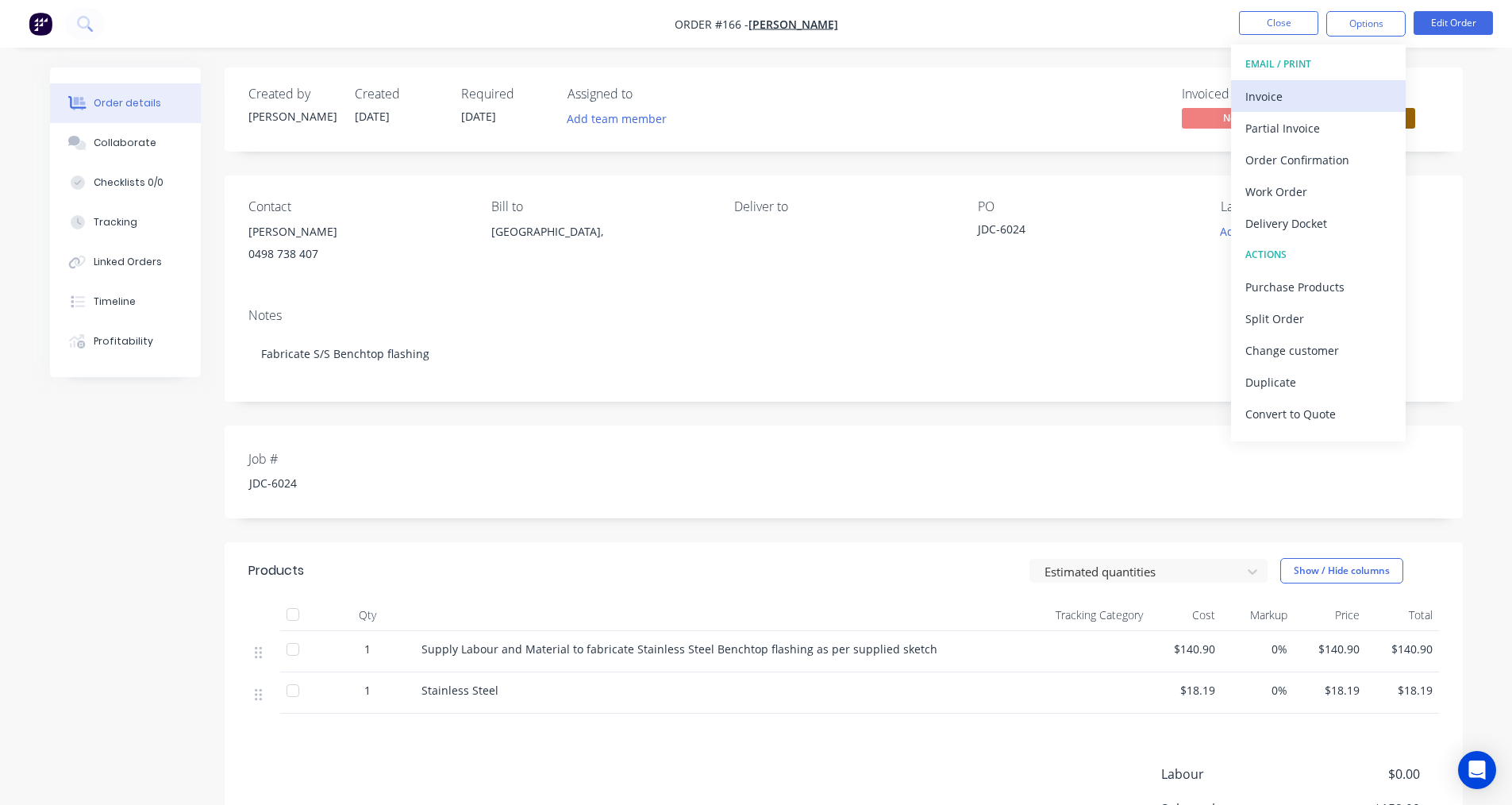
click at [1300, 96] on div "Invoice" at bounding box center [1318, 97] width 146 height 23
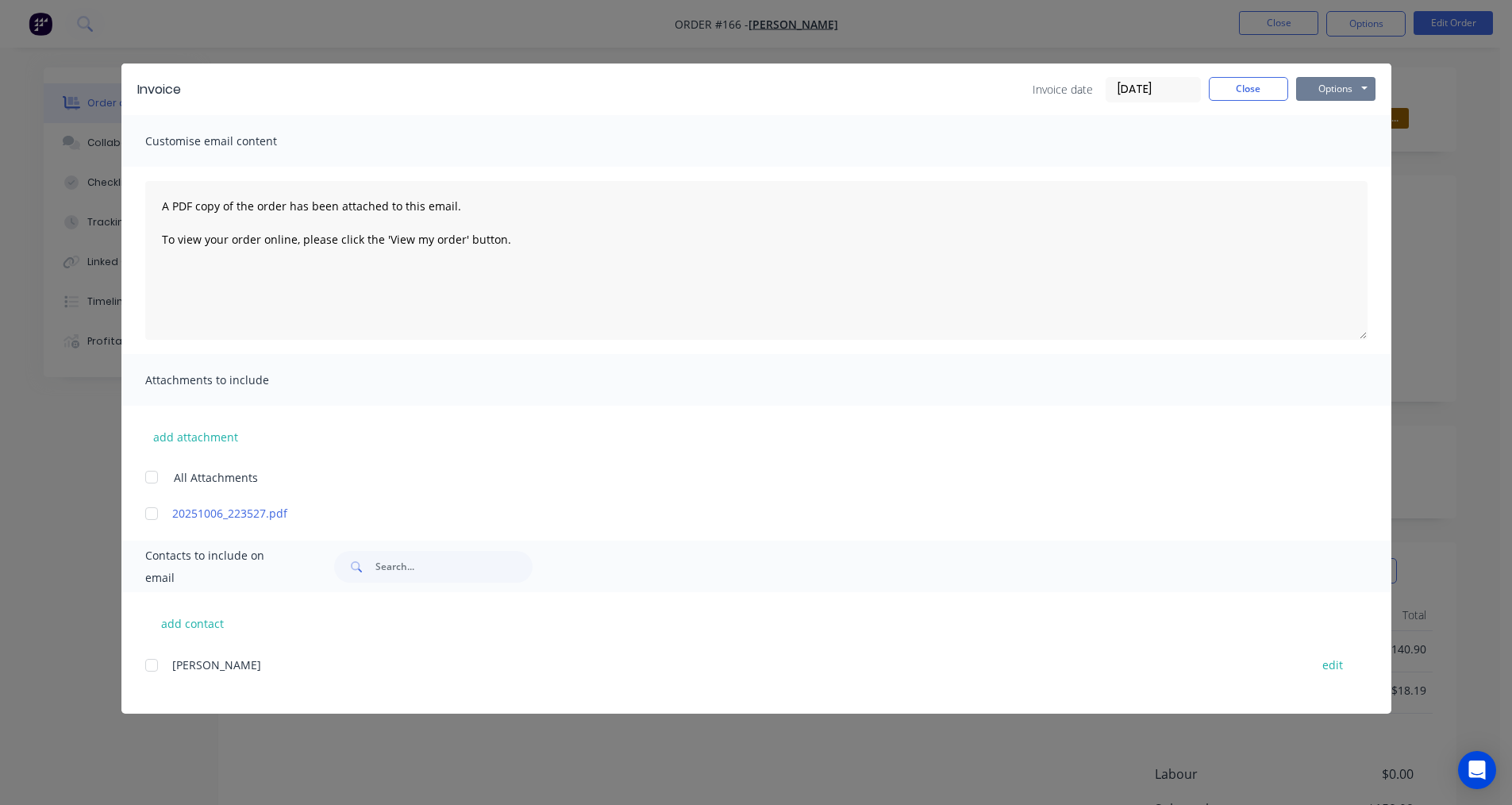
drag, startPoint x: 1331, startPoint y: 93, endPoint x: 1331, endPoint y: 101, distance: 8.0
click at [1331, 95] on button "Options" at bounding box center [1336, 89] width 79 height 23
click at [1315, 141] on button "Print" at bounding box center [1346, 143] width 101 height 26
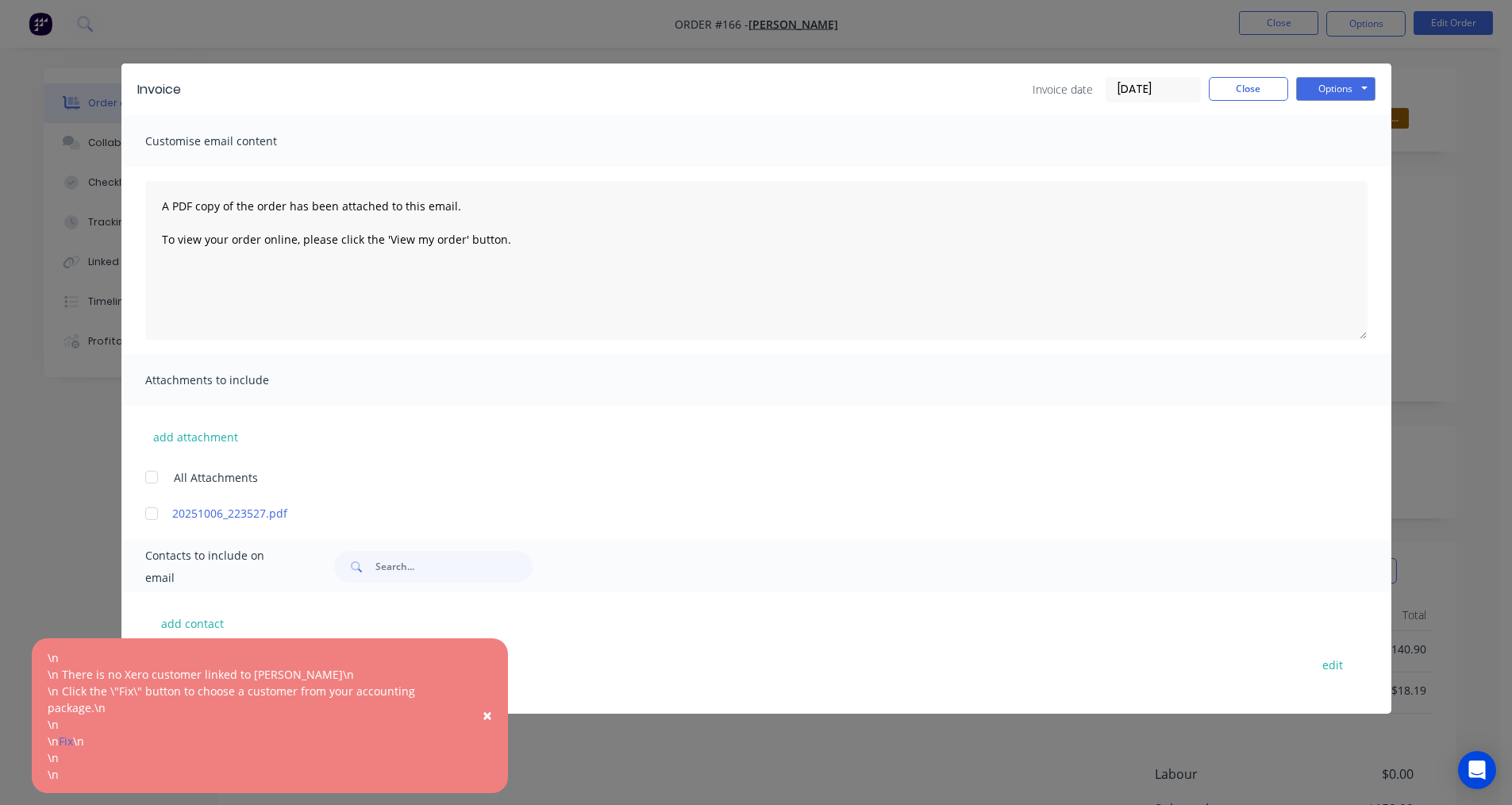
click at [684, 632] on div "add contact [PERSON_NAME] edit" at bounding box center [756, 653] width 1269 height 121
click at [489, 713] on span "×" at bounding box center [487, 715] width 9 height 23
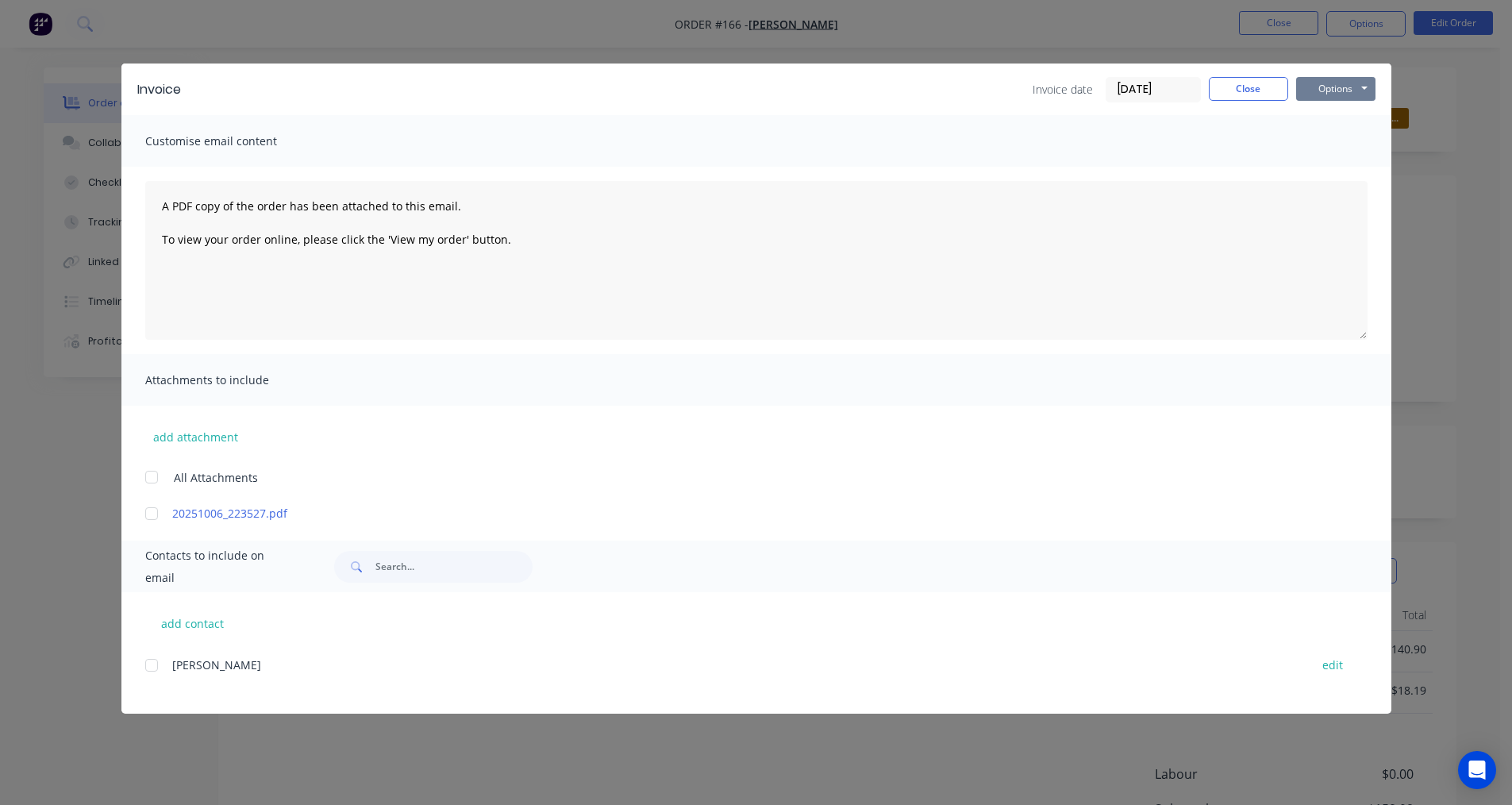
click at [1366, 90] on button "Options" at bounding box center [1336, 89] width 79 height 23
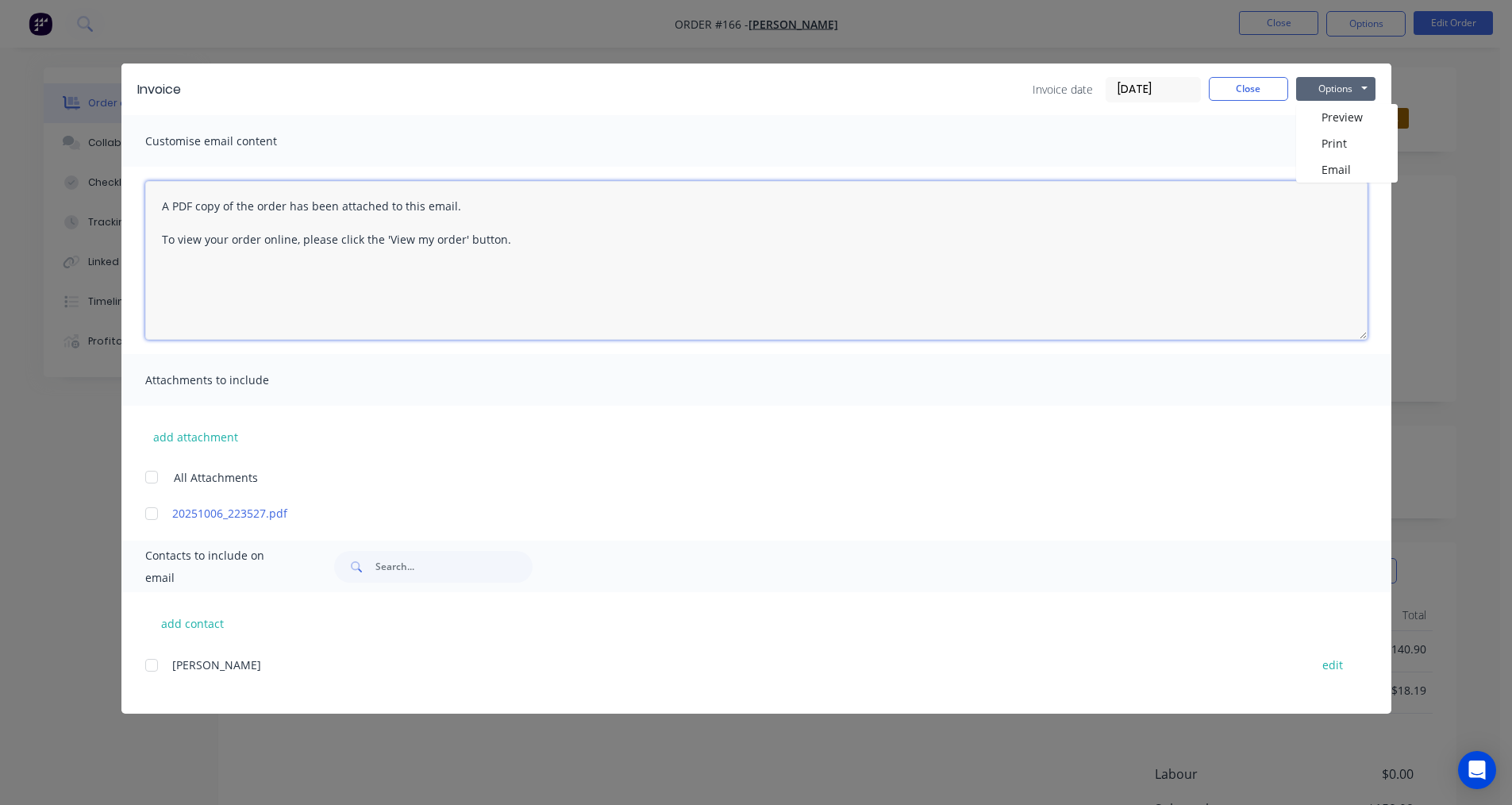
drag, startPoint x: 881, startPoint y: 280, endPoint x: 589, endPoint y: 397, distance: 314.6
click at [876, 281] on textarea "A PDF copy of the order has been attached to this email. To view your order onl…" at bounding box center [756, 260] width 1222 height 159
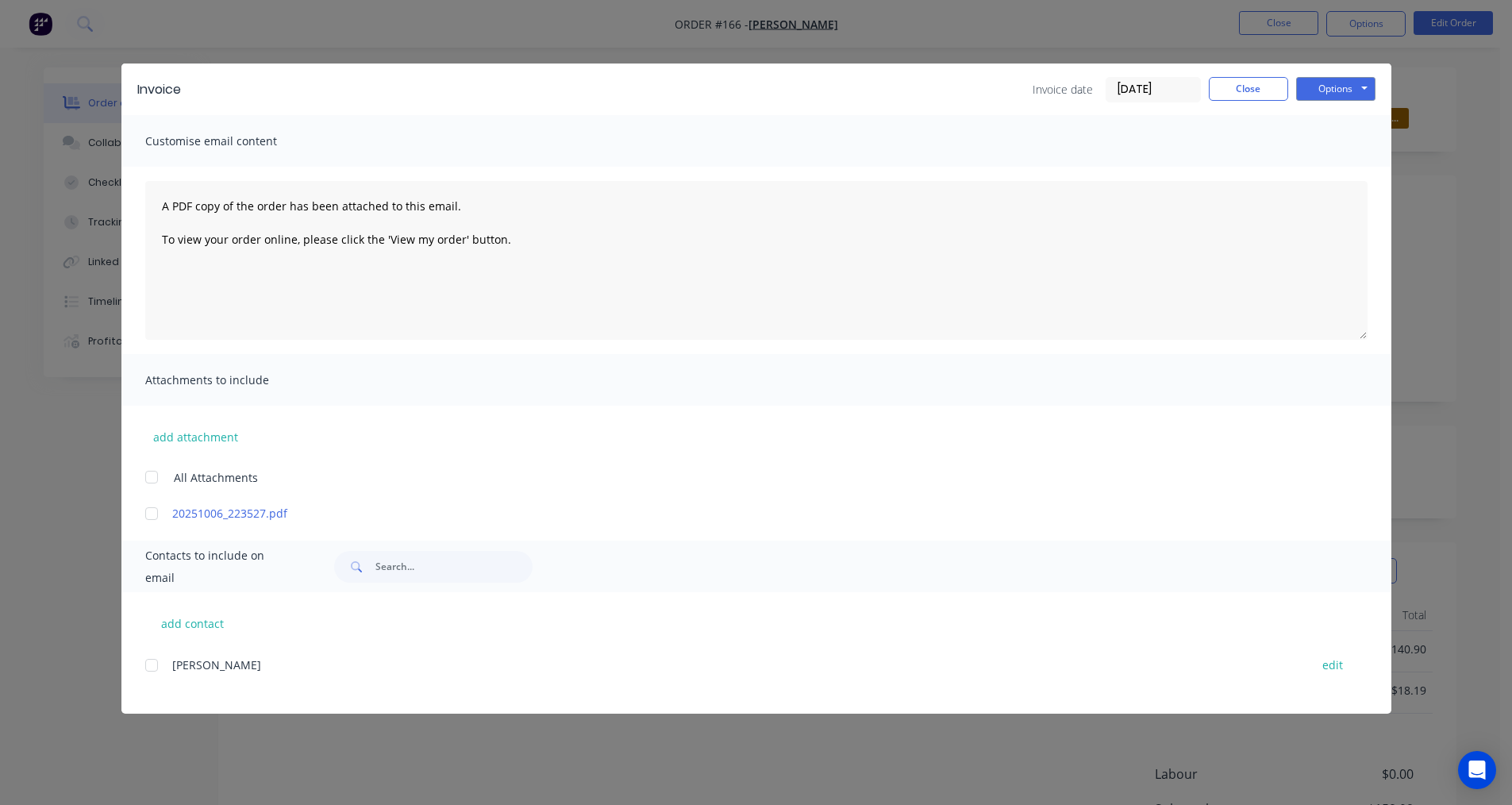
click at [242, 146] on span "Customise email content" at bounding box center [232, 141] width 175 height 23
click at [175, 622] on button "add contact" at bounding box center [193, 623] width 95 height 23
select select "AU"
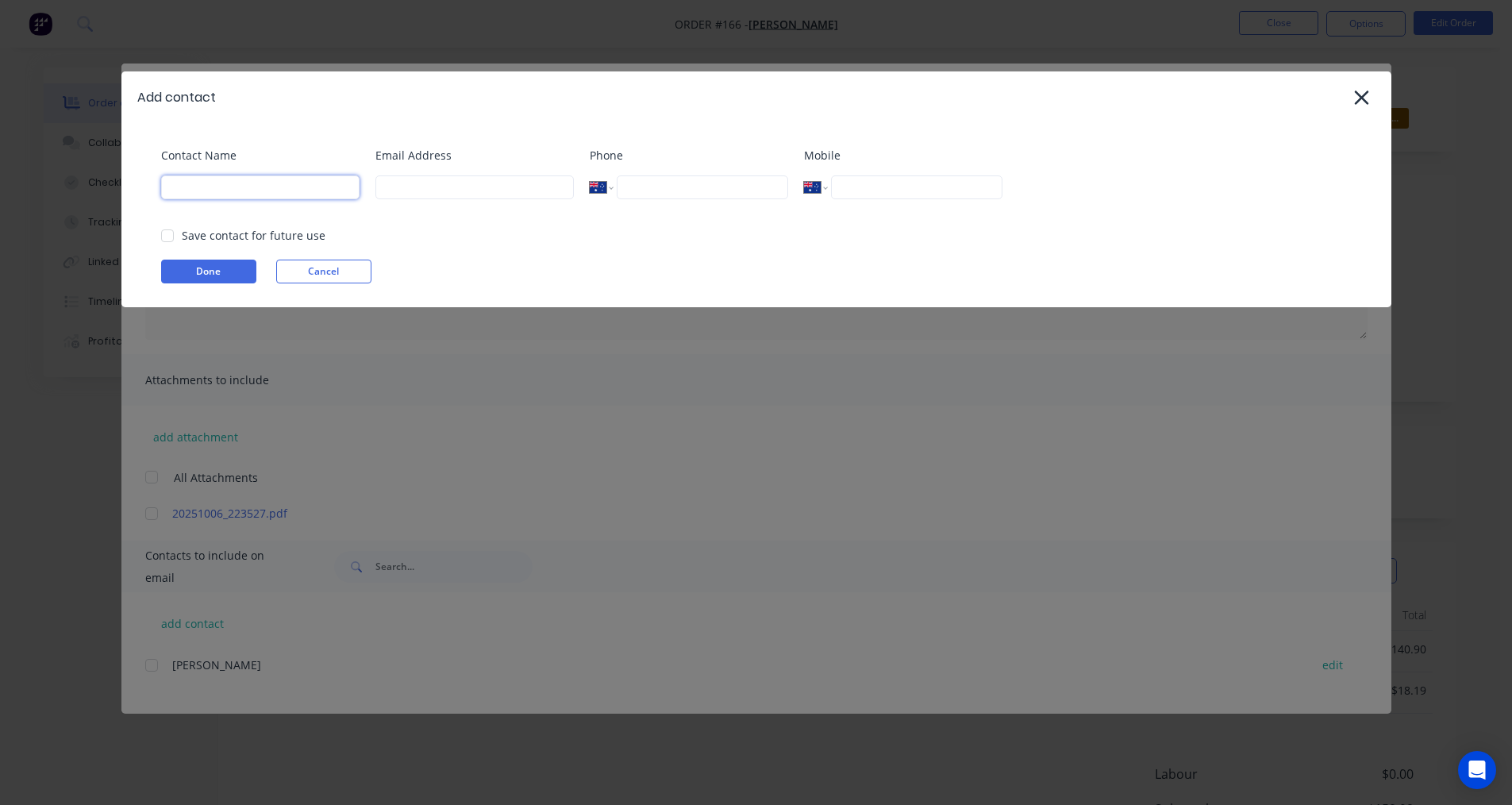
click at [264, 183] on input at bounding box center [260, 187] width 198 height 23
click at [1367, 91] on icon at bounding box center [1361, 97] width 14 height 14
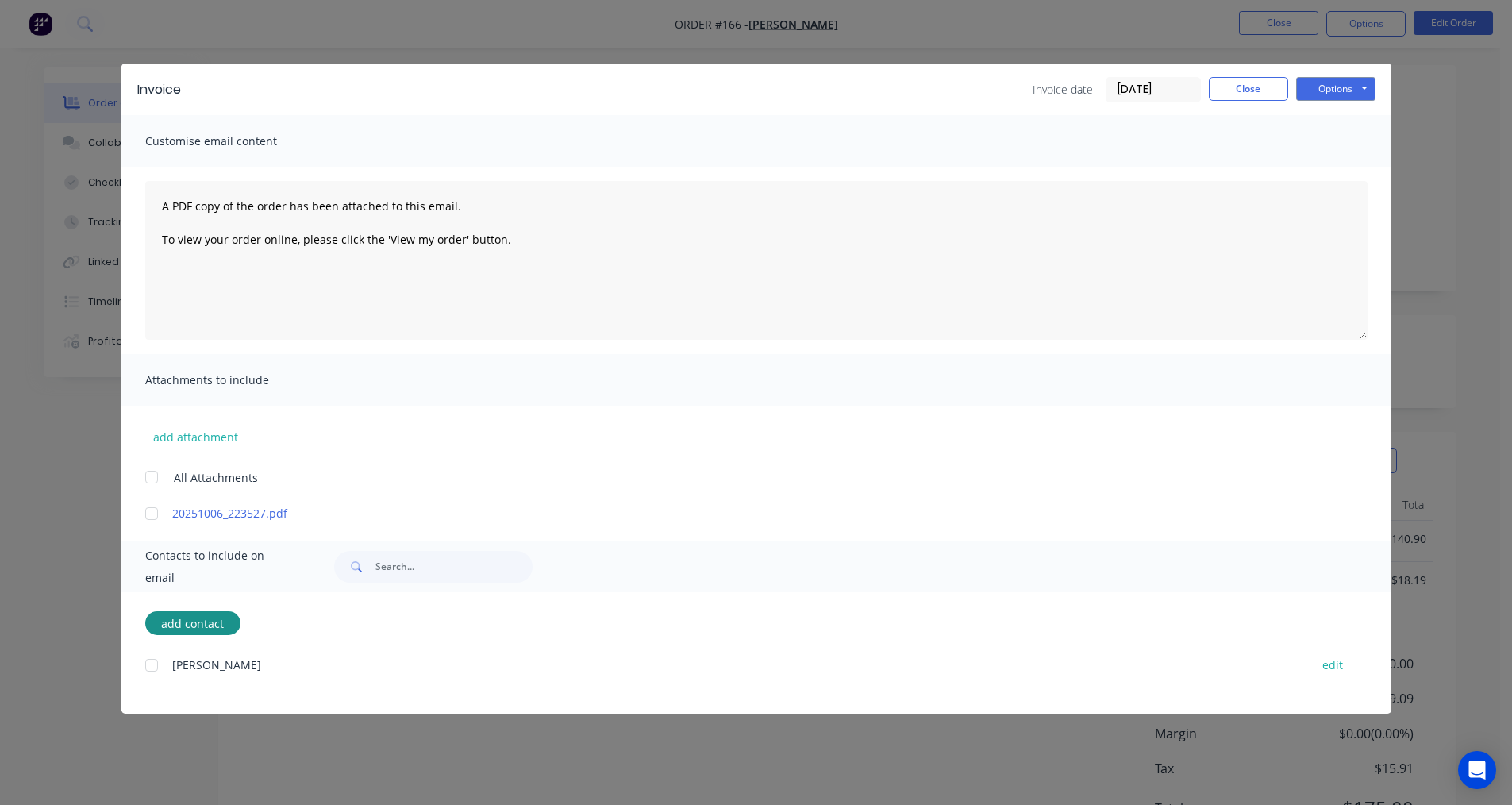
scroll to position [192, 0]
click at [1327, 659] on button "edit" at bounding box center [1332, 665] width 39 height 22
select select "AU"
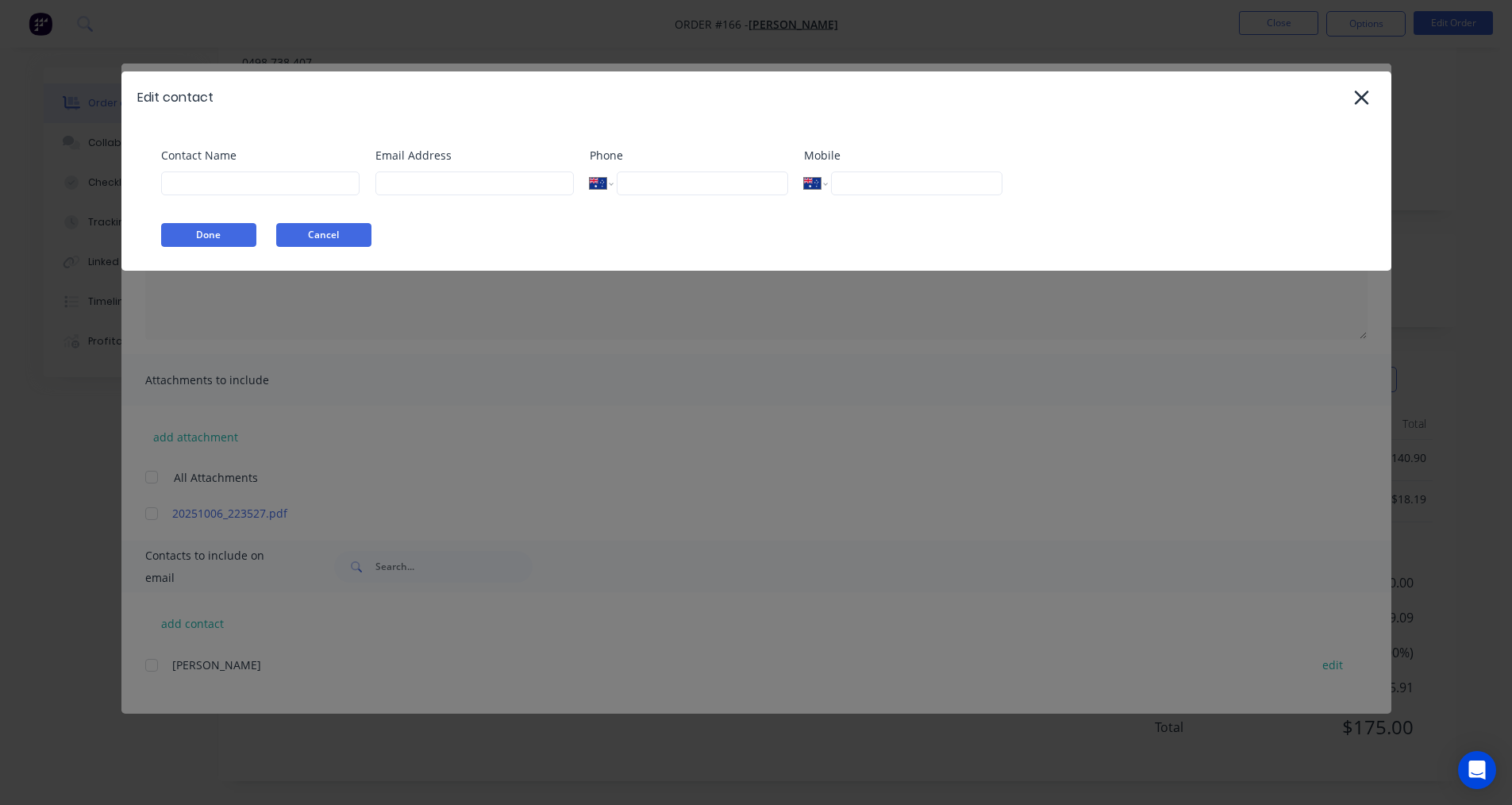
click at [359, 244] on button "Cancel" at bounding box center [324, 235] width 95 height 23
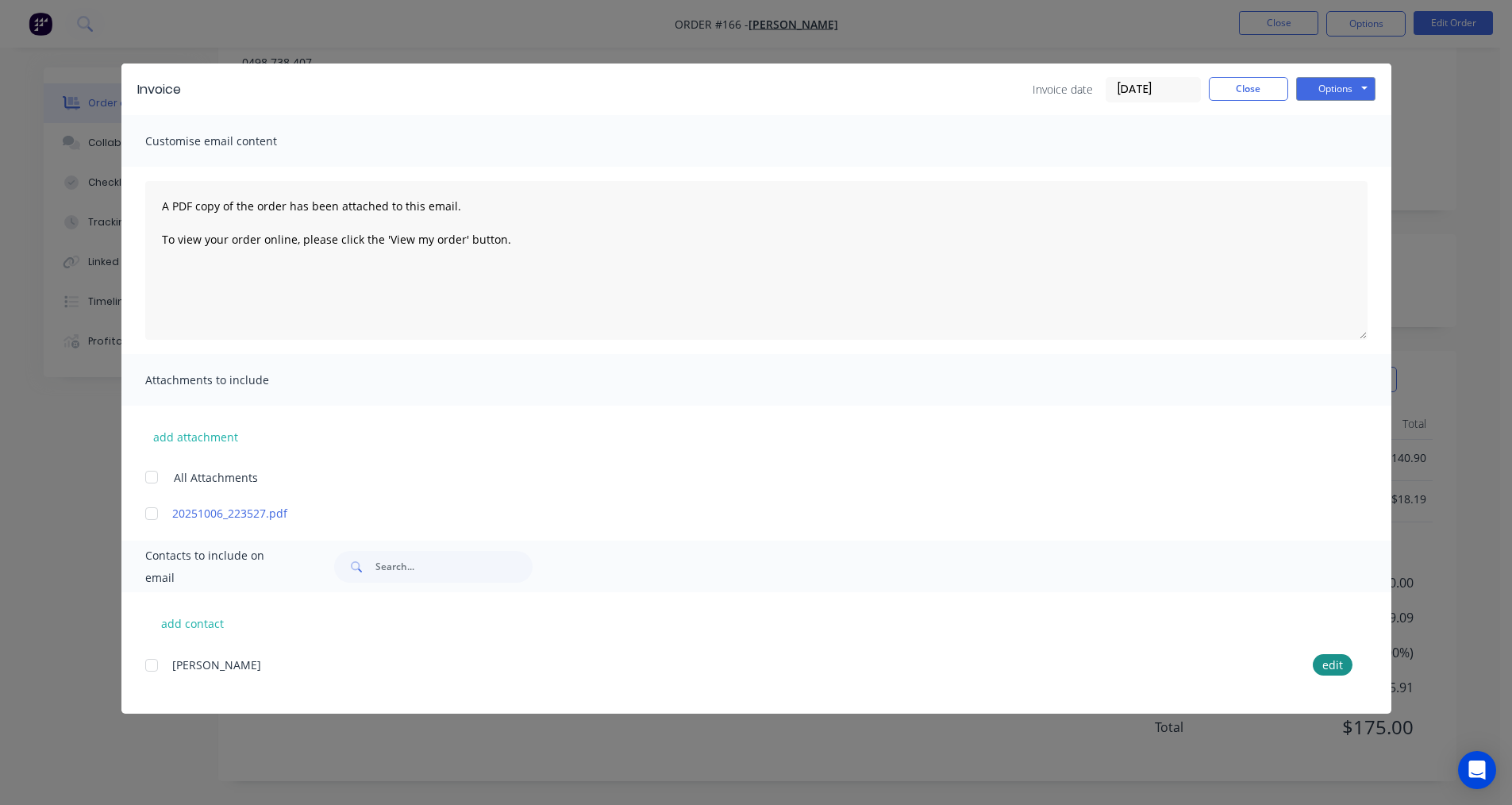
click at [152, 671] on div at bounding box center [151, 665] width 32 height 32
click at [1366, 95] on button "Options" at bounding box center [1336, 89] width 79 height 23
click at [1315, 137] on button "Print" at bounding box center [1346, 143] width 101 height 26
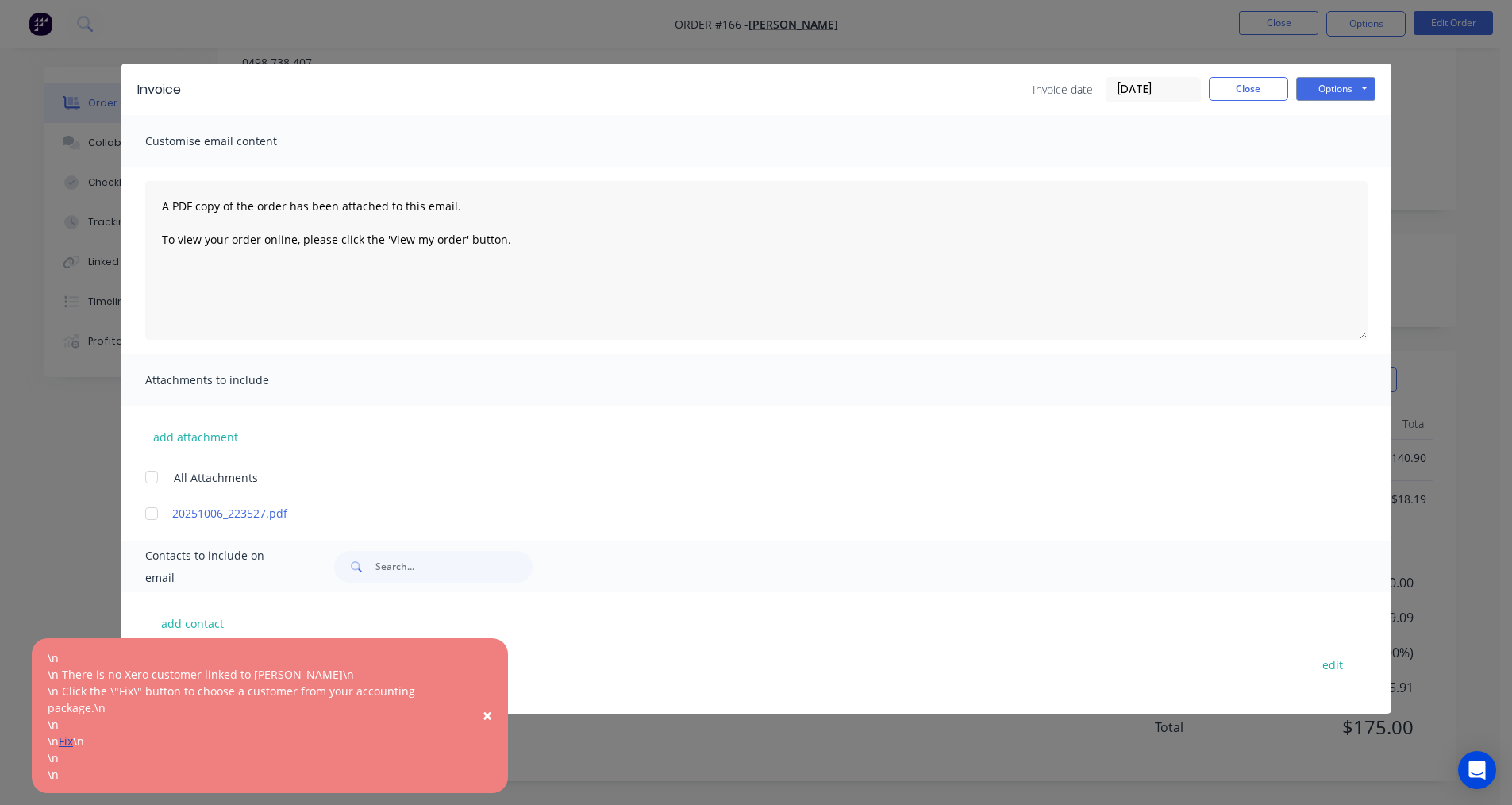
click at [69, 739] on link "Fix" at bounding box center [65, 741] width 14 height 15
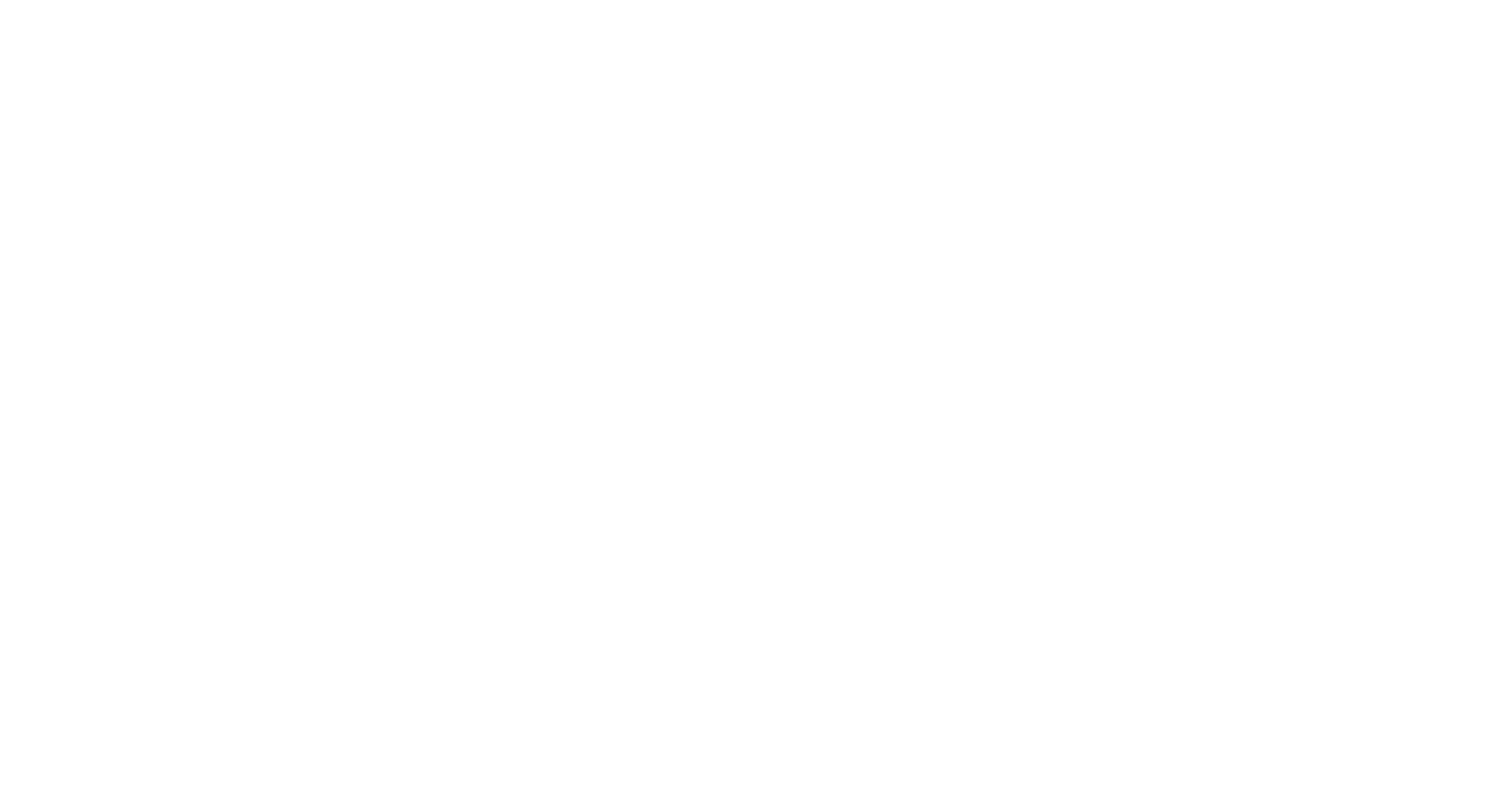
click at [823, 0] on html at bounding box center [756, 0] width 1512 height 0
click at [863, 0] on html at bounding box center [756, 0] width 1512 height 0
click at [556, 0] on html at bounding box center [756, 0] width 1512 height 0
drag, startPoint x: 1152, startPoint y: 616, endPoint x: 1118, endPoint y: 579, distance: 50.2
click at [1149, 0] on html at bounding box center [756, 0] width 1512 height 0
